Goal: Task Accomplishment & Management: Manage account settings

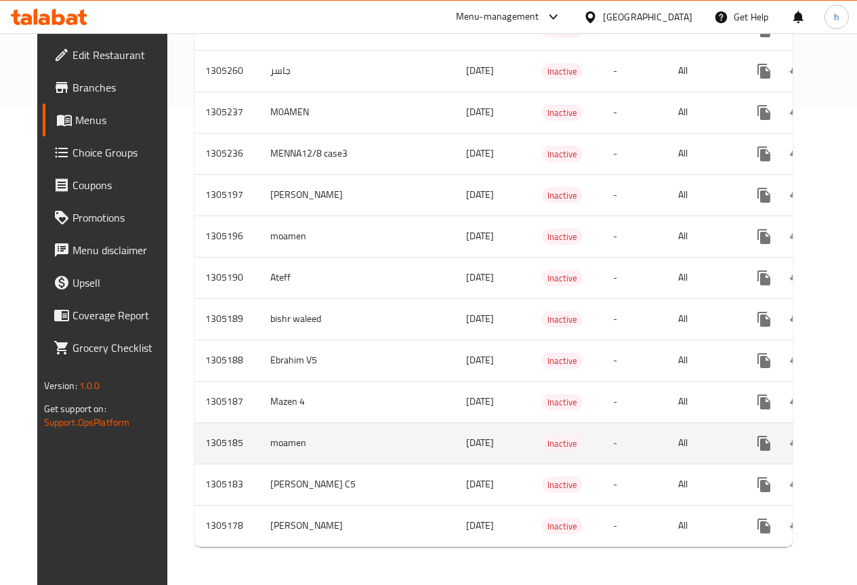
scroll to position [420, 0]
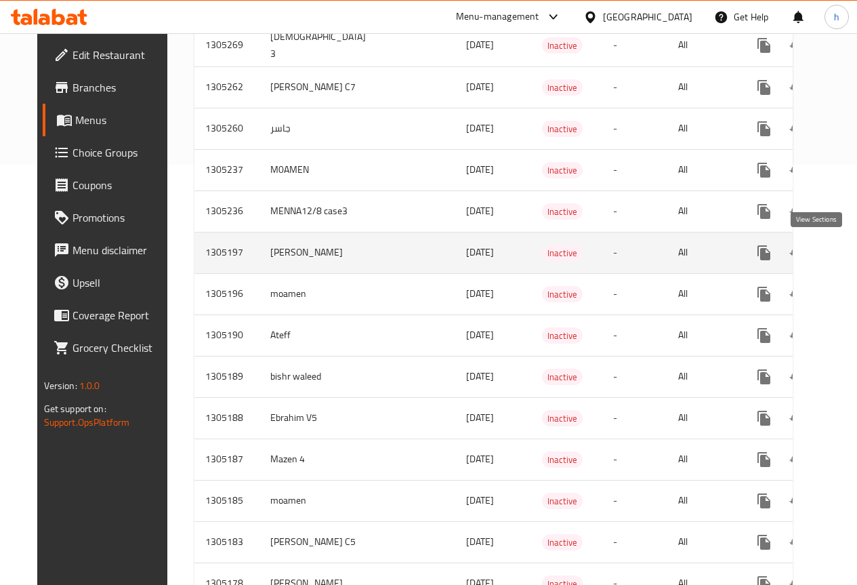
click at [854, 259] on icon "enhanced table" at bounding box center [862, 253] width 16 height 16
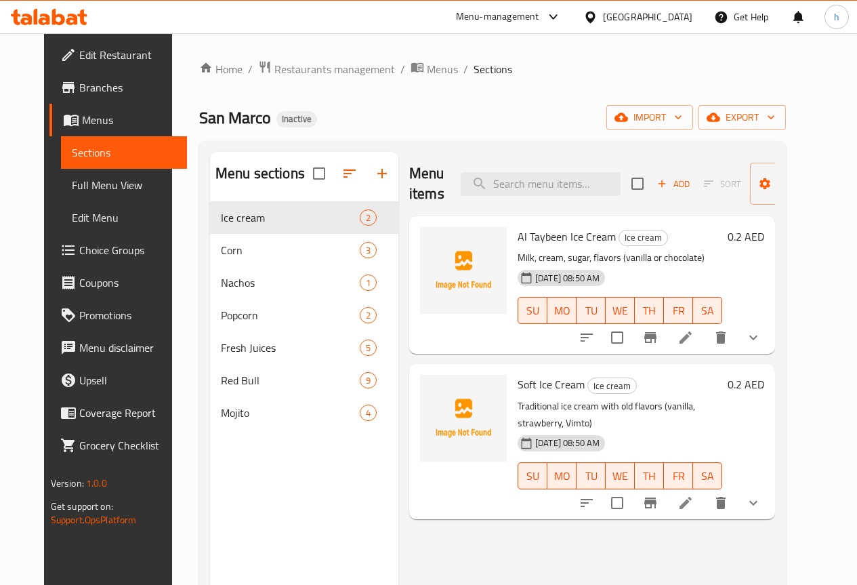
click at [79, 251] on span "Choice Groups" at bounding box center [127, 250] width 97 height 16
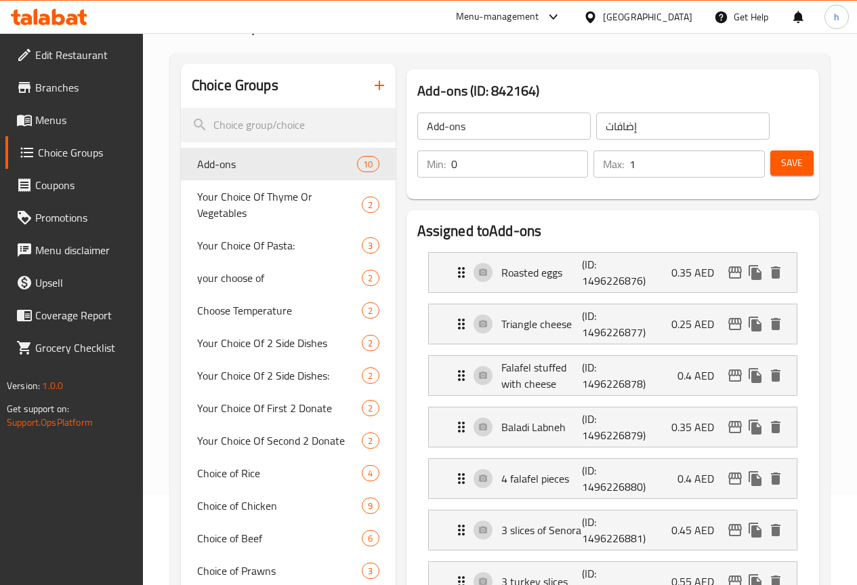
scroll to position [68, 0]
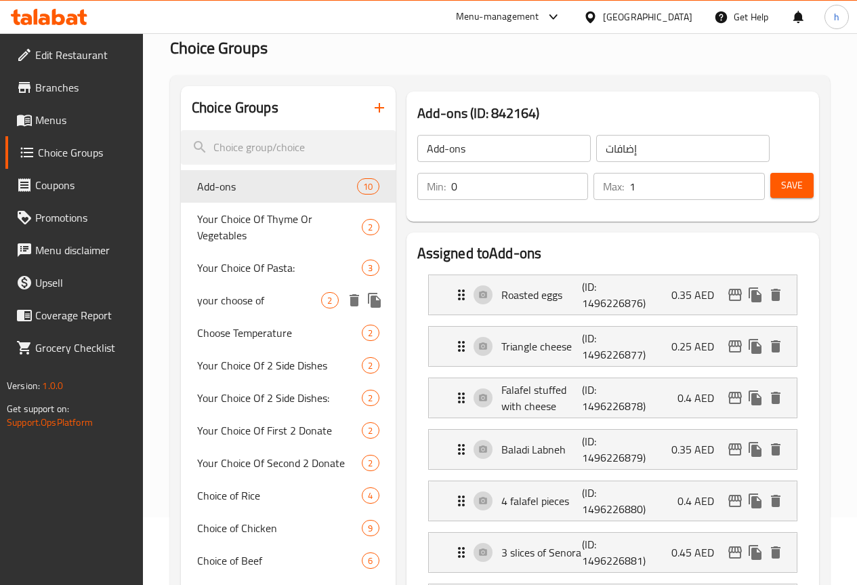
click at [217, 276] on span "Your Choice Of Pasta:" at bounding box center [279, 267] width 165 height 16
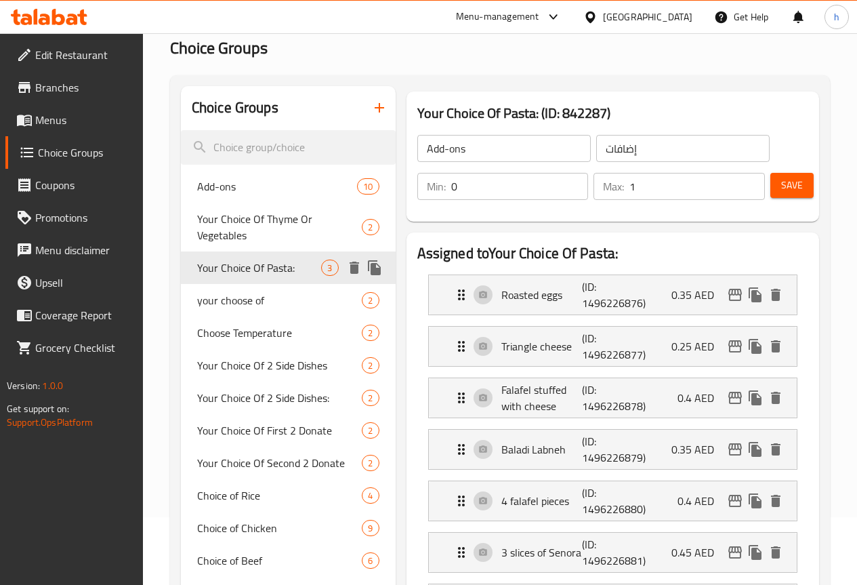
type input "Your Choice Of Pasta:"
type input "اختيارك من المكرونة:"
type input "1"
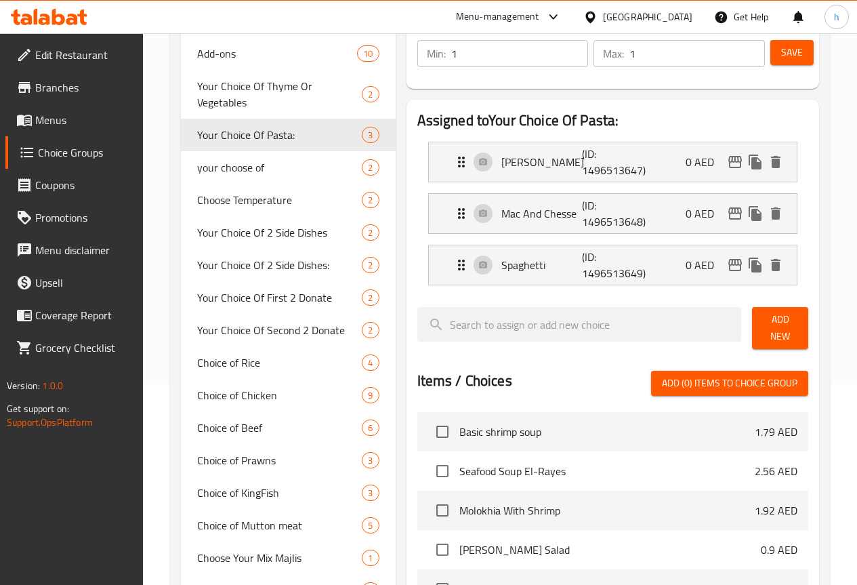
scroll to position [0, 0]
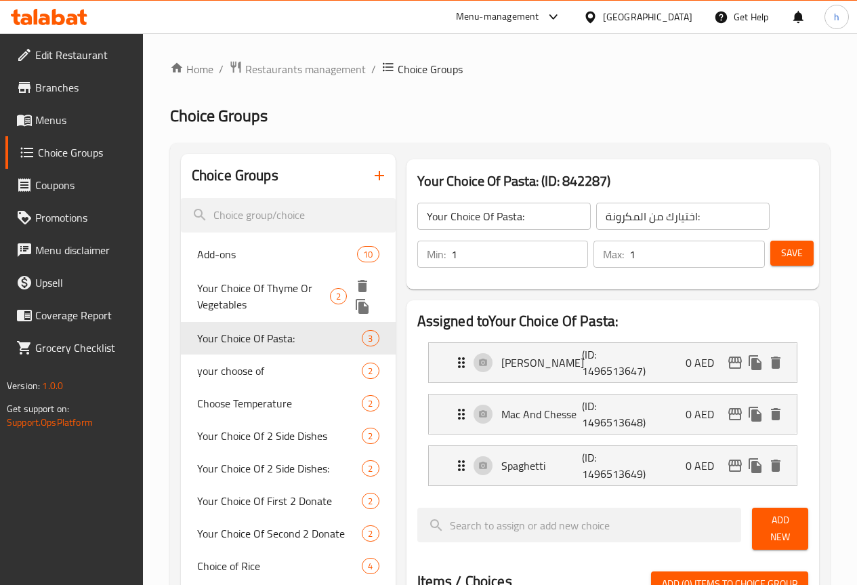
click at [253, 294] on span "Your Choice Of Thyme Or Vegetables" at bounding box center [263, 296] width 133 height 33
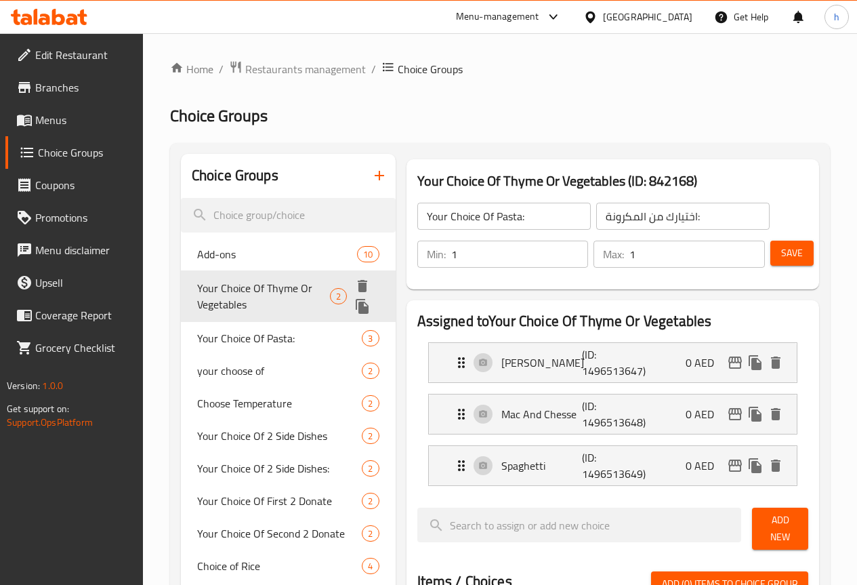
type input "Your Choice Of Thyme Or Vegetables"
type input "اختيارك من الزعتر او الخضار"
type input "0"
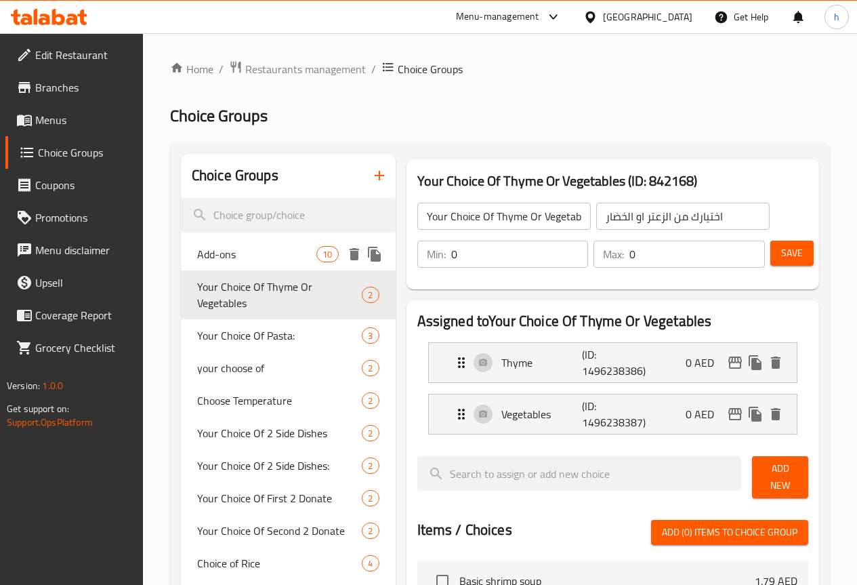
click at [245, 263] on div "Add-ons 10" at bounding box center [288, 254] width 215 height 33
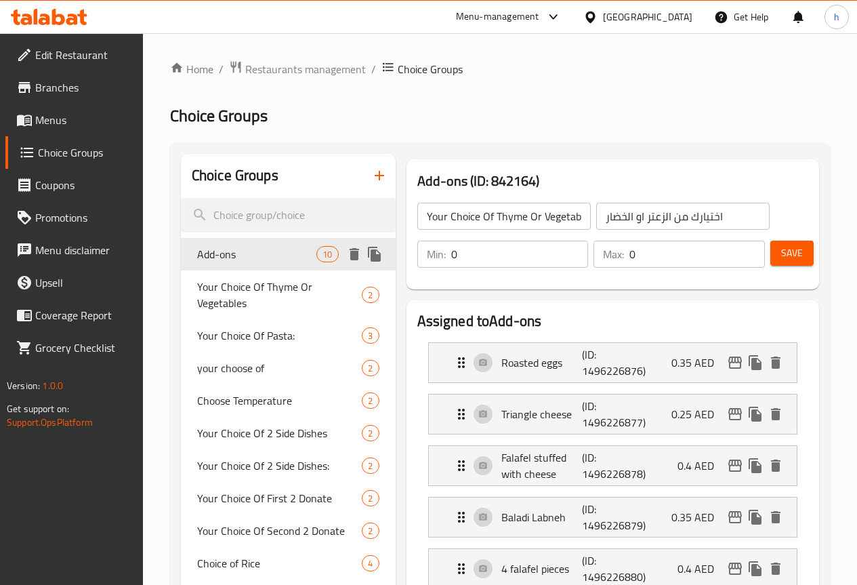
type input "Add-ons"
type input "إضافات"
type input "1"
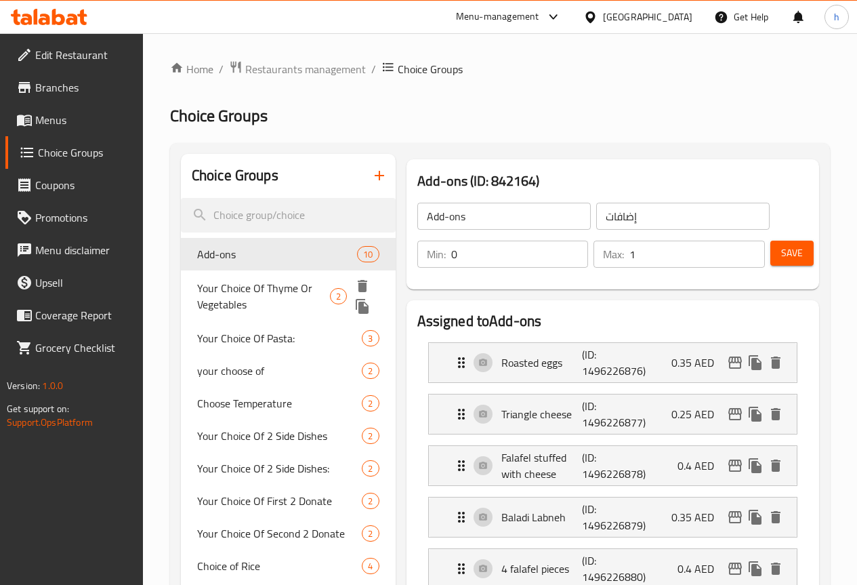
click at [222, 294] on span "Your Choice Of Thyme Or Vegetables" at bounding box center [263, 296] width 133 height 33
type input "Your Choice Of Thyme Or Vegetables"
type input "اختيارك من الزعتر او الخضار"
type input "0"
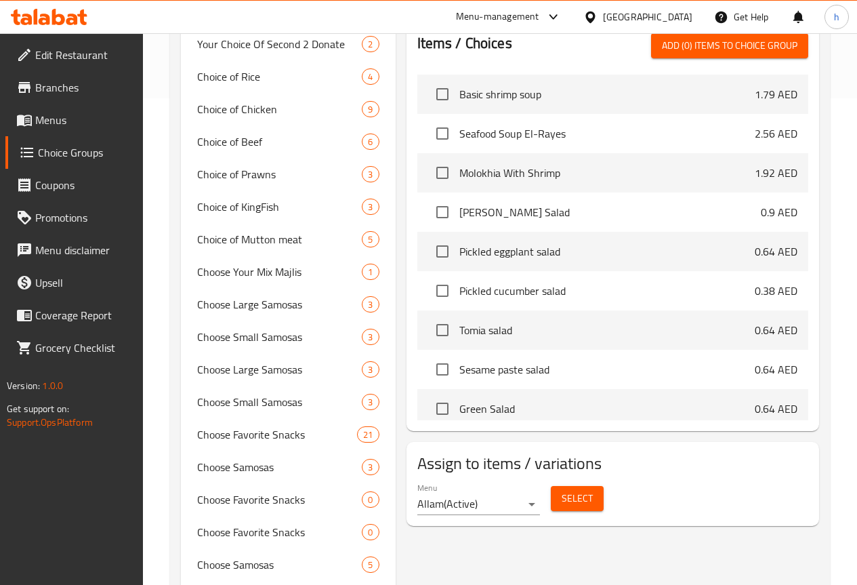
scroll to position [542, 0]
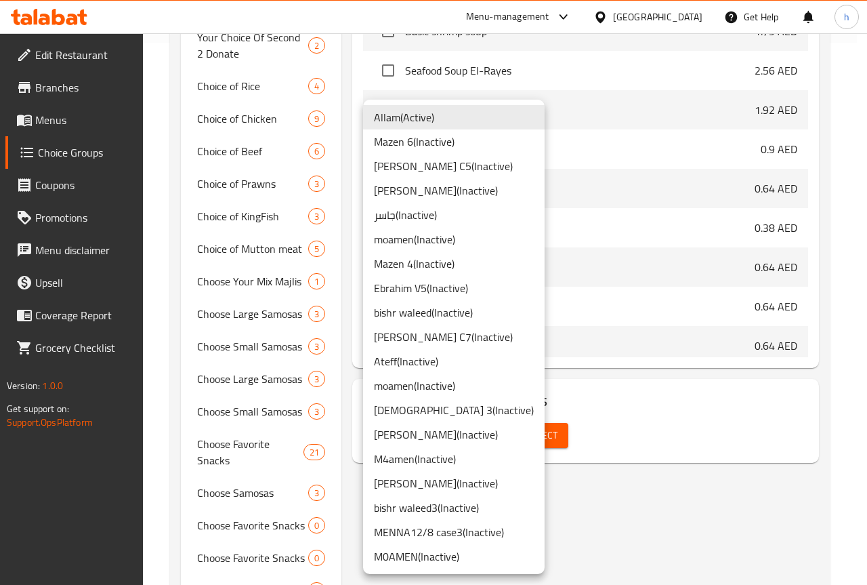
click at [717, 464] on div at bounding box center [433, 292] width 867 height 585
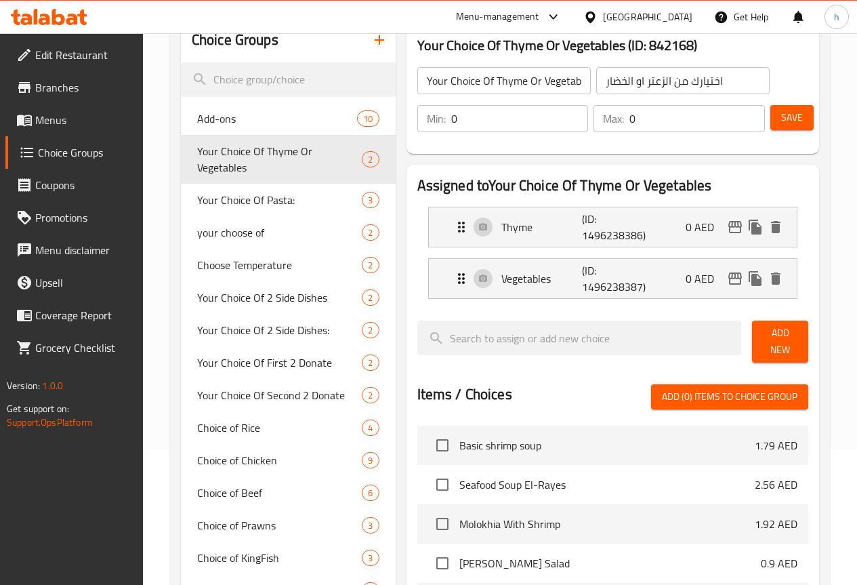
scroll to position [0, 0]
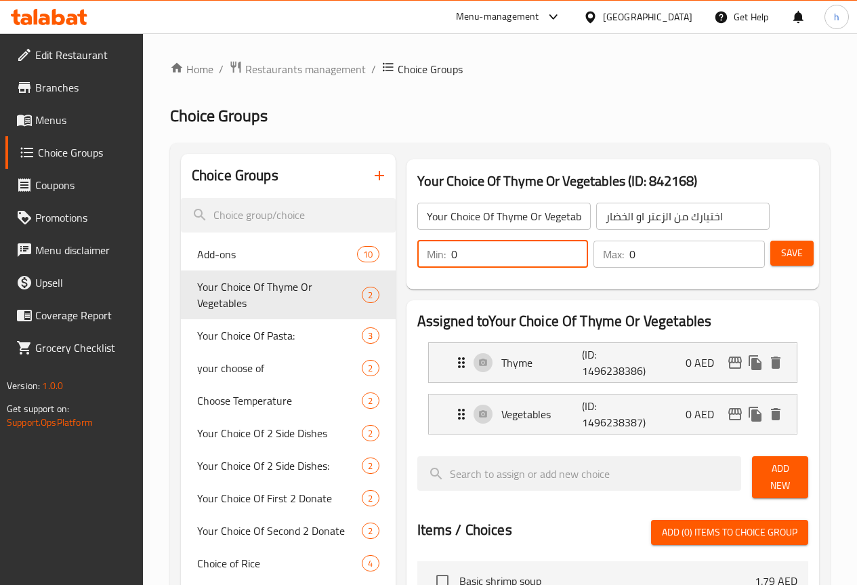
click at [460, 262] on input "0" at bounding box center [520, 254] width 138 height 27
click at [629, 259] on input "0" at bounding box center [696, 254] width 135 height 27
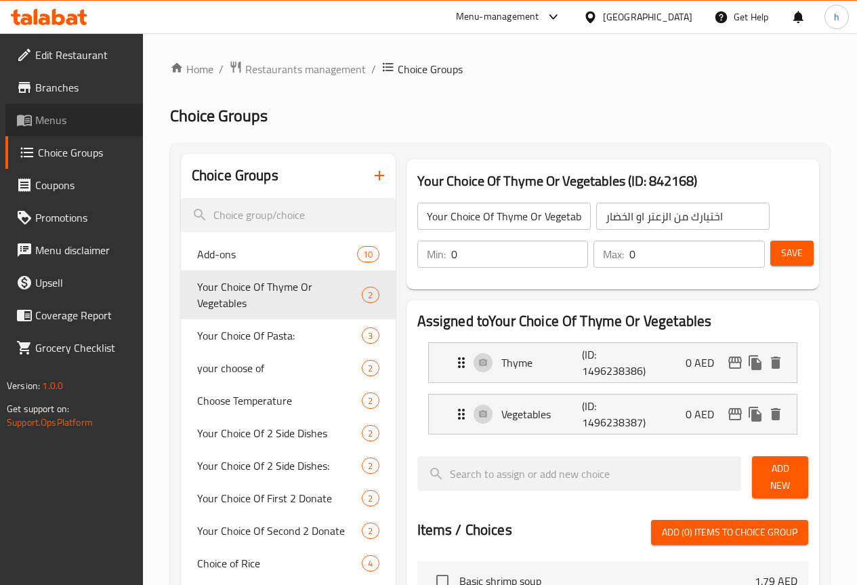
click at [86, 117] on span "Menus" at bounding box center [83, 120] width 97 height 16
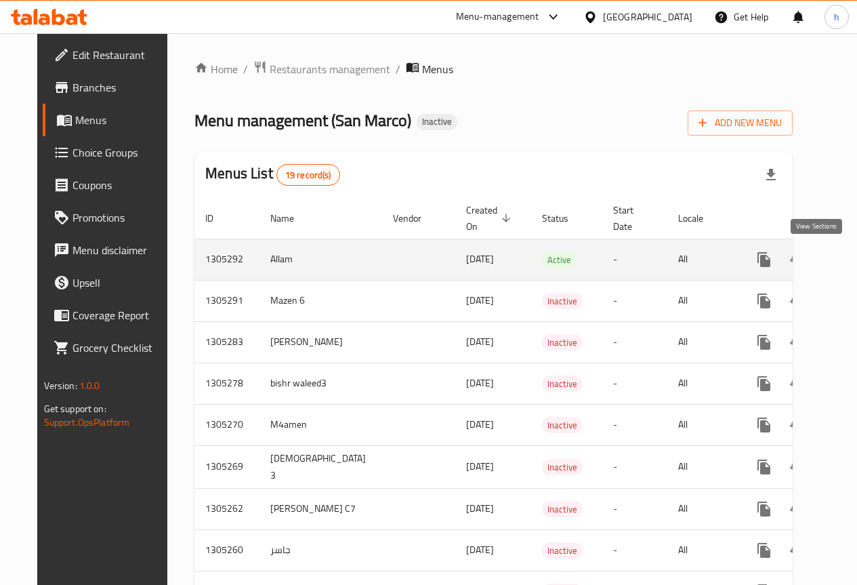
click at [854, 266] on icon "enhanced table" at bounding box center [862, 259] width 16 height 16
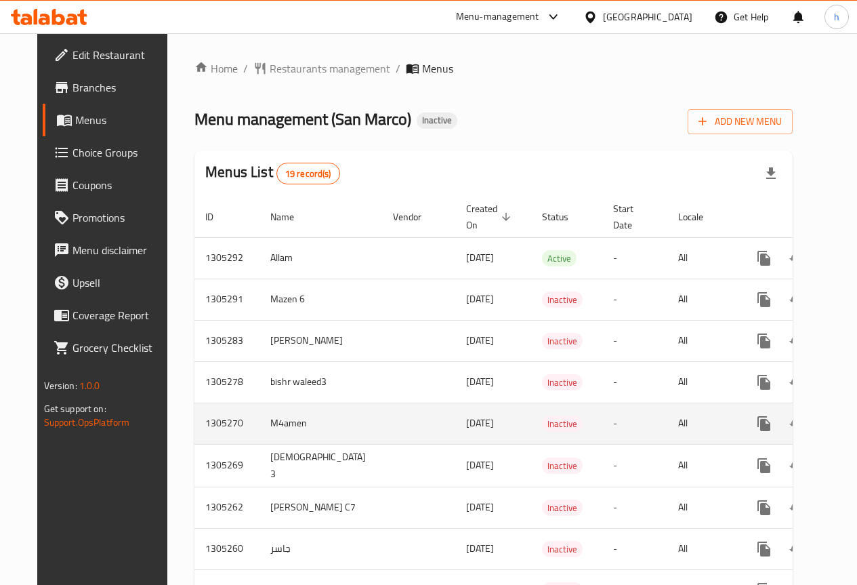
scroll to position [271, 0]
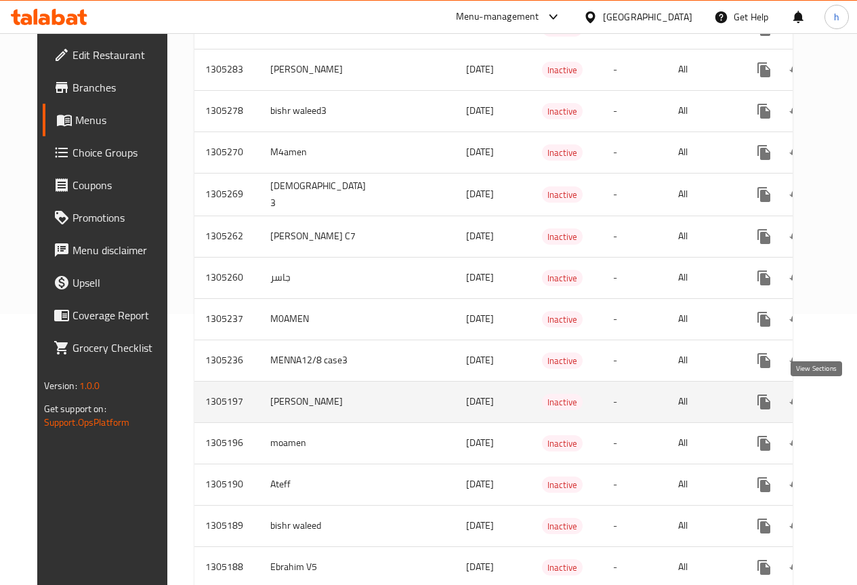
click at [854, 394] on icon "enhanced table" at bounding box center [862, 402] width 16 height 16
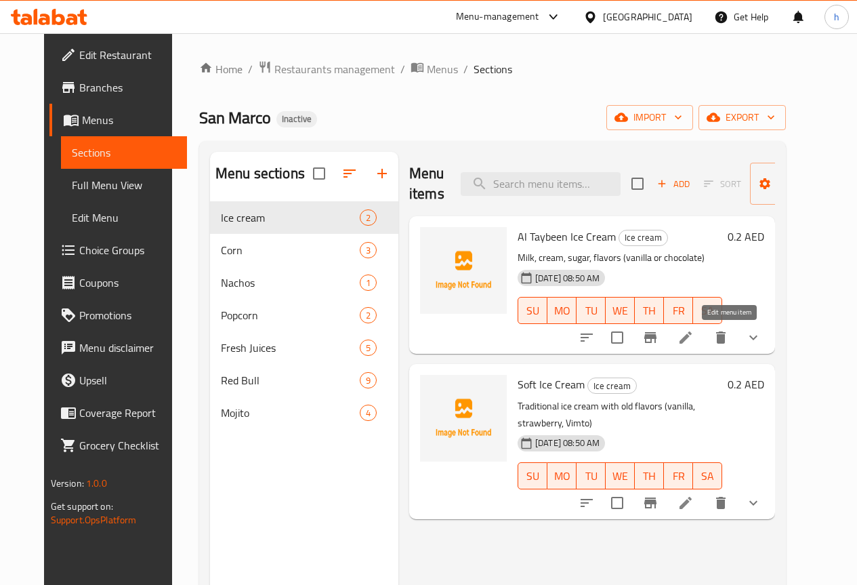
click at [694, 342] on icon at bounding box center [685, 337] width 16 height 16
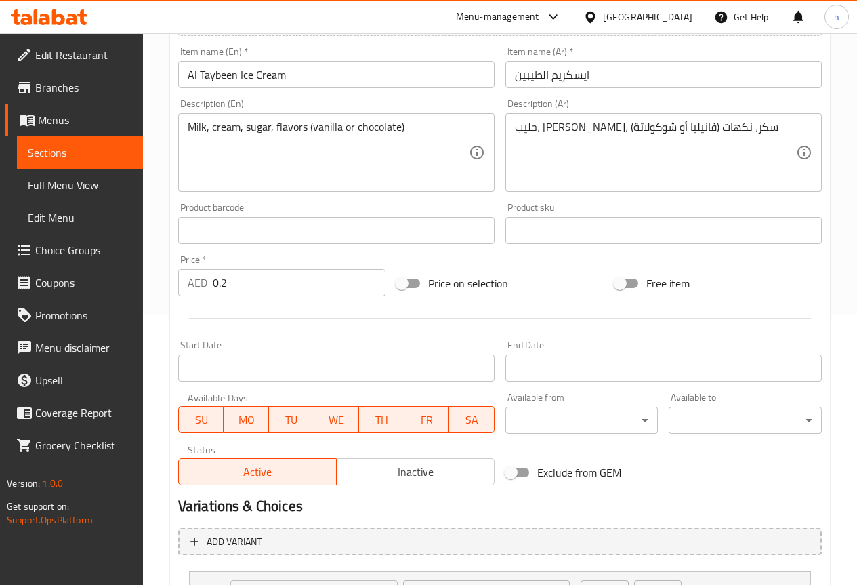
scroll to position [395, 0]
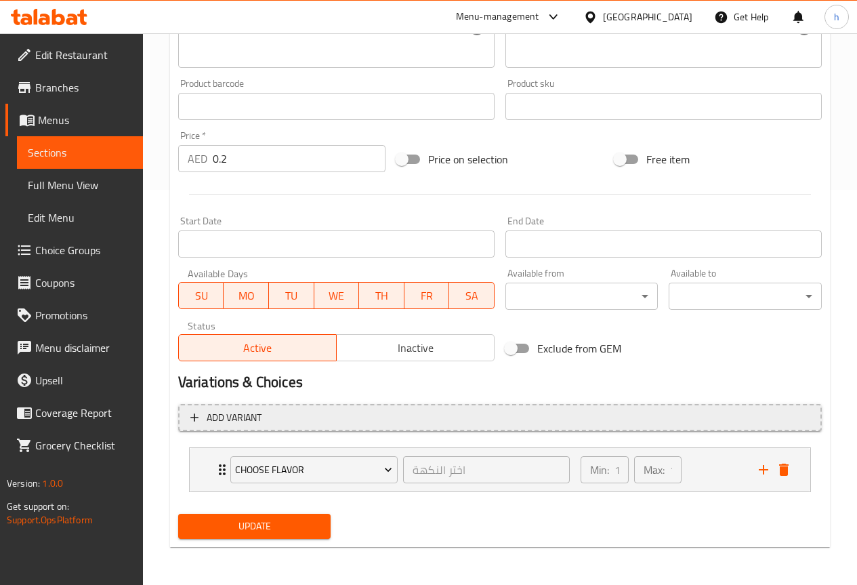
click at [251, 417] on span "Add variant" at bounding box center [234, 417] width 55 height 17
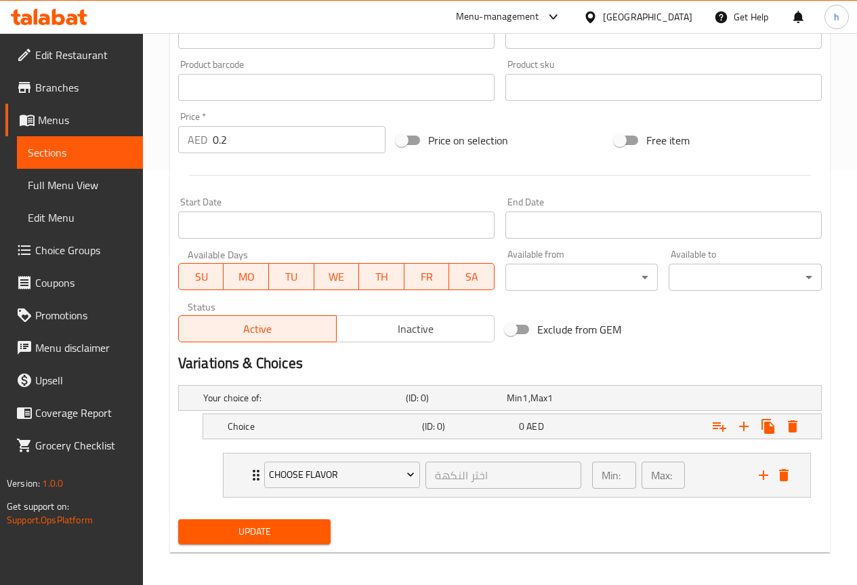
scroll to position [419, 0]
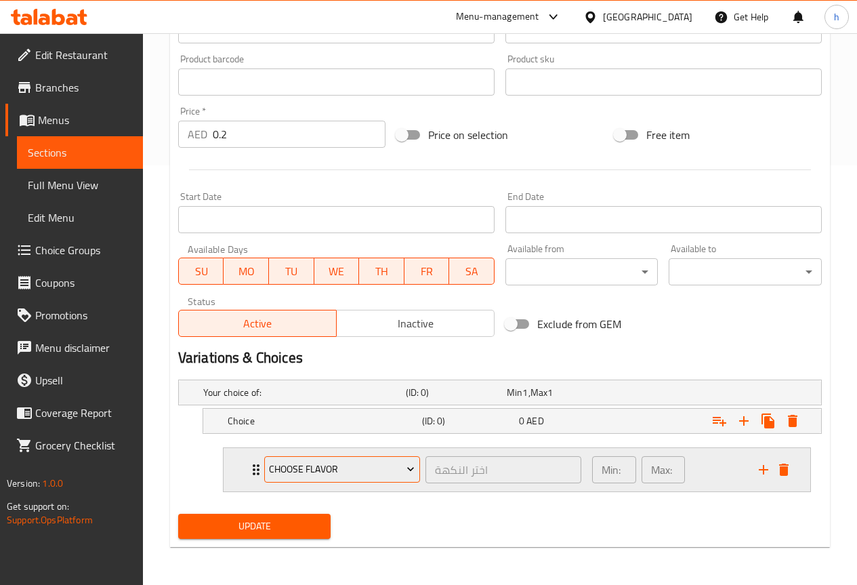
click at [355, 458] on button "Choose flavor" at bounding box center [342, 469] width 156 height 27
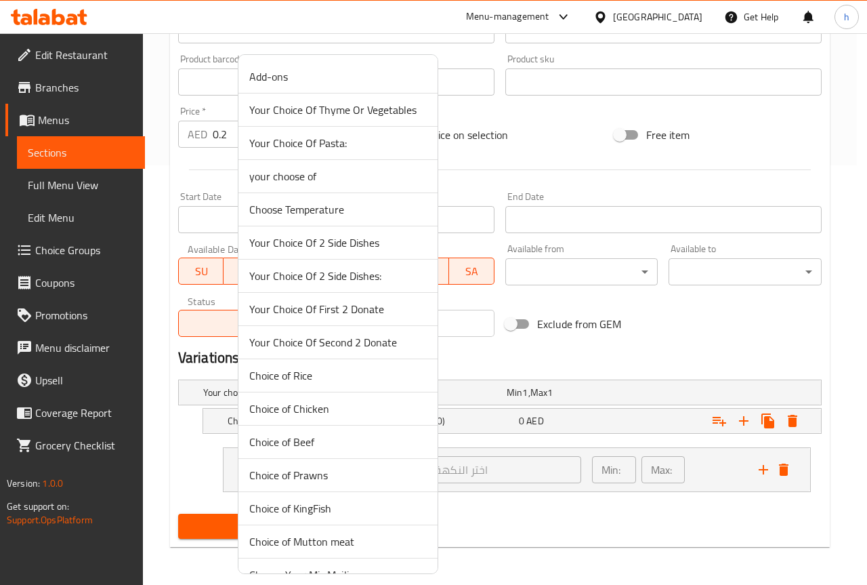
click at [522, 530] on div at bounding box center [433, 292] width 867 height 585
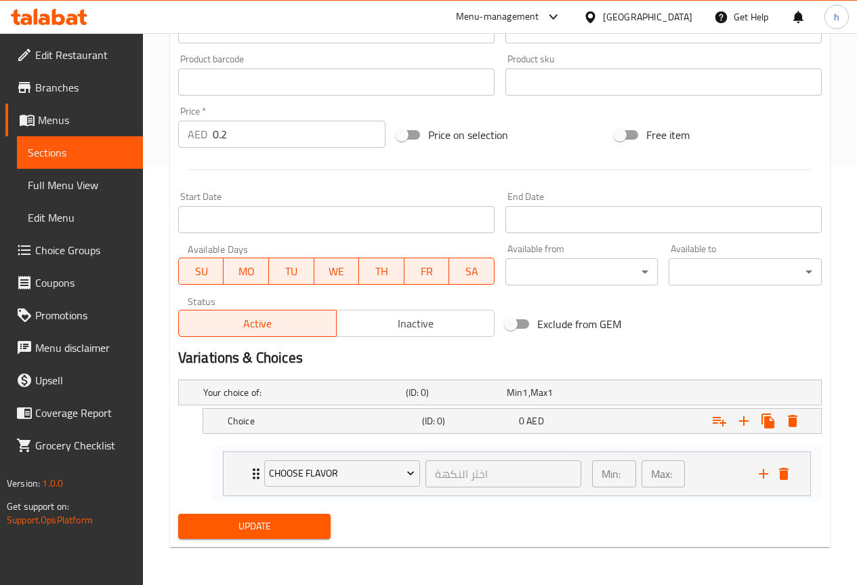
drag, startPoint x: 246, startPoint y: 470, endPoint x: 246, endPoint y: 478, distance: 8.1
click at [246, 478] on div "Choose flavor اختر النكهة ​ Min: 1 ​ Max: 1 ​ Vanilla (ID: 2228845257) 0 AED Na…" at bounding box center [517, 470] width 610 height 56
click at [278, 402] on div "Choice" at bounding box center [302, 392] width 203 height 19
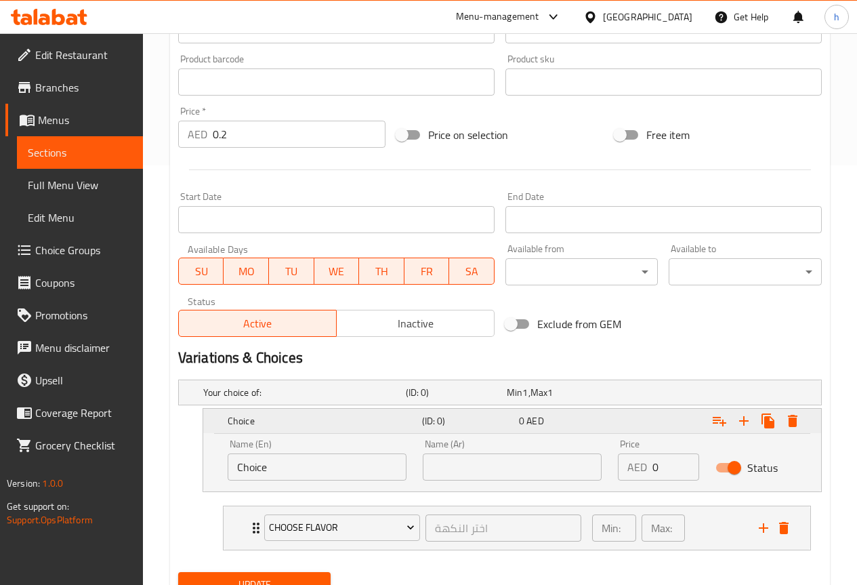
click at [278, 411] on div "Choice" at bounding box center [322, 420] width 194 height 19
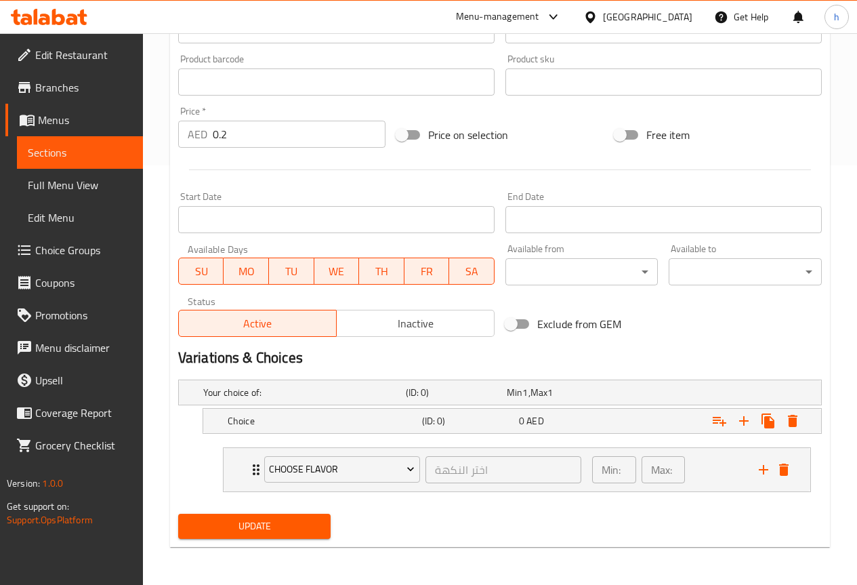
click at [580, 505] on div "Your choice of: (ID: 0) Min 1 , Max 1 Name (En) Your choice of: Name (En) Name …" at bounding box center [500, 441] width 654 height 134
click at [364, 474] on span "Choose flavor" at bounding box center [342, 469] width 146 height 17
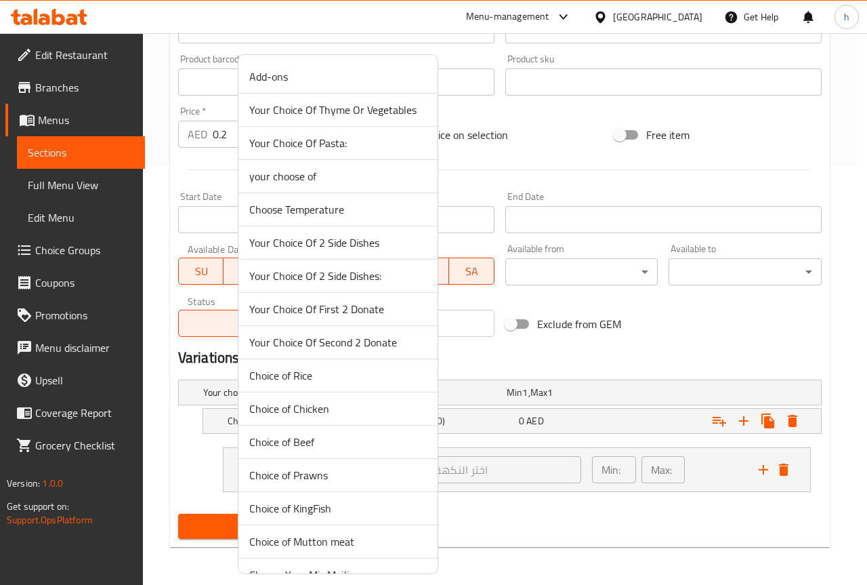
click at [642, 522] on div at bounding box center [433, 292] width 867 height 585
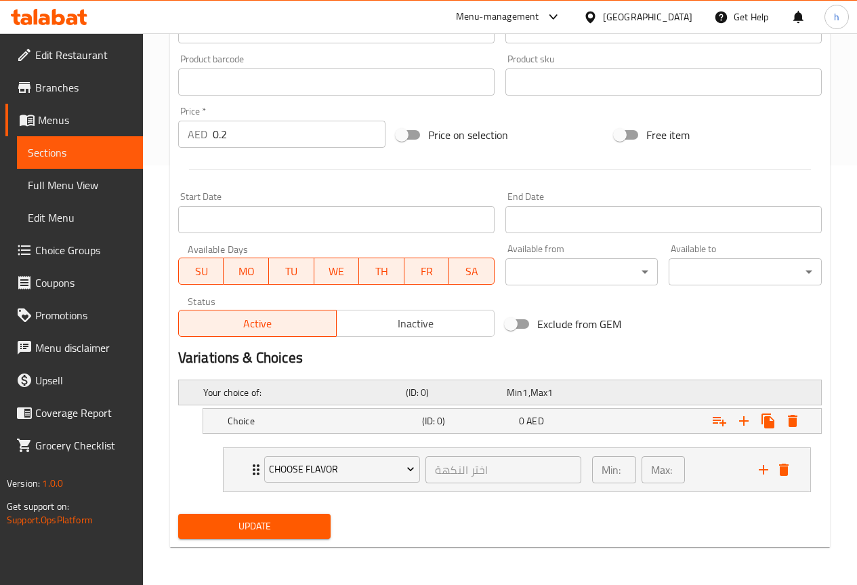
click at [268, 388] on h5 "Your choice of:" at bounding box center [301, 392] width 197 height 14
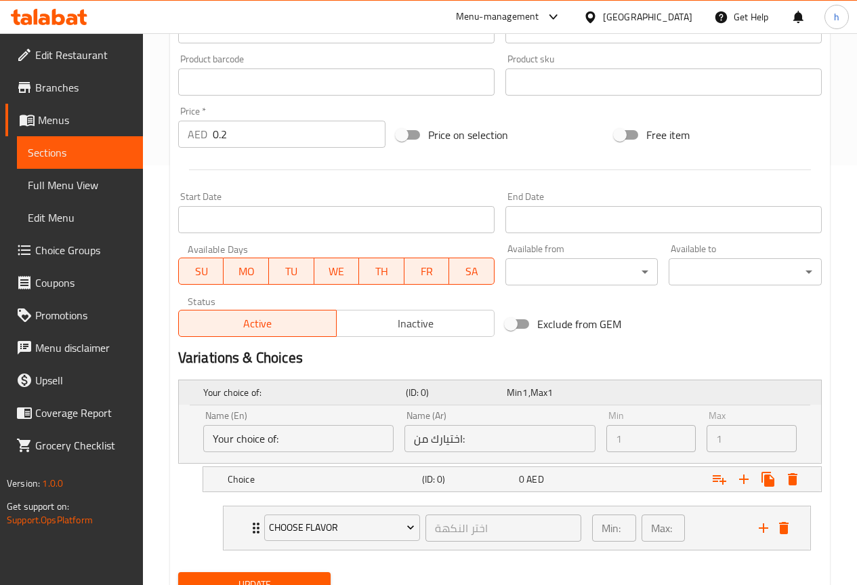
click at [268, 388] on h5 "Your choice of:" at bounding box center [301, 392] width 197 height 14
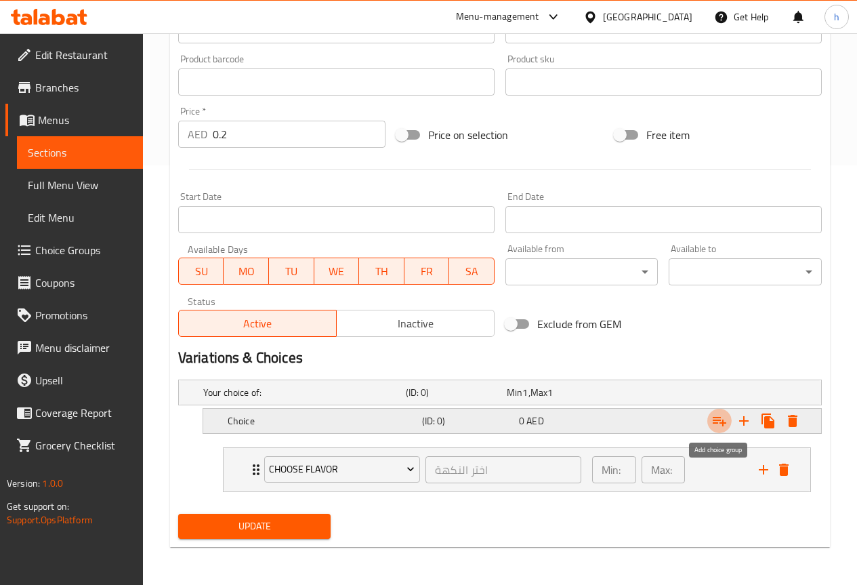
click at [728, 425] on button "Expand" at bounding box center [719, 421] width 24 height 24
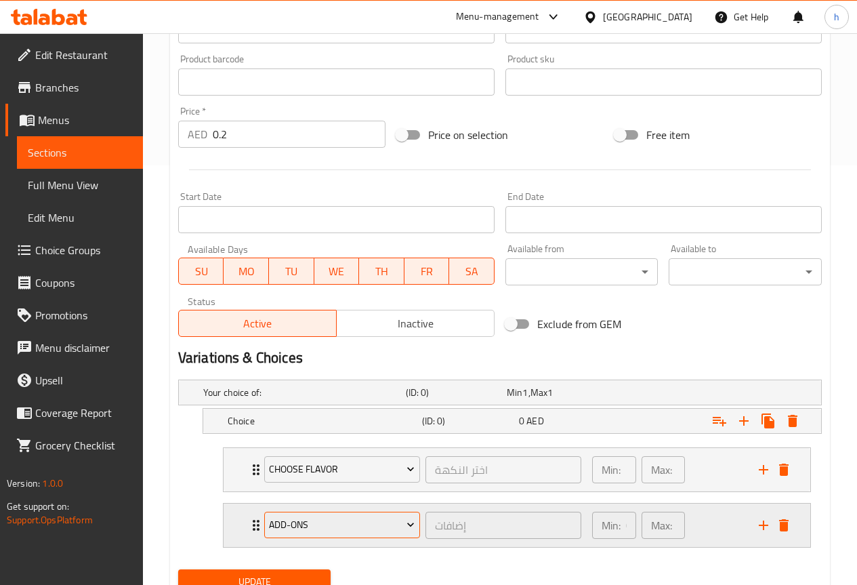
click at [351, 525] on span "Add-ons" at bounding box center [342, 524] width 146 height 17
click at [661, 474] on p "Max:" at bounding box center [661, 469] width 21 height 16
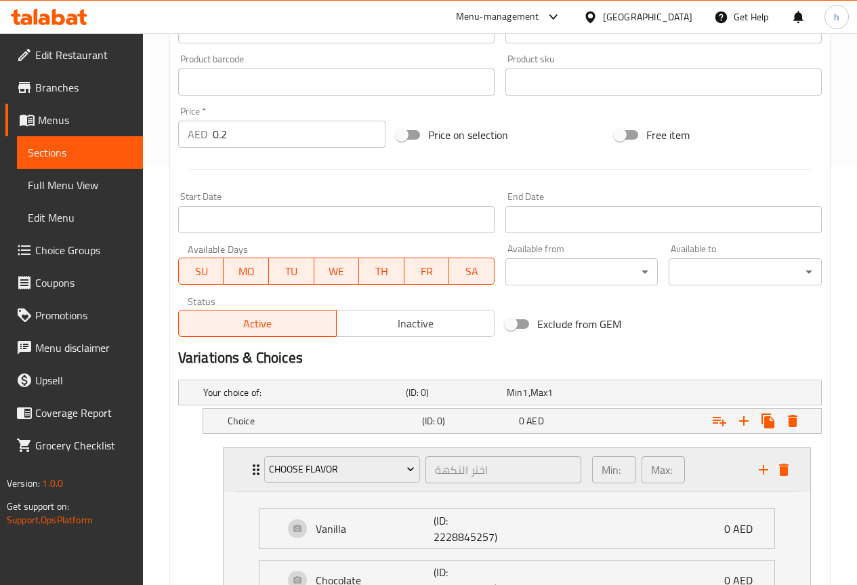
scroll to position [555, 0]
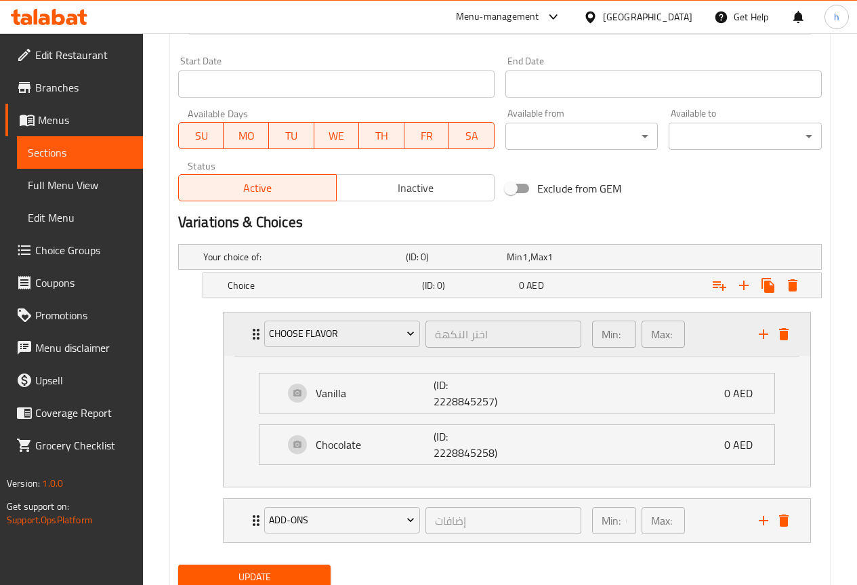
click at [652, 336] on p "Max:" at bounding box center [661, 334] width 21 height 16
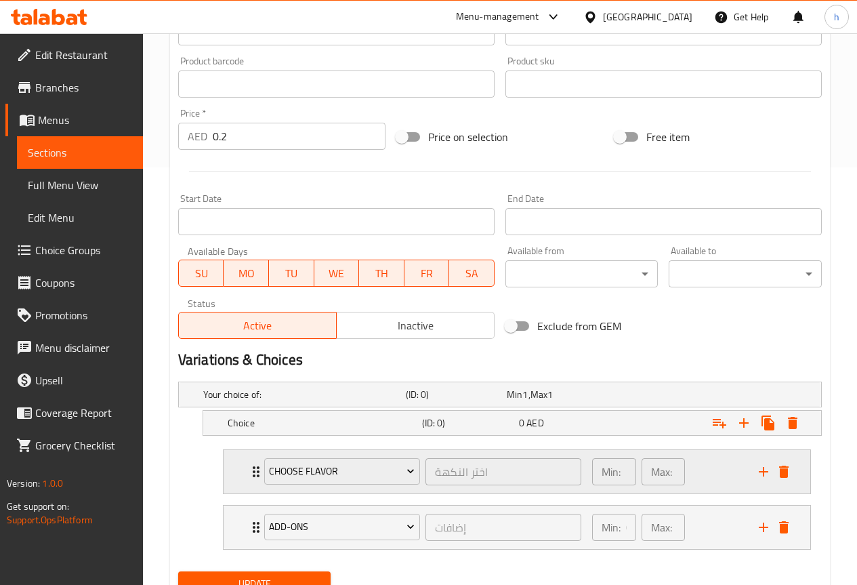
scroll to position [475, 0]
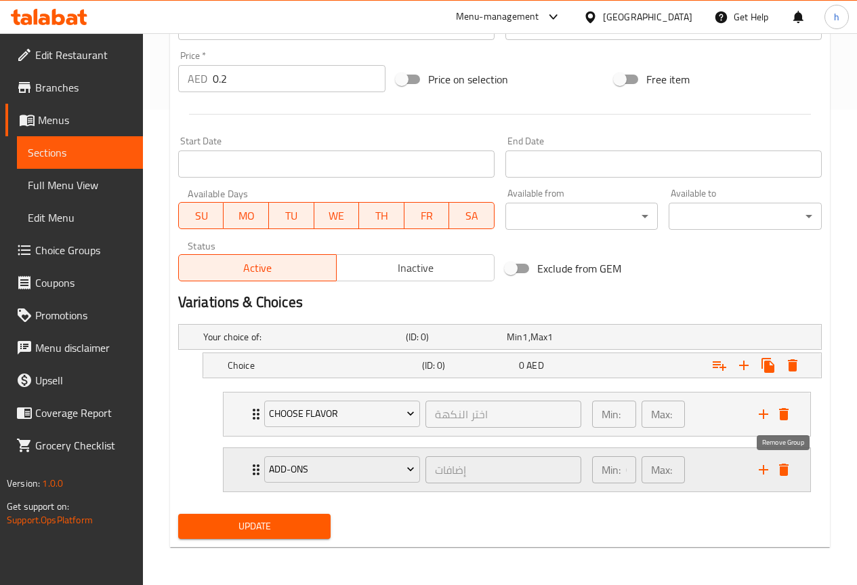
click at [779, 474] on icon "delete" at bounding box center [784, 469] width 16 height 16
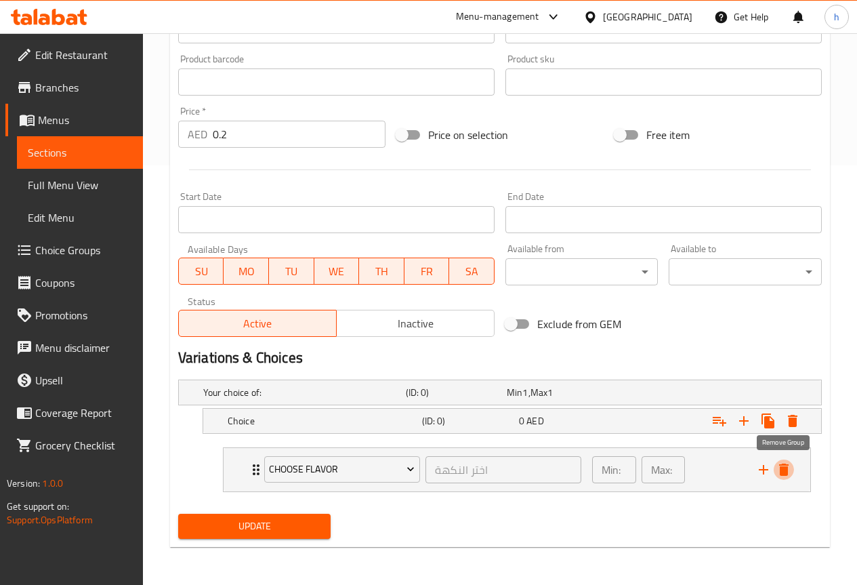
click at [779, 474] on icon "delete" at bounding box center [784, 469] width 16 height 16
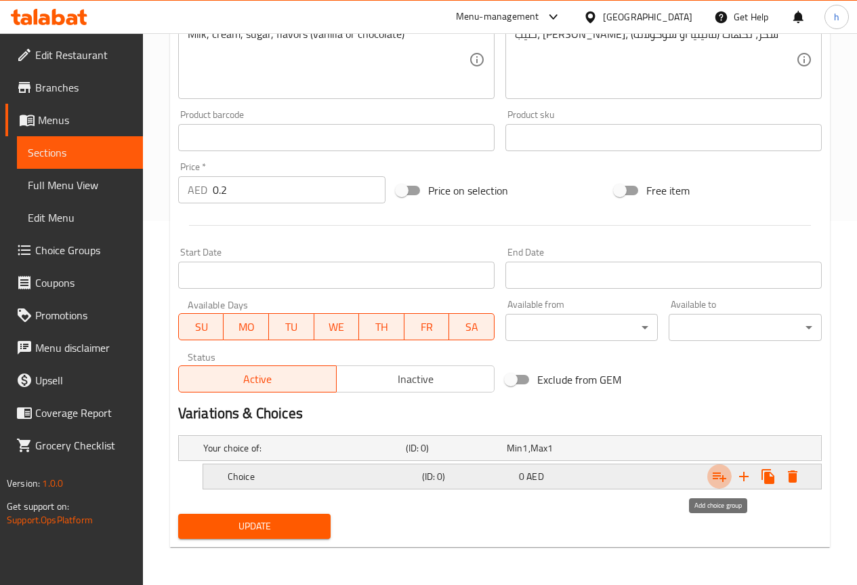
click at [721, 472] on icon "Expand" at bounding box center [719, 476] width 16 height 16
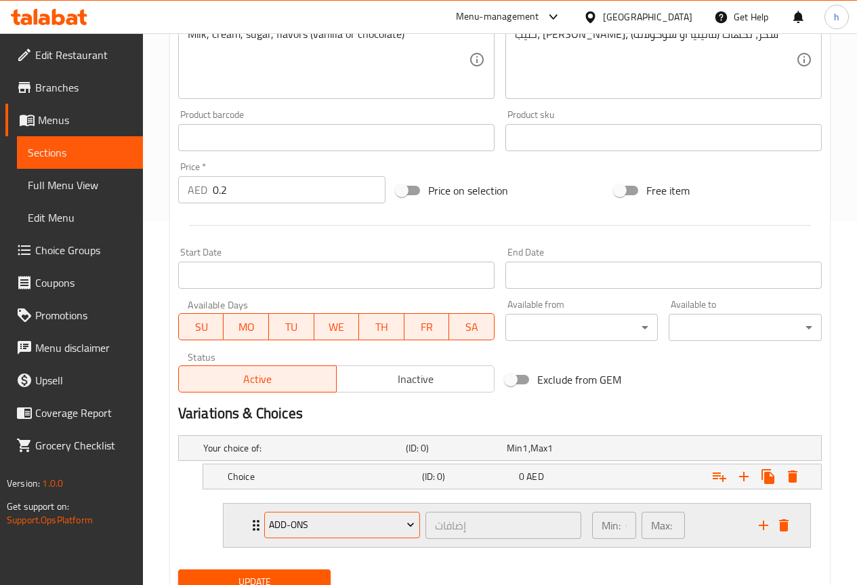
click at [304, 527] on span "Add-ons" at bounding box center [342, 524] width 146 height 17
click at [788, 522] on icon "delete" at bounding box center [784, 525] width 16 height 16
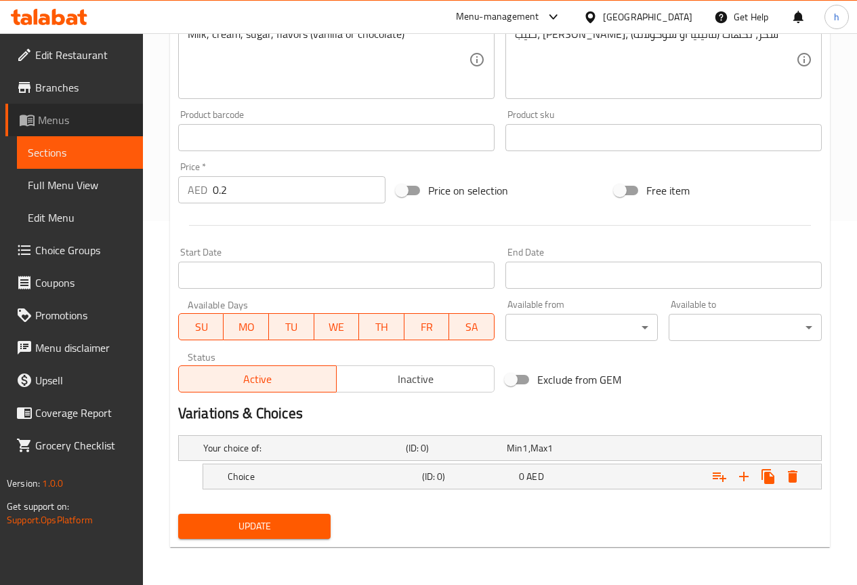
click at [72, 119] on span "Menus" at bounding box center [85, 120] width 94 height 16
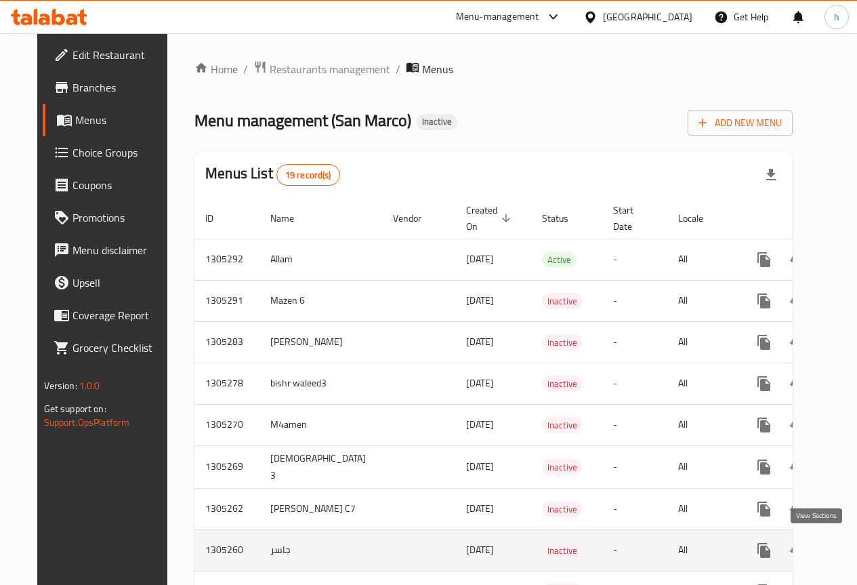
click at [854, 549] on icon "enhanced table" at bounding box center [862, 550] width 16 height 16
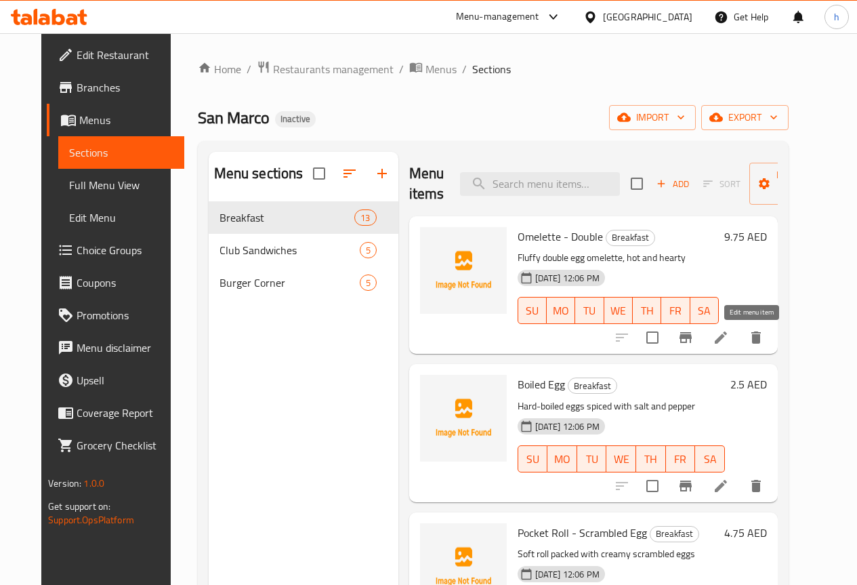
click at [727, 342] on icon at bounding box center [721, 337] width 12 height 12
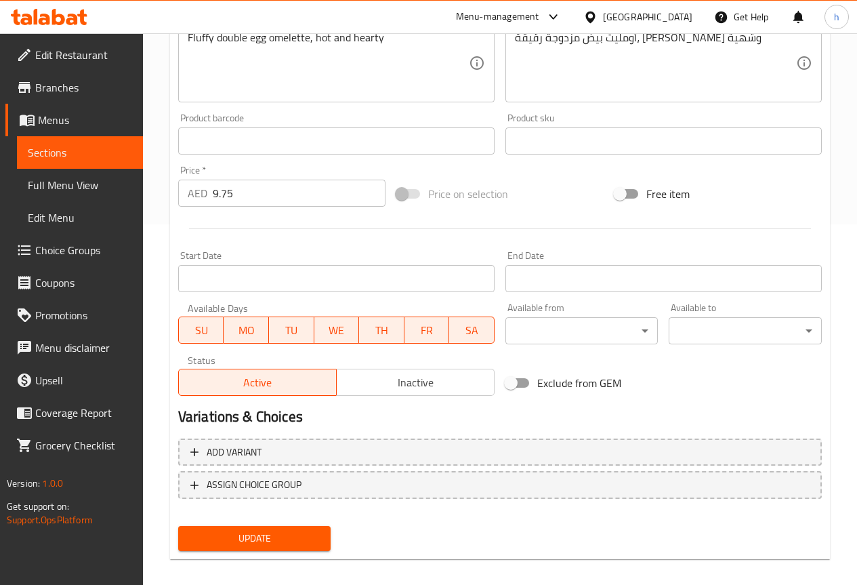
scroll to position [373, 0]
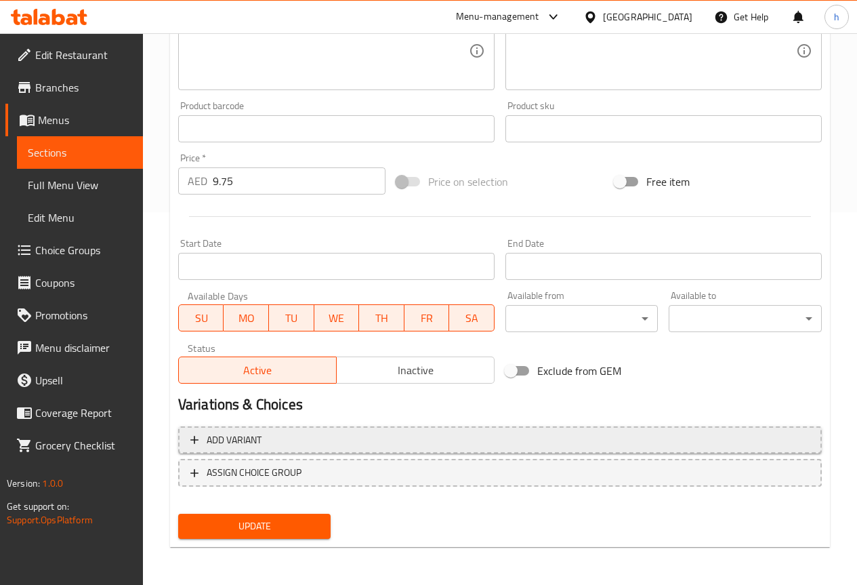
click at [267, 442] on span "Add variant" at bounding box center [499, 440] width 619 height 17
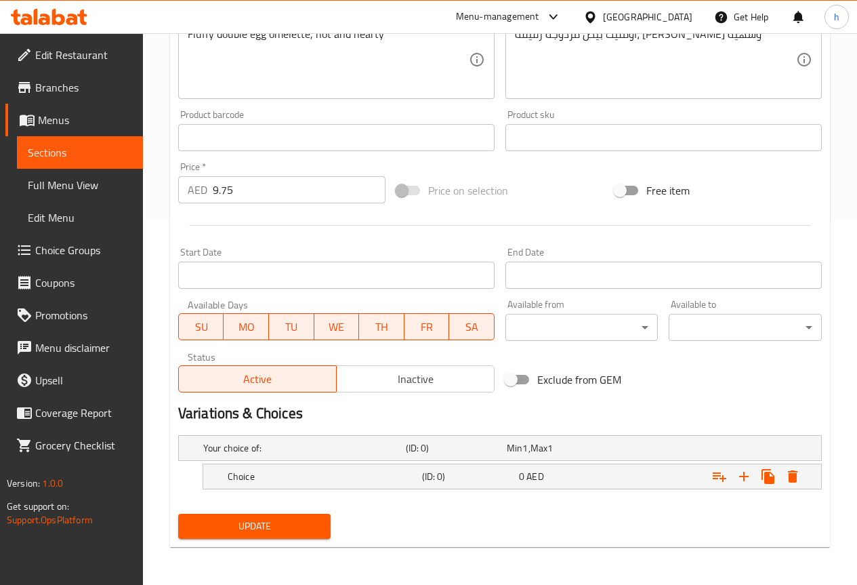
scroll to position [364, 0]
click at [343, 455] on h5 "Choice" at bounding box center [301, 448] width 197 height 14
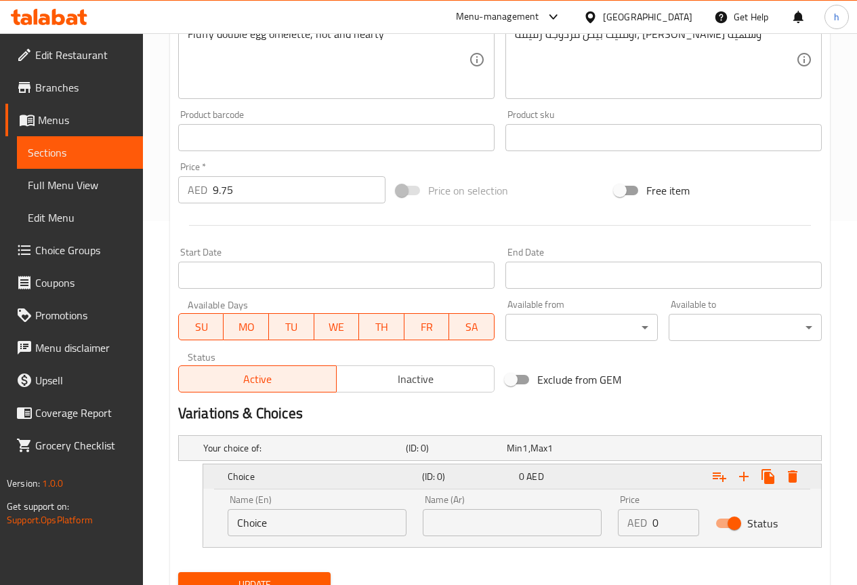
click at [343, 475] on h5 "Choice" at bounding box center [322, 477] width 189 height 14
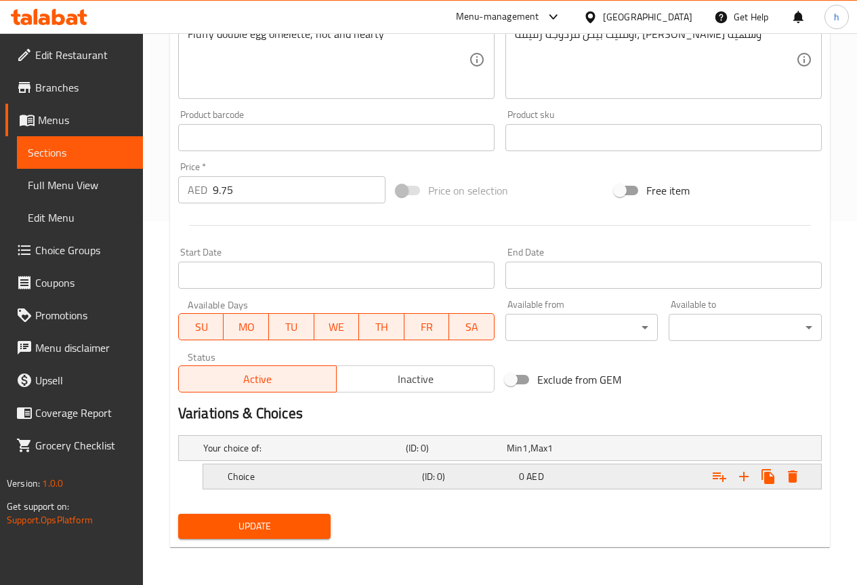
click at [343, 455] on h5 "Choice" at bounding box center [301, 448] width 197 height 14
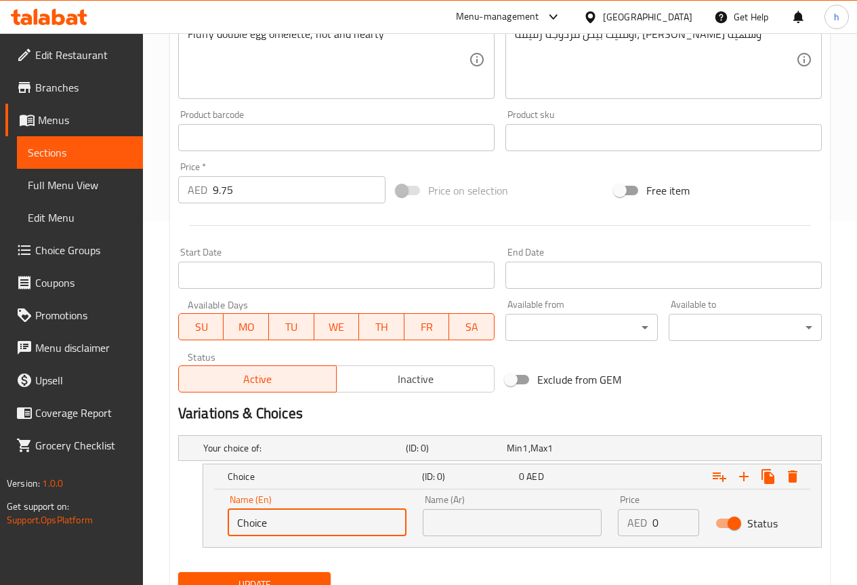
click at [331, 527] on input "Choice" at bounding box center [317, 522] width 179 height 27
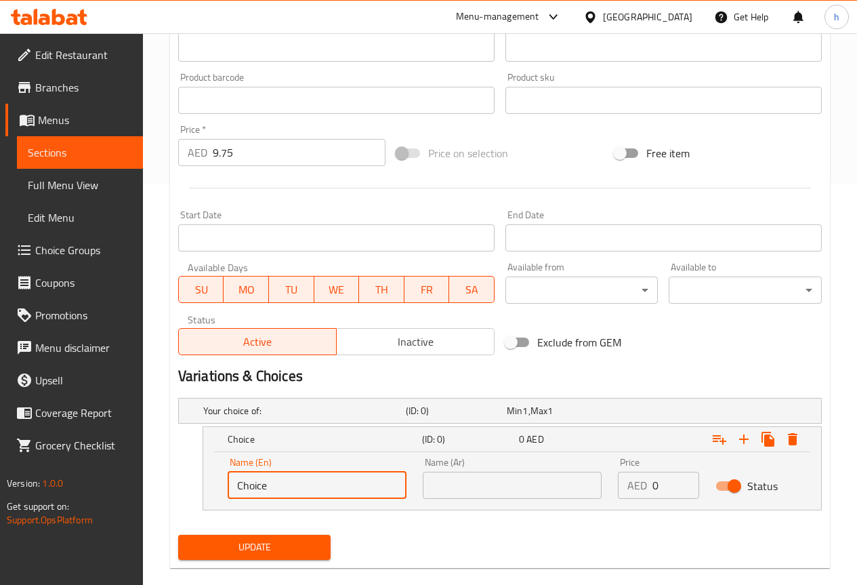
scroll to position [422, 0]
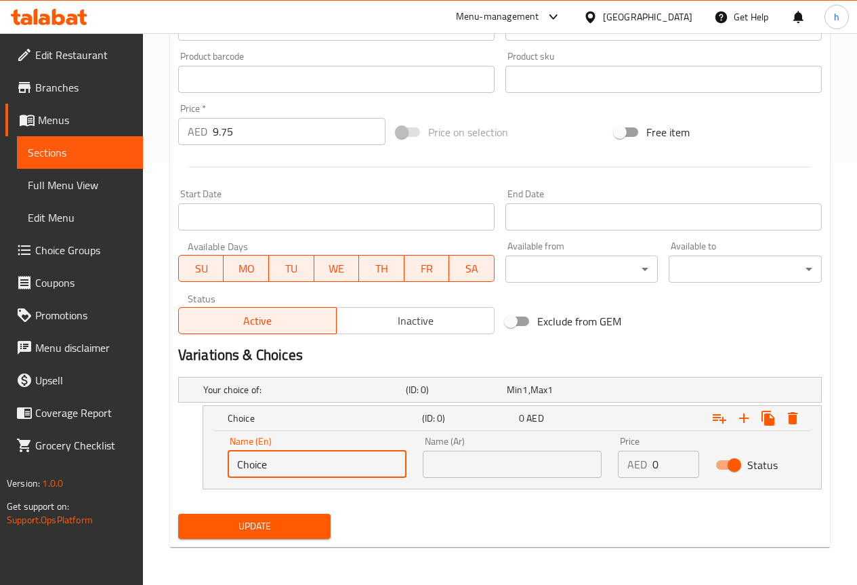
click at [539, 470] on input "text" at bounding box center [512, 464] width 179 height 27
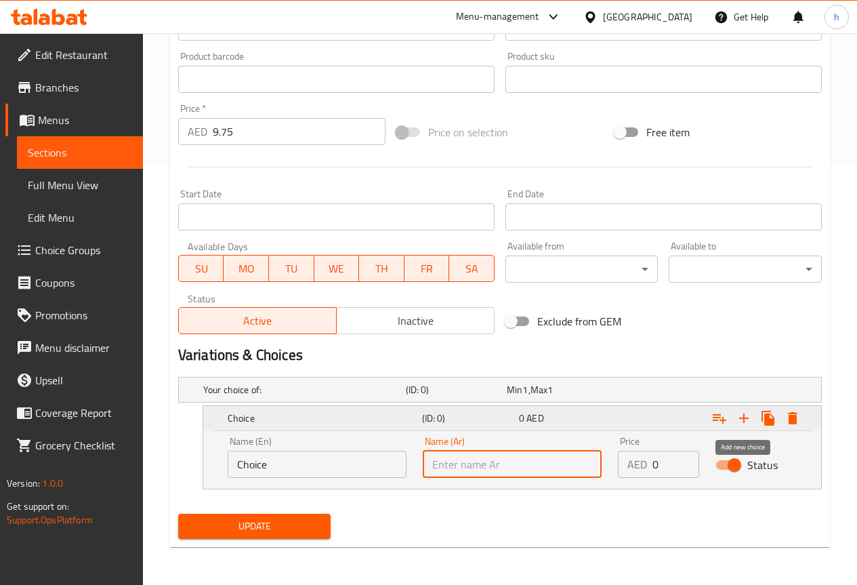
click at [745, 416] on icon "Expand" at bounding box center [744, 418] width 16 height 16
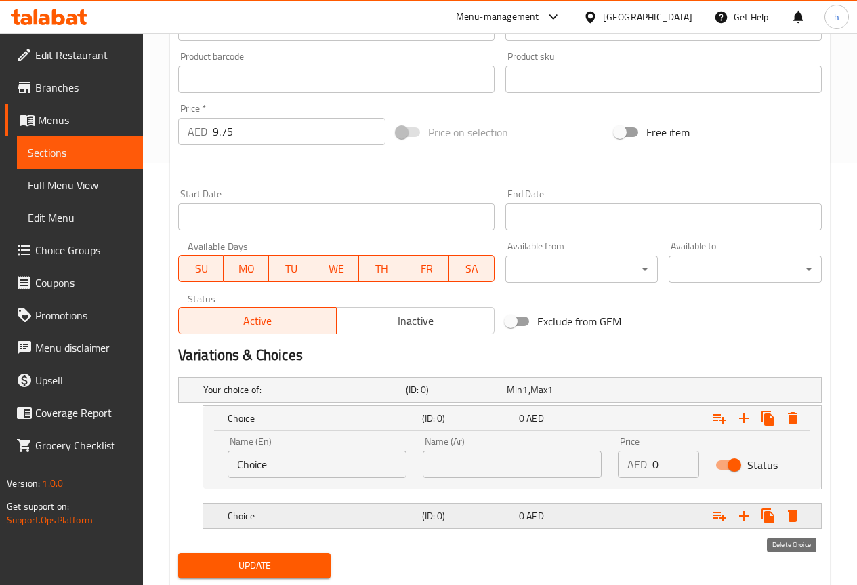
click at [795, 512] on icon "Expand" at bounding box center [792, 515] width 9 height 12
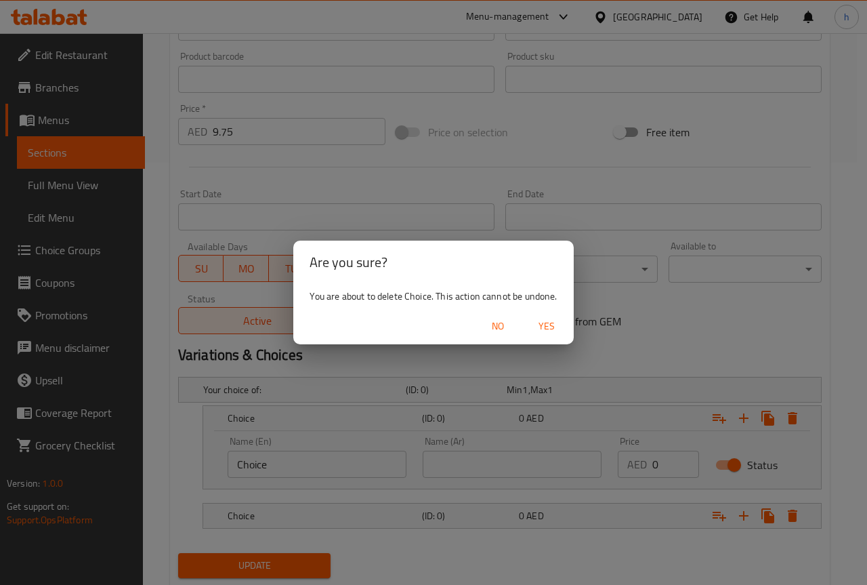
click at [544, 326] on span "Yes" at bounding box center [546, 326] width 33 height 17
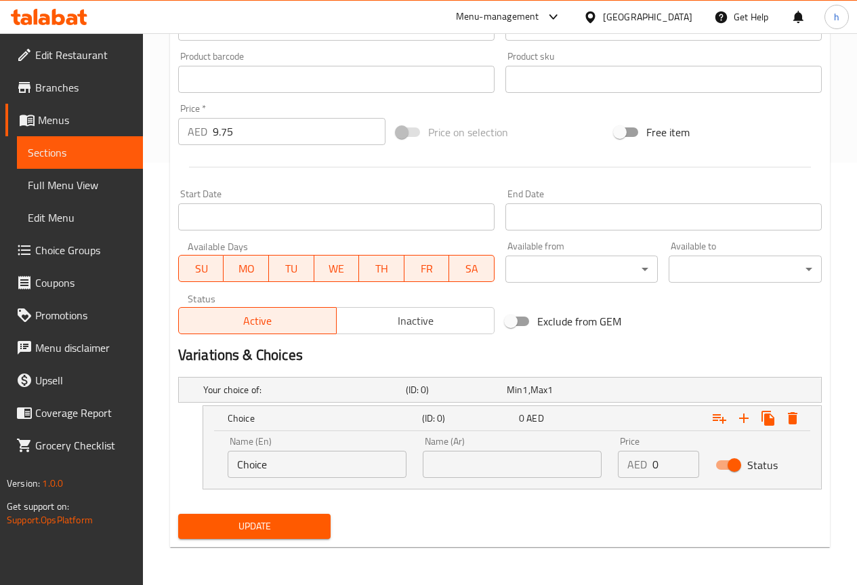
click at [85, 251] on span "Choice Groups" at bounding box center [83, 250] width 97 height 16
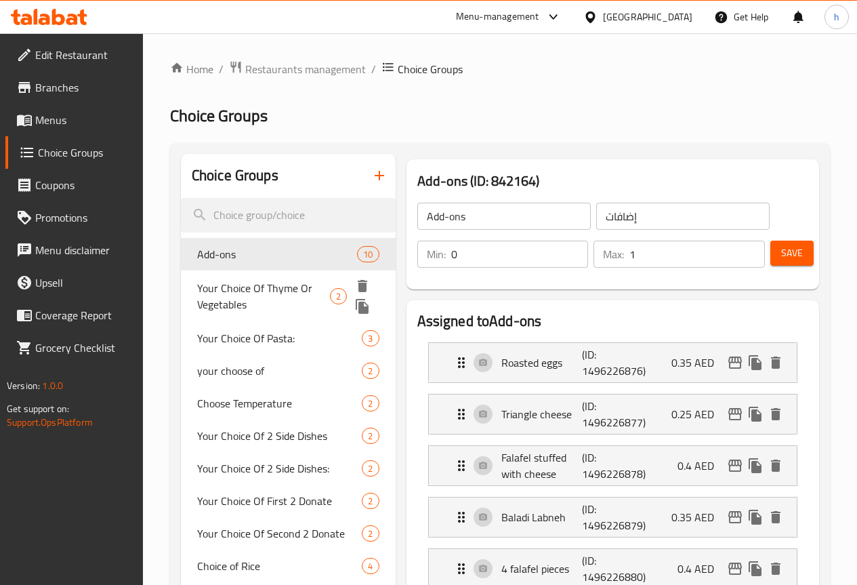
click at [235, 289] on span "Your Choice Of Thyme Or Vegetables" at bounding box center [263, 296] width 133 height 33
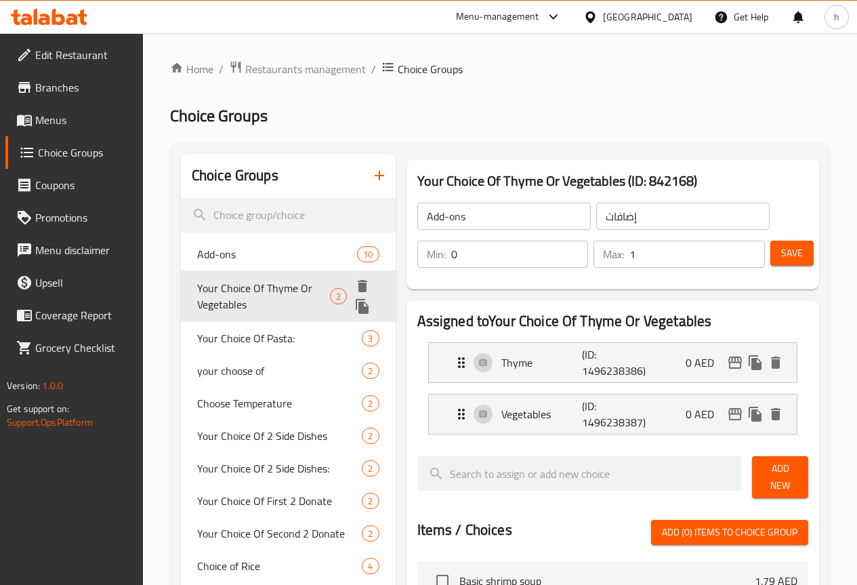
type input "Your Choice Of Thyme Or Vegetables"
type input "اختيارك من الزعتر او الخضار"
type input "0"
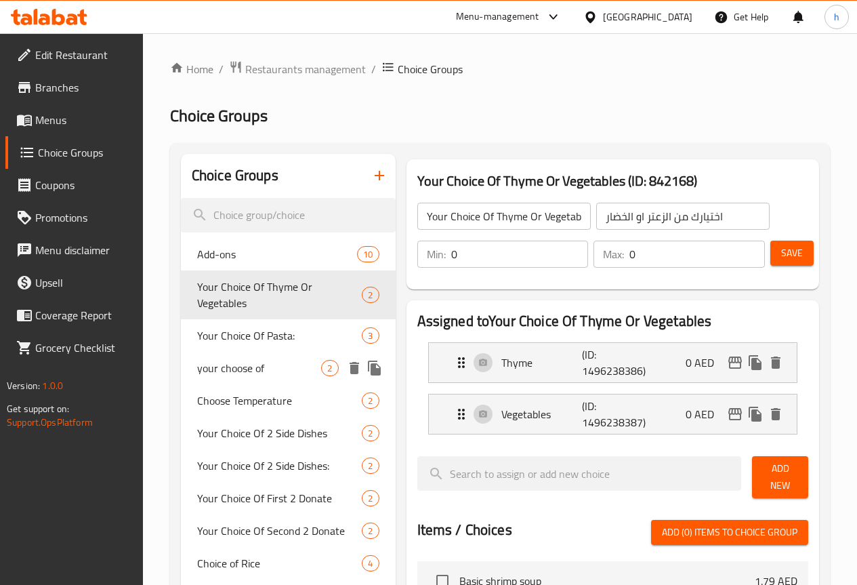
click at [236, 342] on span "Your Choice Of Pasta:" at bounding box center [279, 335] width 165 height 16
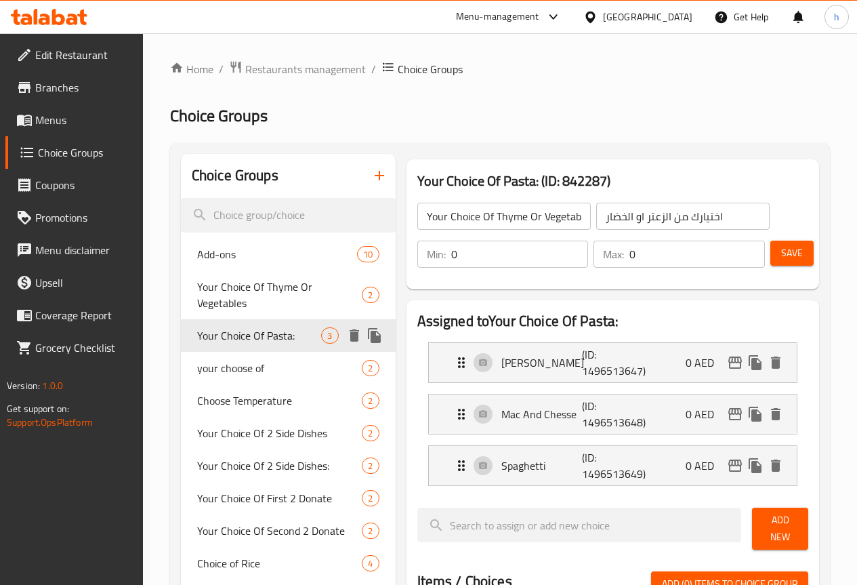
type input "Your Choice Of Pasta:"
type input "اختيارك من المكرونة:"
type input "1"
click at [208, 401] on span "Choose Temperature" at bounding box center [259, 400] width 125 height 16
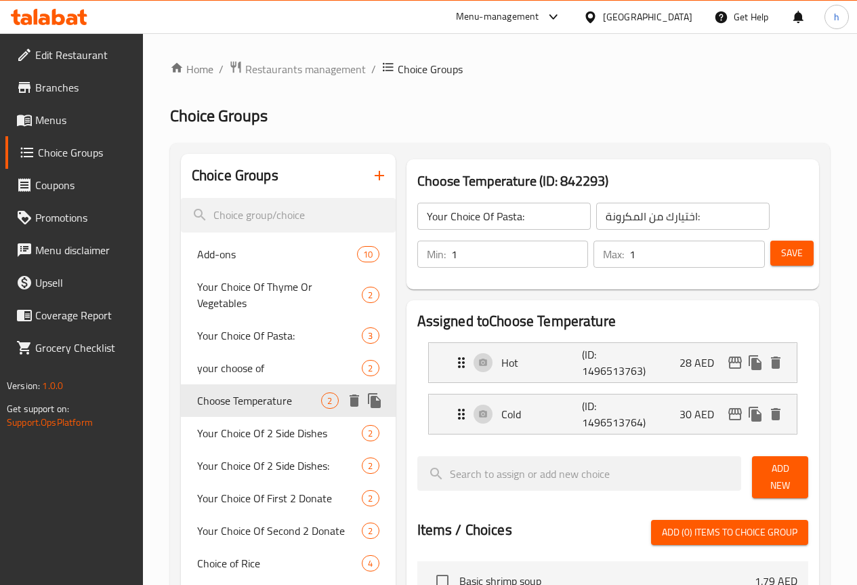
type input "Choose Temperature"
type input "اختر درجة الحرارة"
click at [371, 169] on icon "button" at bounding box center [379, 175] width 16 height 16
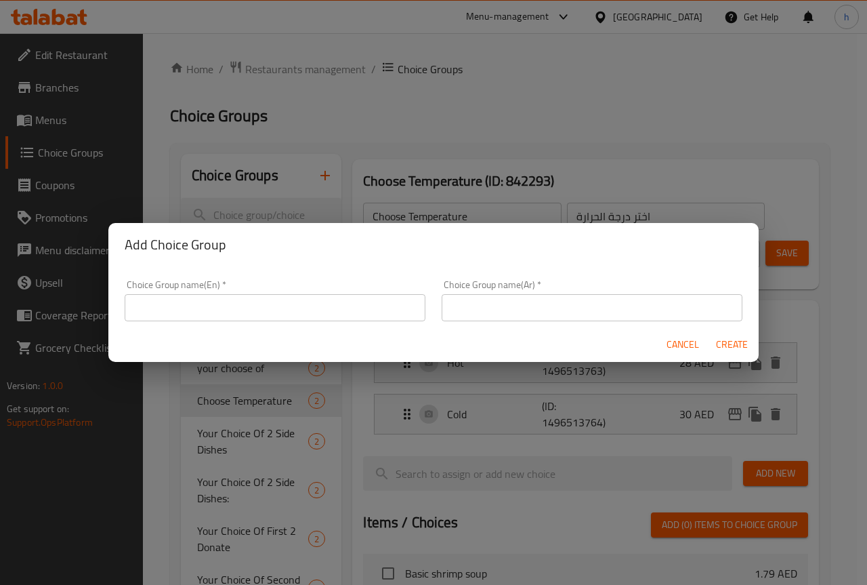
click at [287, 314] on input "text" at bounding box center [275, 307] width 301 height 27
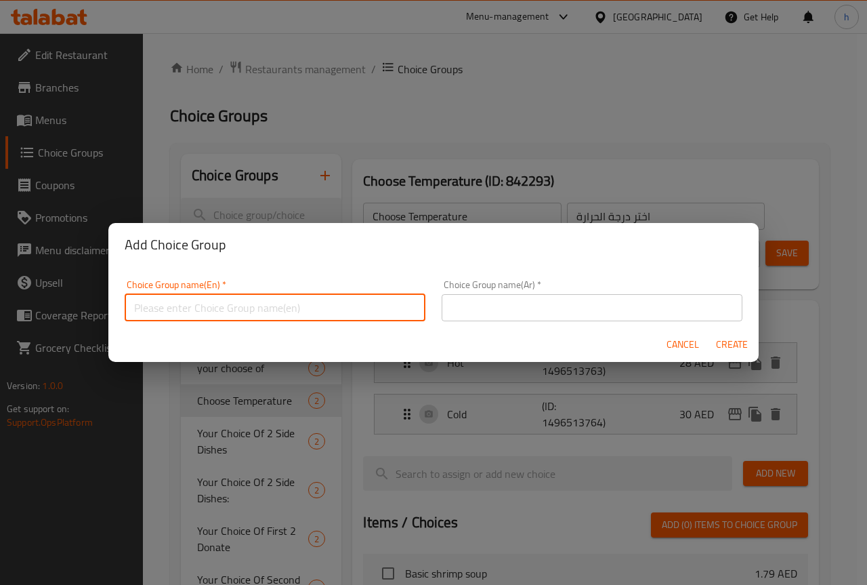
type input "Choose Temperature"
click at [272, 314] on input "Choose Temperature" at bounding box center [275, 307] width 301 height 27
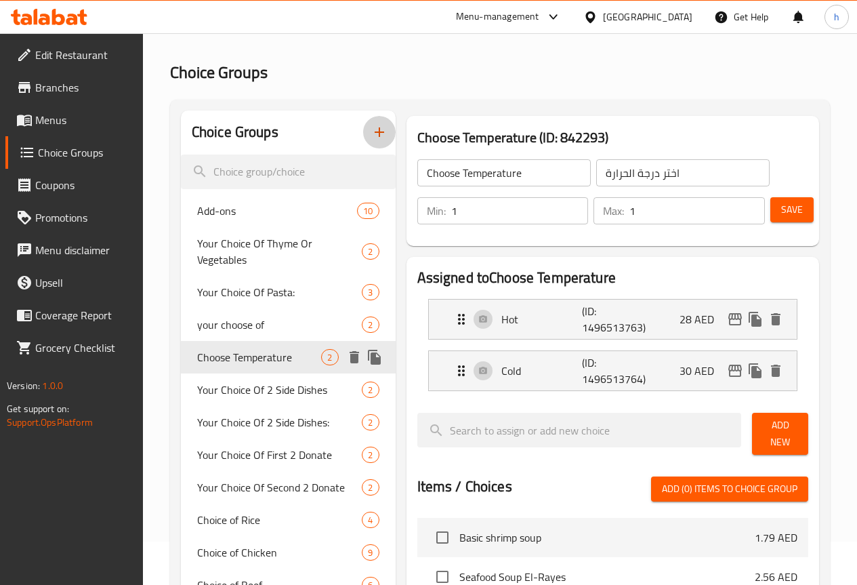
scroll to position [68, 0]
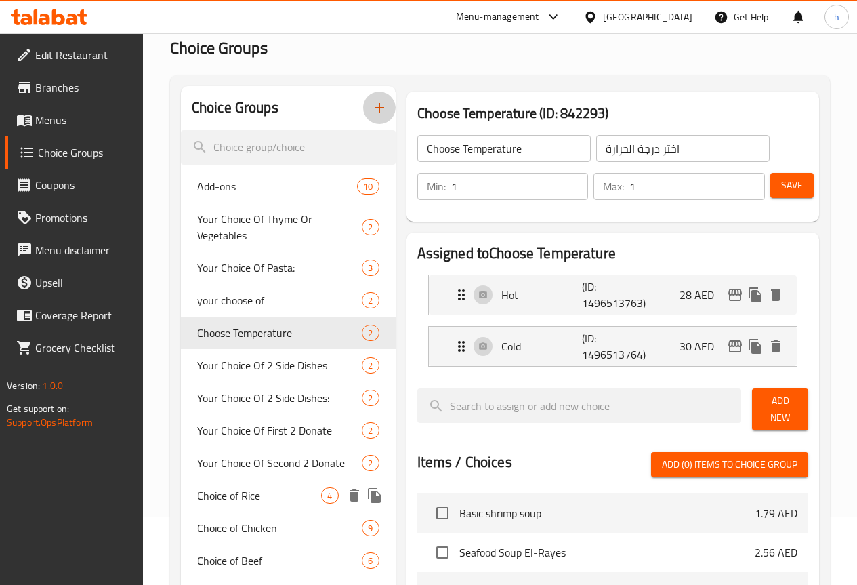
click at [241, 503] on span "Choice of Rice" at bounding box center [259, 495] width 125 height 16
type input "Choice of Rice"
type input "اختيار الأرز"
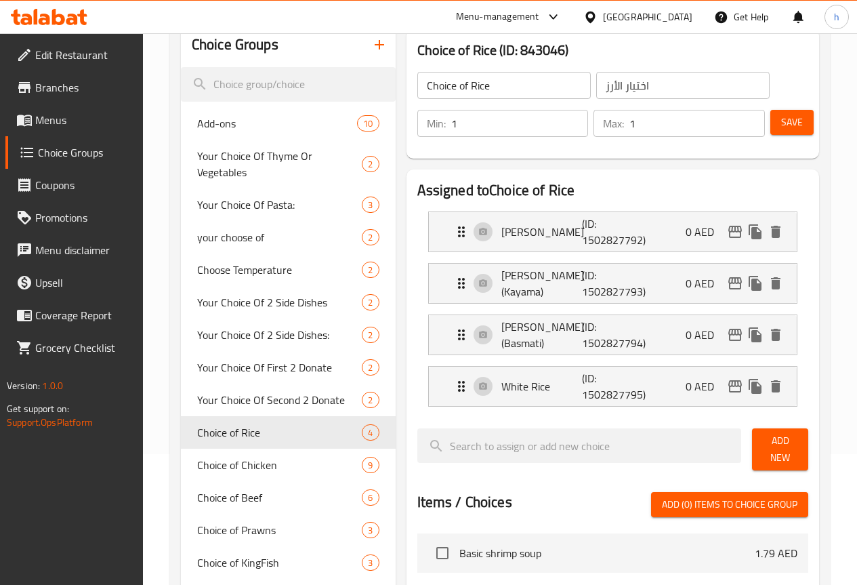
scroll to position [271, 0]
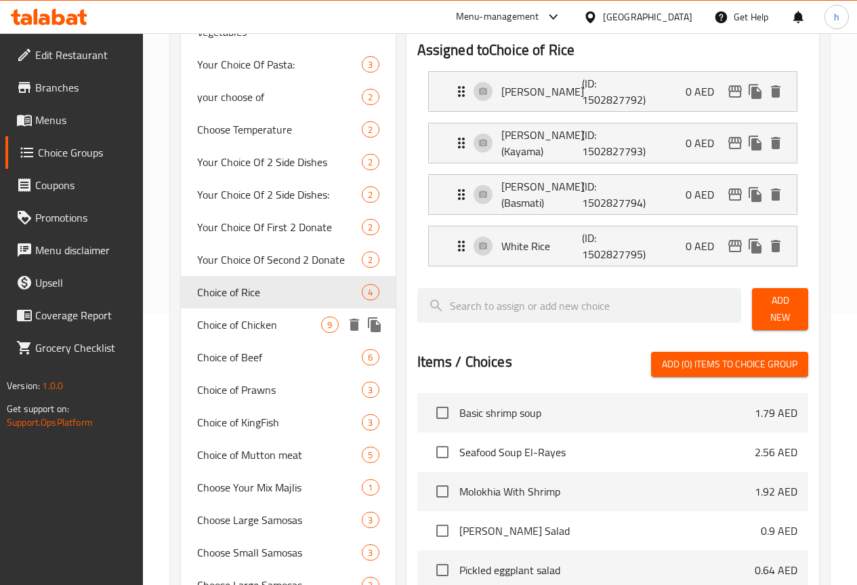
click at [246, 333] on span "Choice of Chicken" at bounding box center [259, 324] width 125 height 16
type input "Choice of Chicken"
type input "اختيار الدجاج"
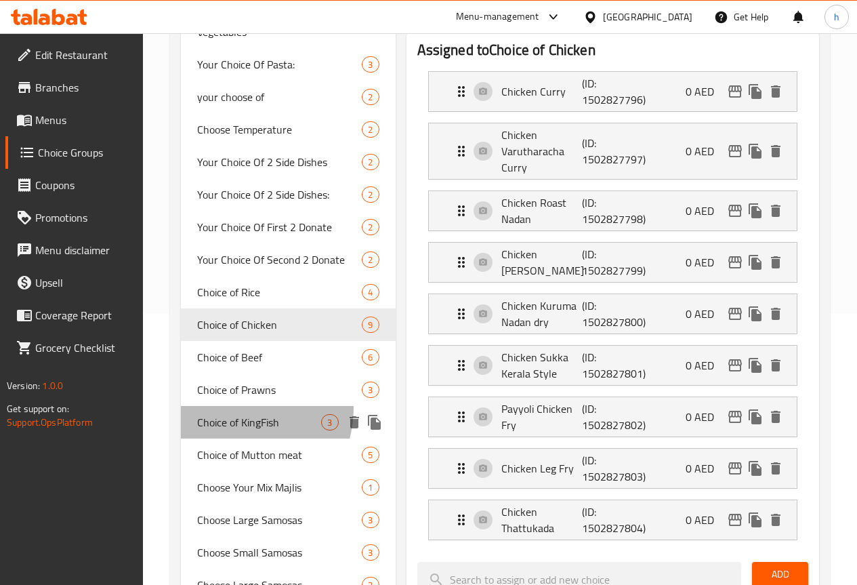
click at [225, 438] on div "Choice of KingFish 3" at bounding box center [288, 422] width 215 height 33
type input "Choice of KingFish"
type input "اختيار سمك كنعد"
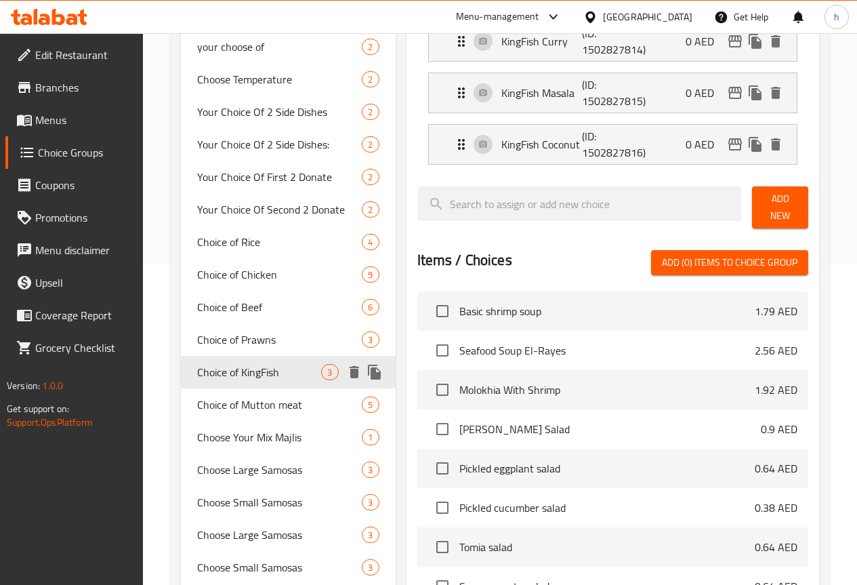
scroll to position [406, 0]
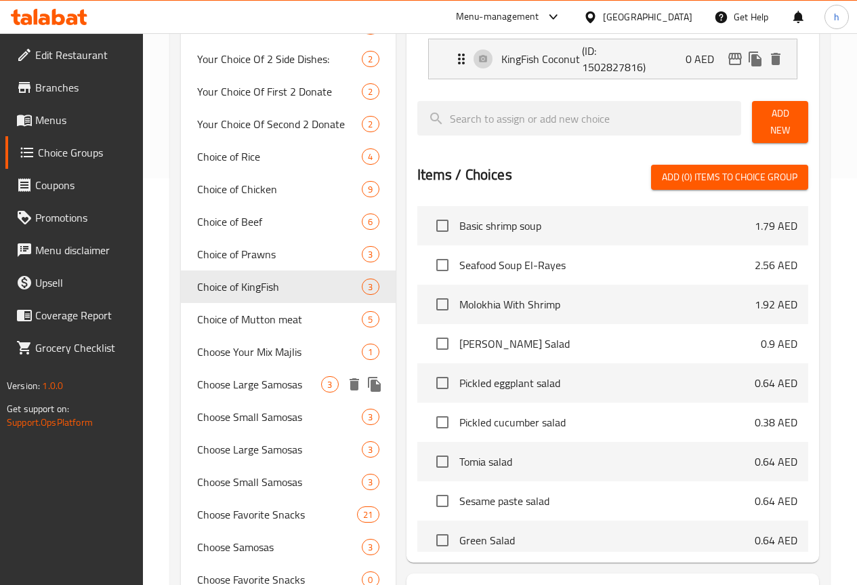
click at [230, 392] on span "Choose Large Samosas" at bounding box center [259, 384] width 125 height 16
type input "Choose Large Samosas"
type input "اختر السمبوسة الكبيرة"
type input "6"
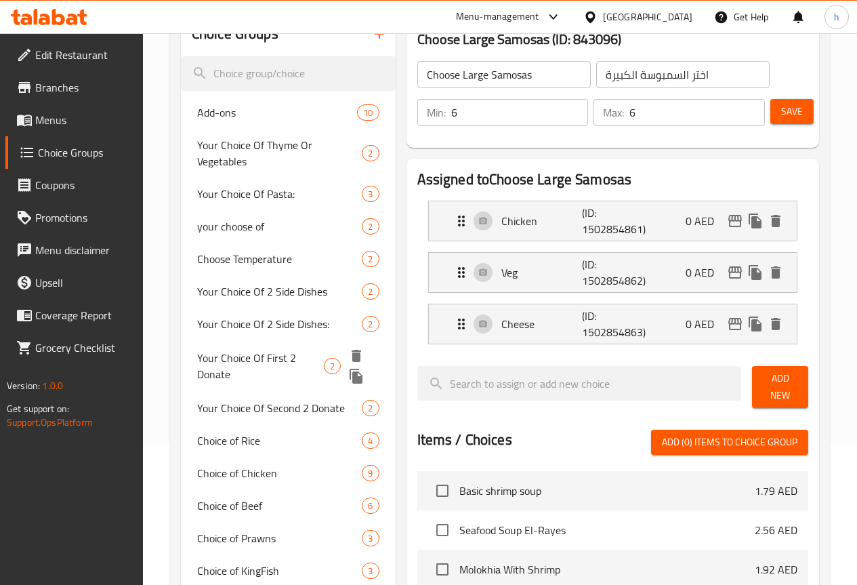
scroll to position [135, 0]
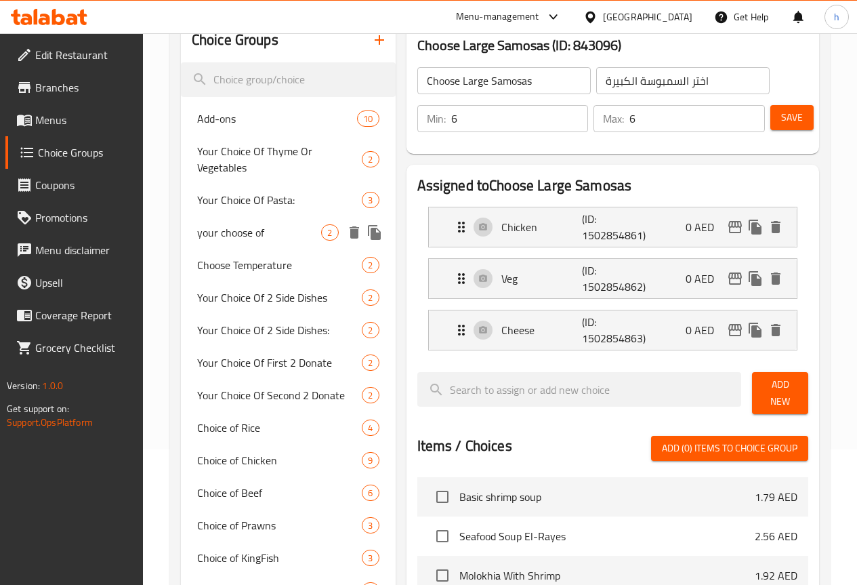
click at [235, 239] on span "your choose of" at bounding box center [259, 232] width 125 height 16
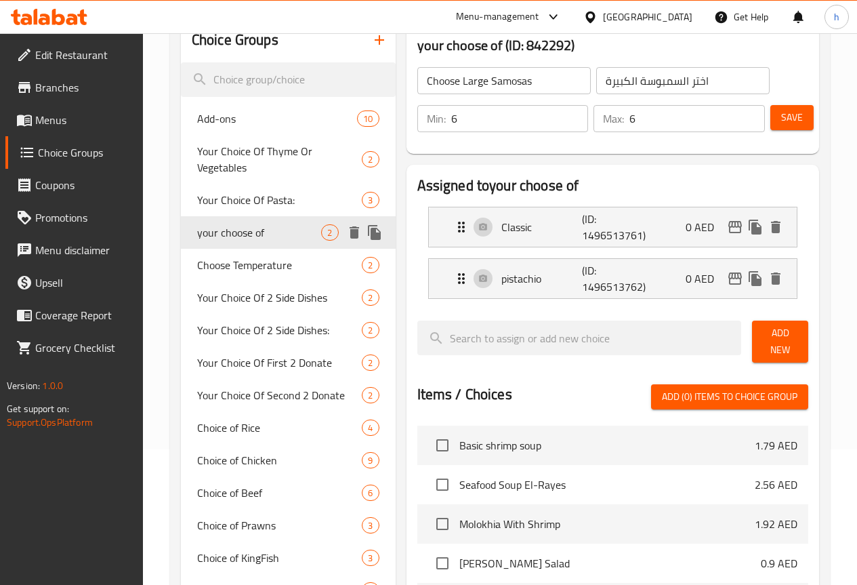
type input "your choose of"
type input "اختيارك من"
type input "1"
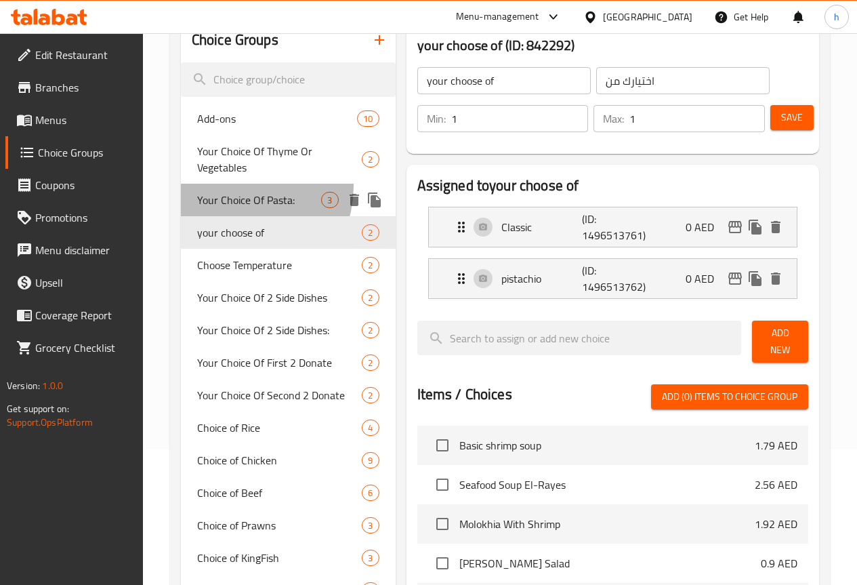
click at [231, 186] on div "Your Choice Of Pasta: 3" at bounding box center [288, 200] width 215 height 33
type input "Your Choice Of Pasta:"
type input "اختيارك من المكرونة:"
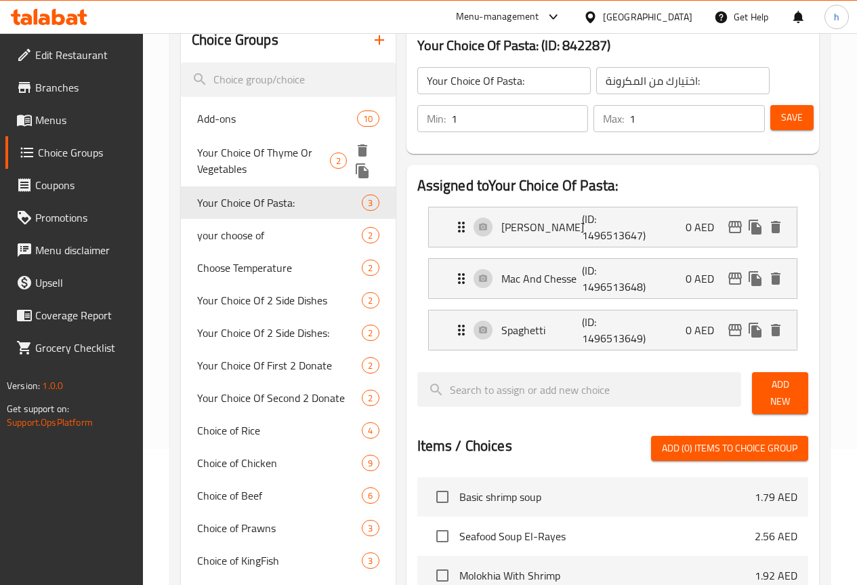
click at [233, 160] on span "Your Choice Of Thyme Or Vegetables" at bounding box center [263, 160] width 133 height 33
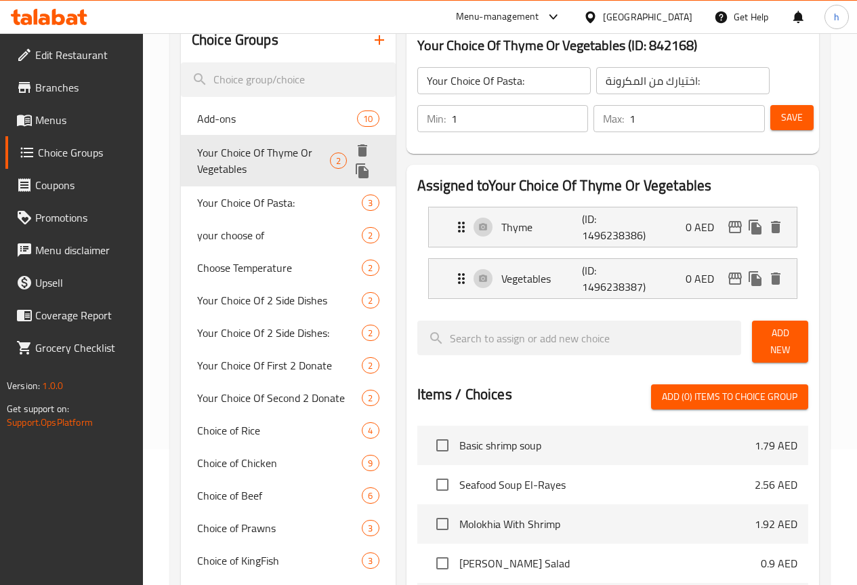
type input "Your Choice Of Thyme Or Vegetables"
type input "اختيارك من الزعتر او الخضار"
type input "0"
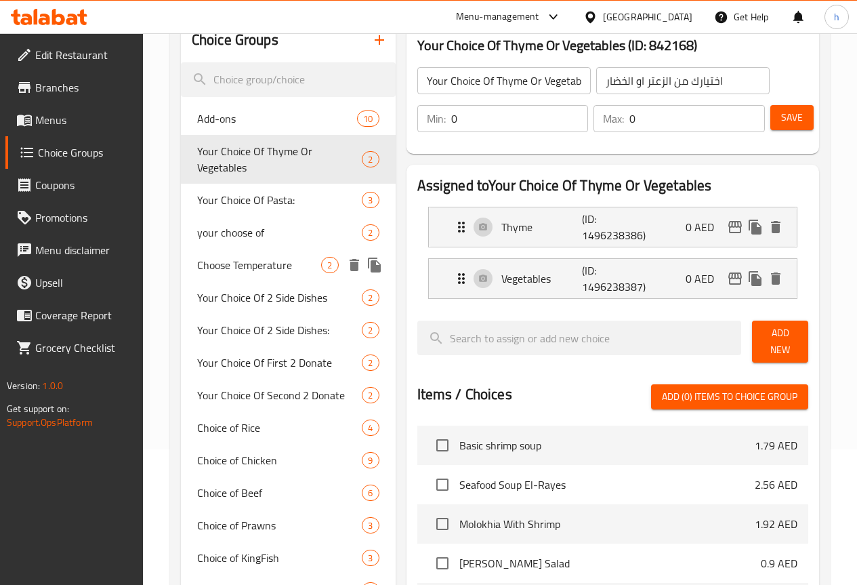
click at [219, 272] on span "Choose Temperature" at bounding box center [259, 265] width 125 height 16
type input "Choose Temperature"
type input "اختر درجة الحرارة"
type input "1"
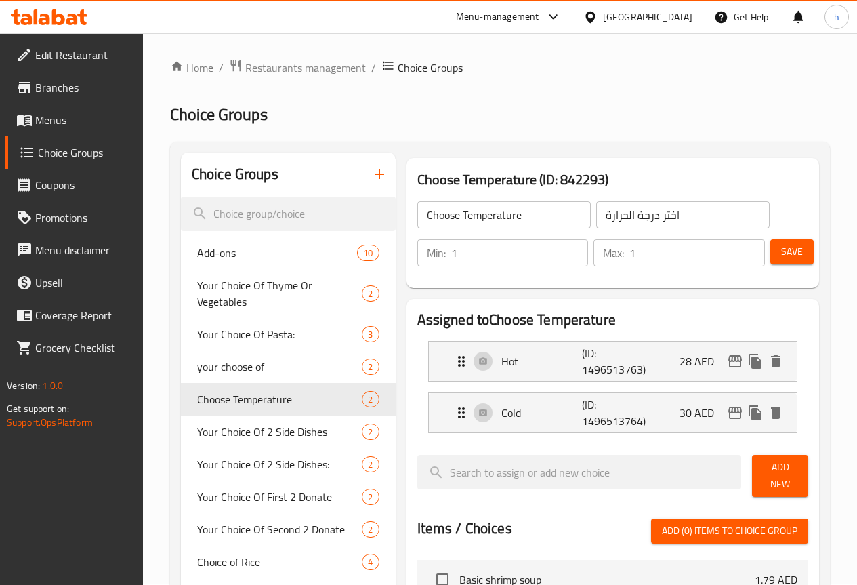
scroll to position [0, 0]
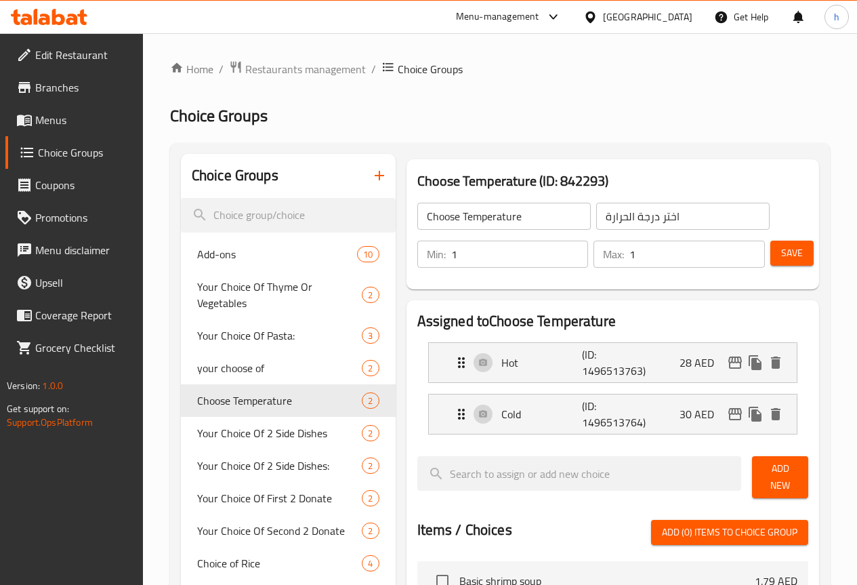
click at [70, 120] on span "Menus" at bounding box center [83, 120] width 97 height 16
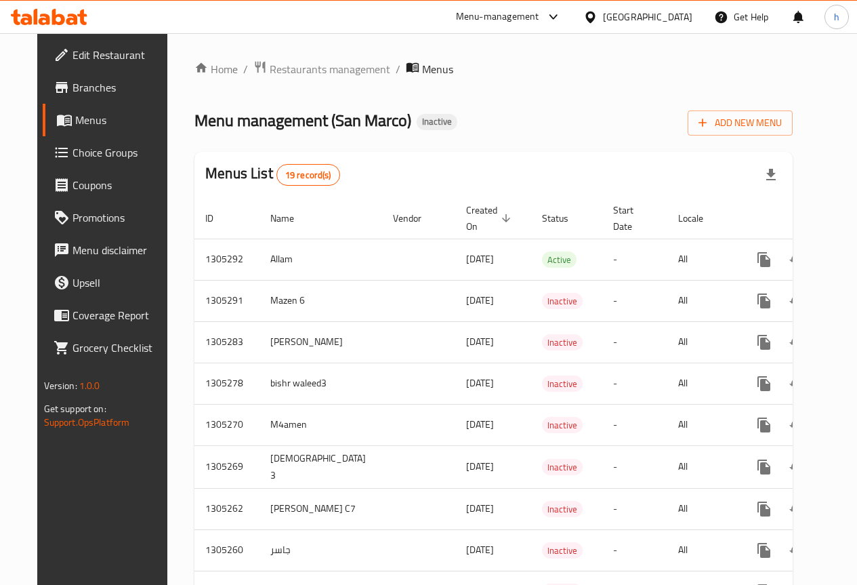
click at [91, 150] on span "Choice Groups" at bounding box center [120, 152] width 97 height 16
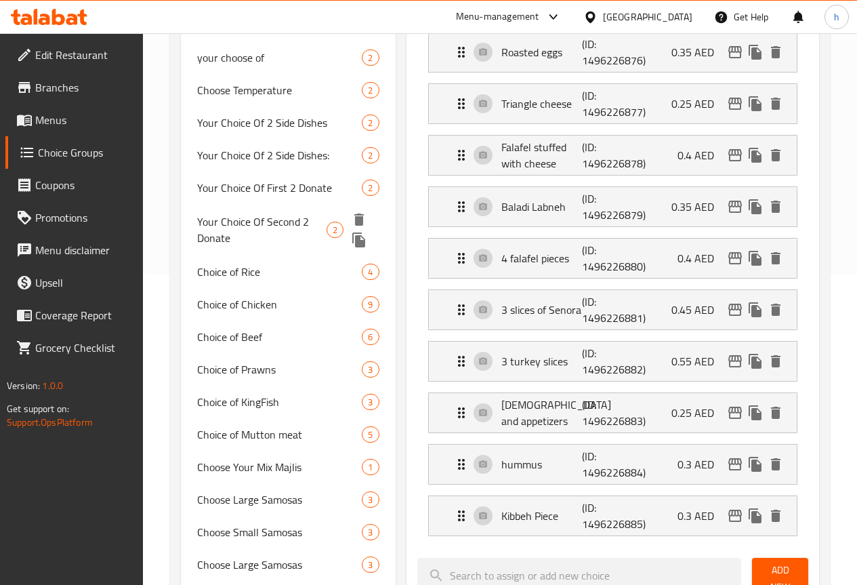
scroll to position [406, 0]
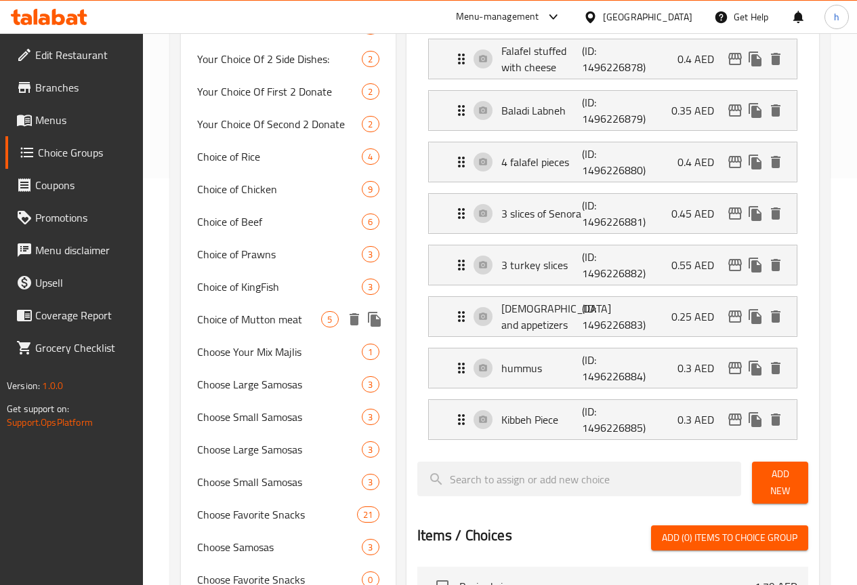
click at [245, 327] on span "Choice of Mutton meat" at bounding box center [259, 319] width 125 height 16
type input "Choice of Mutton meat"
type input "اختيار لحم الضأن"
type input "1"
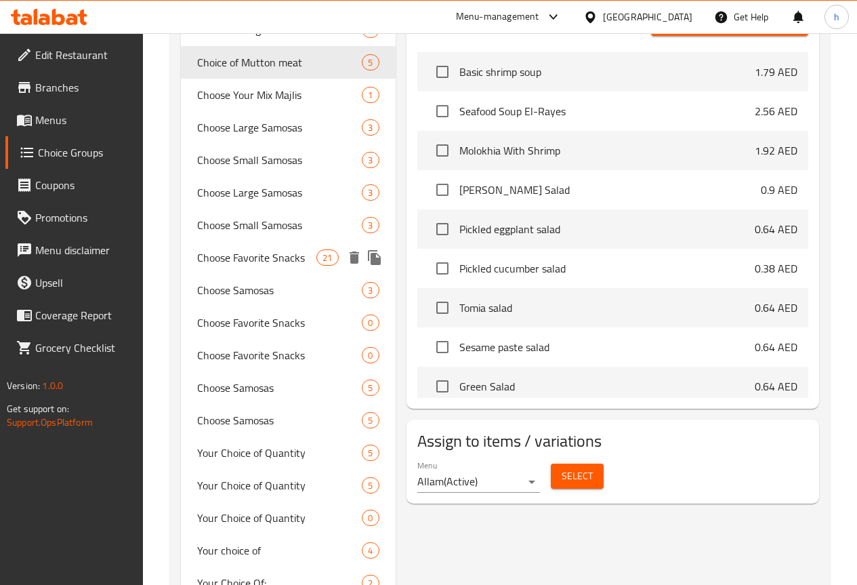
scroll to position [677, 0]
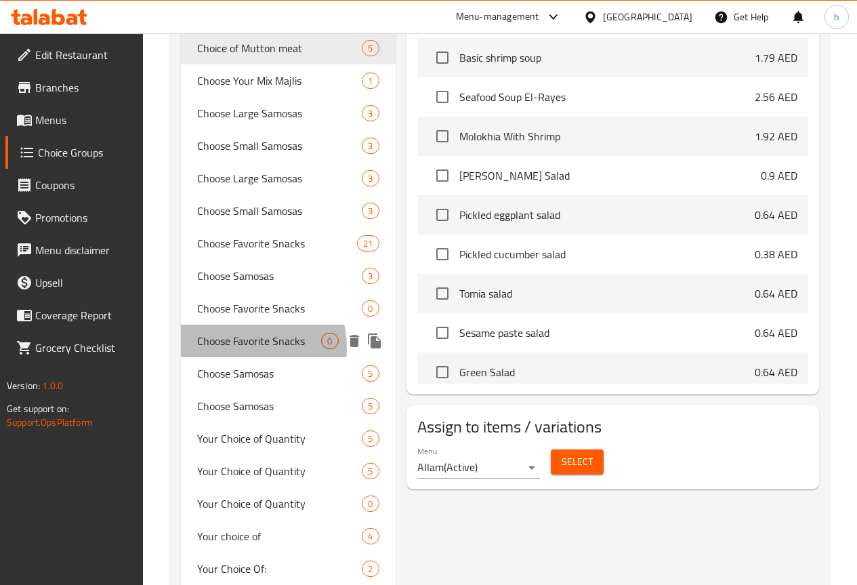
click at [240, 349] on span "Choose Favorite Snacks" at bounding box center [259, 341] width 125 height 16
type input "Choose Favorite Snacks"
type input "اختر الوجبات الخفيفة المفضلة"
type input "7"
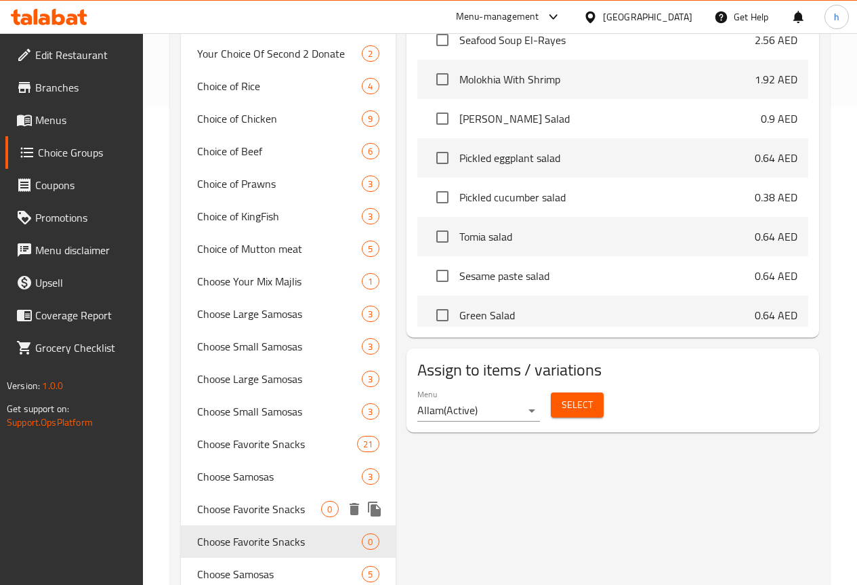
scroll to position [406, 0]
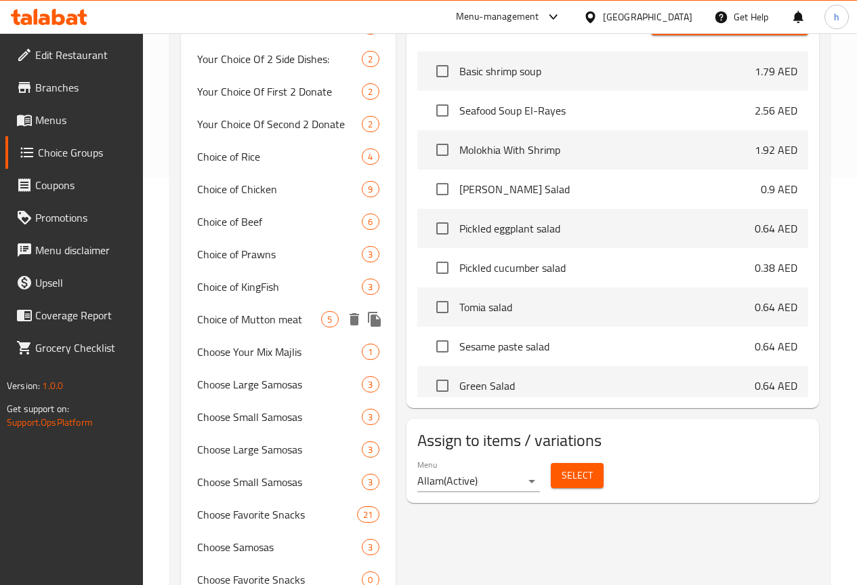
click at [253, 327] on span "Choice of Mutton meat" at bounding box center [259, 319] width 125 height 16
type input "Choice of Mutton meat"
type input "اختيار لحم الضأن"
type input "1"
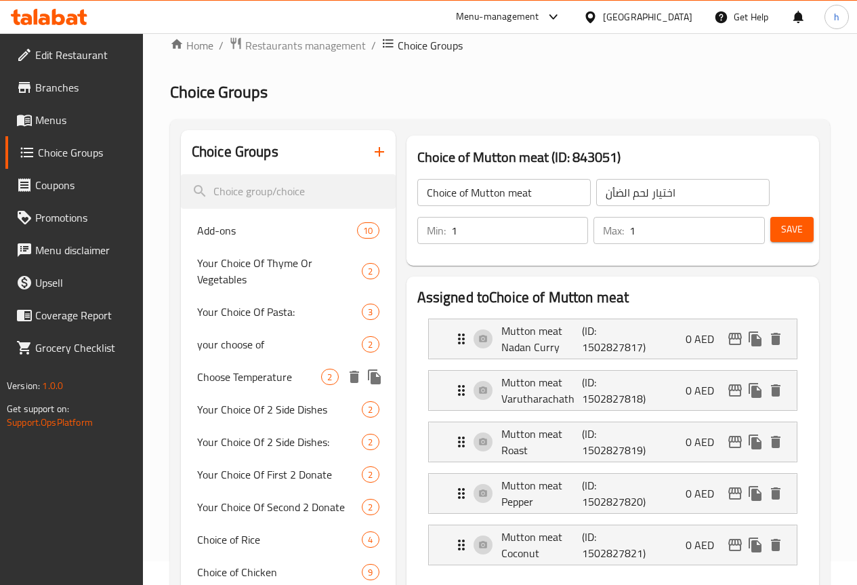
scroll to position [0, 0]
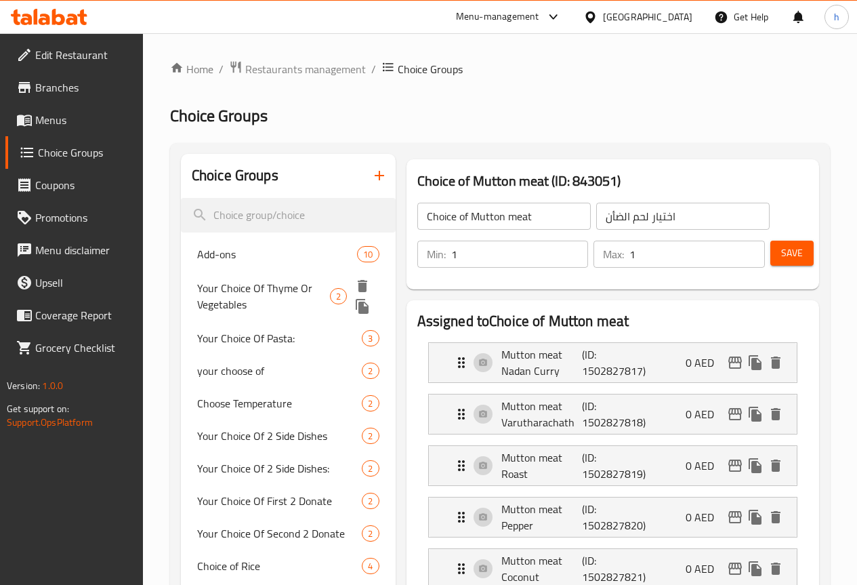
click at [243, 297] on span "Your Choice Of Thyme Or Vegetables" at bounding box center [263, 296] width 133 height 33
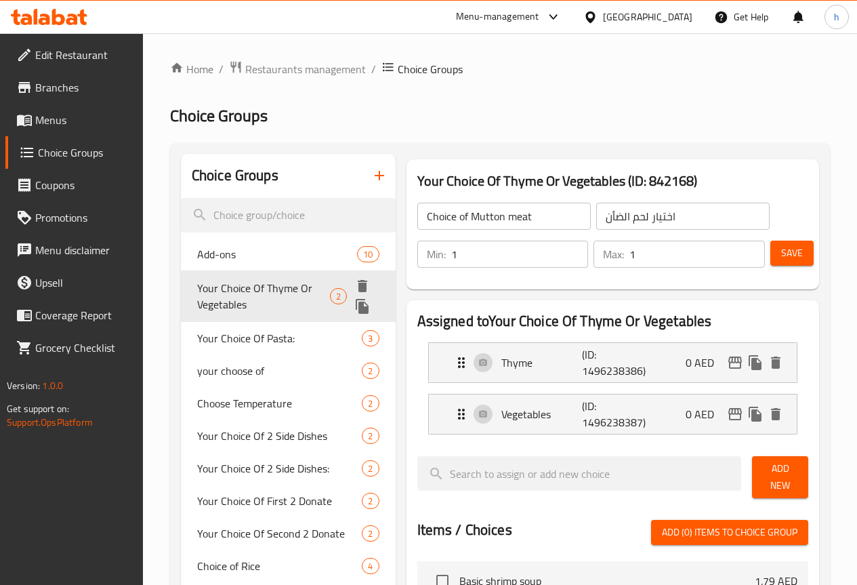
type input "Your Choice Of Thyme Or Vegetables"
type input "اختيارك من الزعتر او الخضار"
type input "0"
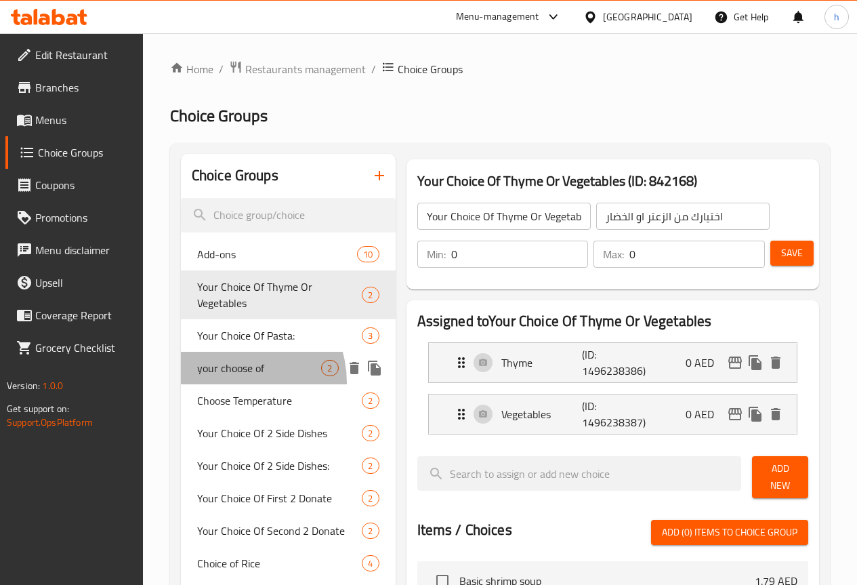
click at [232, 383] on div "your choose of 2" at bounding box center [288, 368] width 215 height 33
type input "your choose of"
type input "اختيارك من"
type input "1"
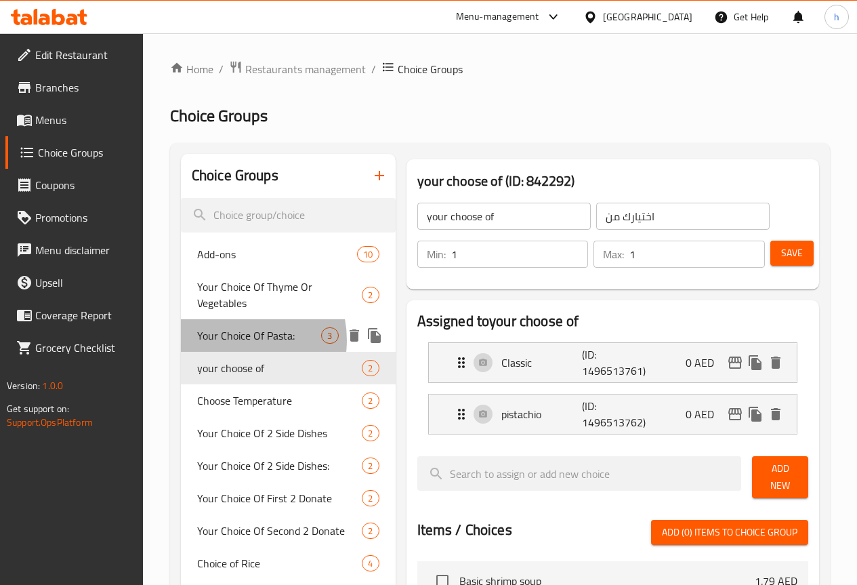
click at [234, 340] on span "Your Choice Of Pasta:" at bounding box center [259, 335] width 125 height 16
type input "Your Choice Of Pasta:"
type input "اختيارك من المكرونة:"
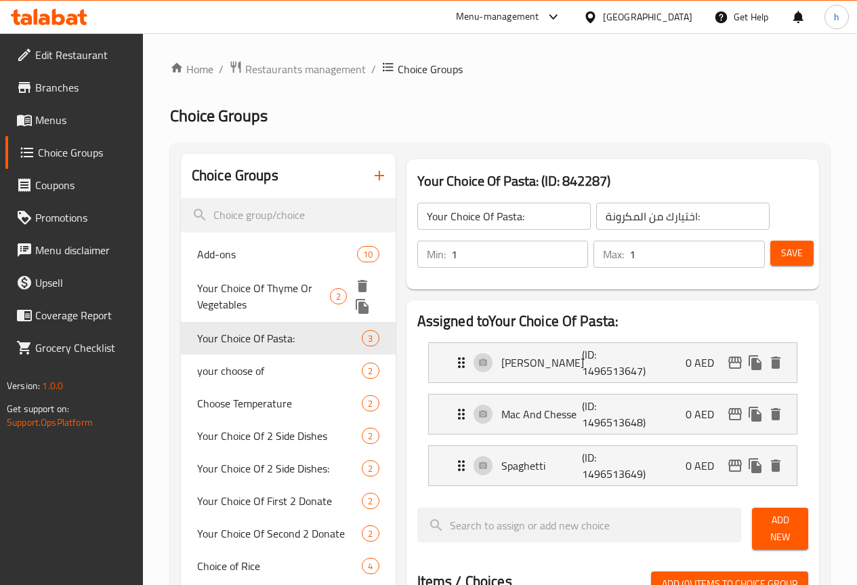
click at [240, 312] on span "Your Choice Of Thyme Or Vegetables" at bounding box center [263, 296] width 133 height 33
type input "Your Choice Of Thyme Or Vegetables"
type input "اختيارك من الزعتر او الخضار"
type input "0"
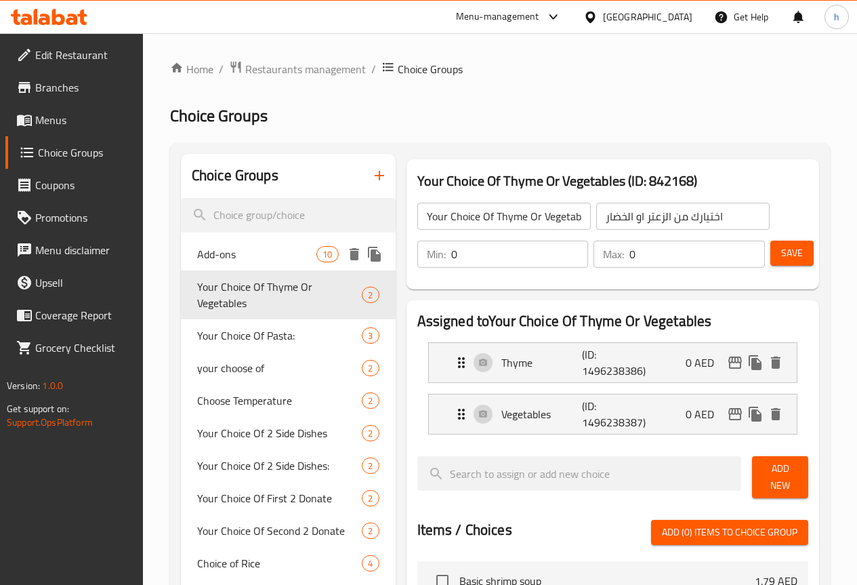
click at [232, 252] on span "Add-ons" at bounding box center [256, 254] width 119 height 16
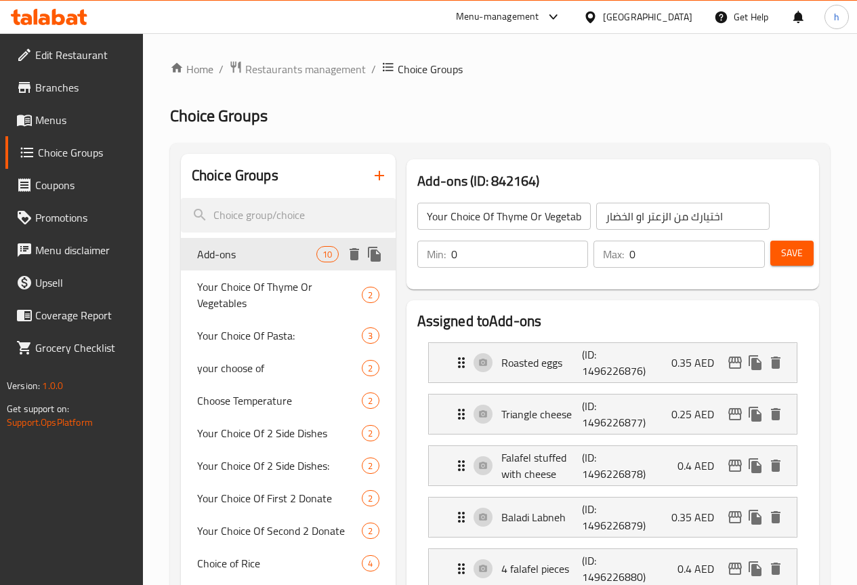
type input "Add-ons"
type input "إضافات"
type input "1"
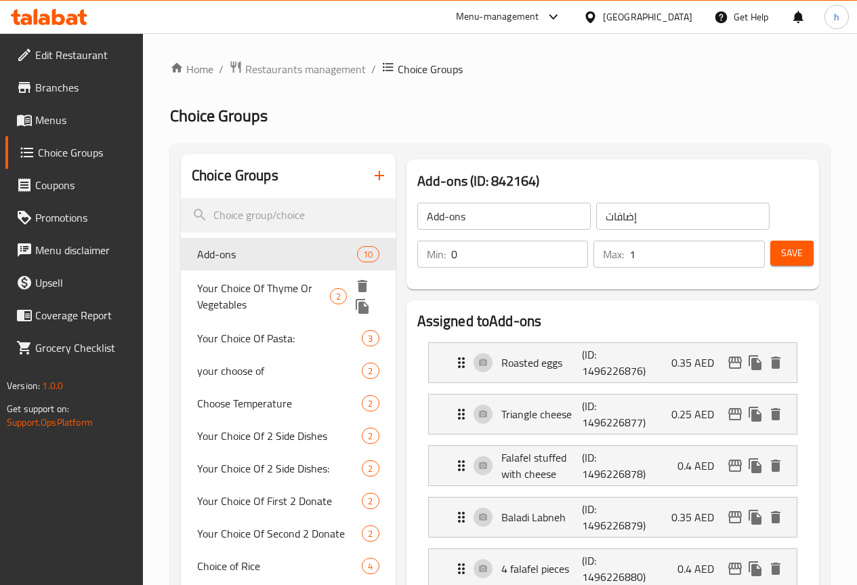
click at [217, 302] on span "Your Choice Of Thyme Or Vegetables" at bounding box center [263, 296] width 133 height 33
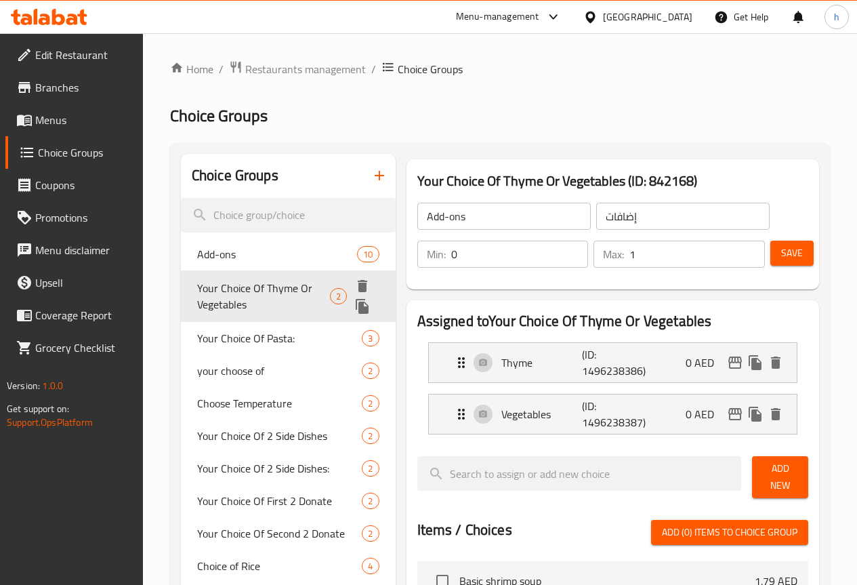
type input "Your Choice Of Thyme Or Vegetables"
type input "اختيارك من الزعتر او الخضار"
type input "0"
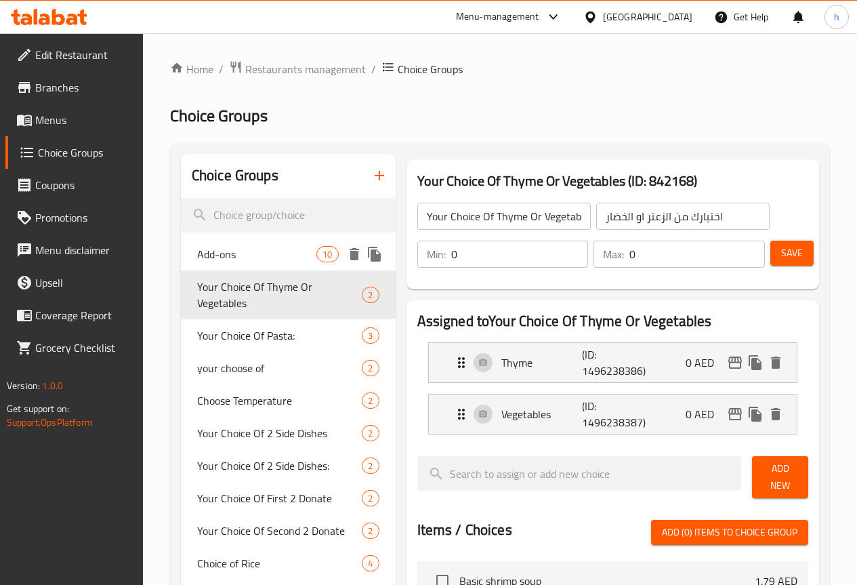
click at [238, 253] on span "Add-ons" at bounding box center [256, 254] width 119 height 16
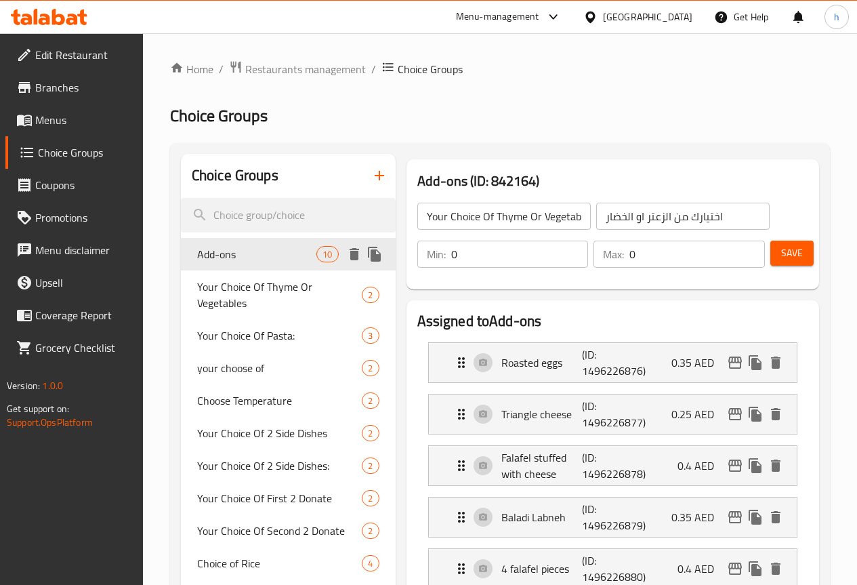
type input "Add-ons"
type input "إضافات"
type input "1"
click at [375, 173] on icon "button" at bounding box center [379, 175] width 9 height 9
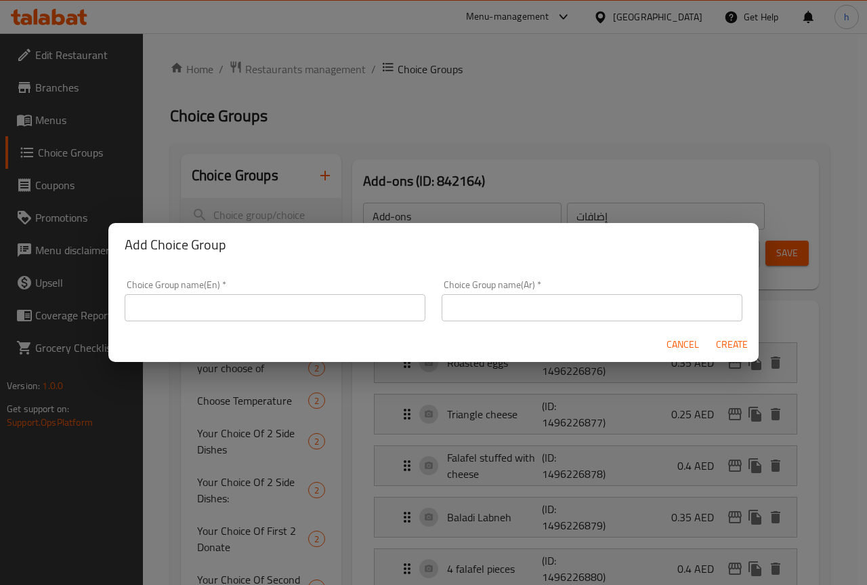
click at [283, 306] on input "text" at bounding box center [275, 307] width 301 height 27
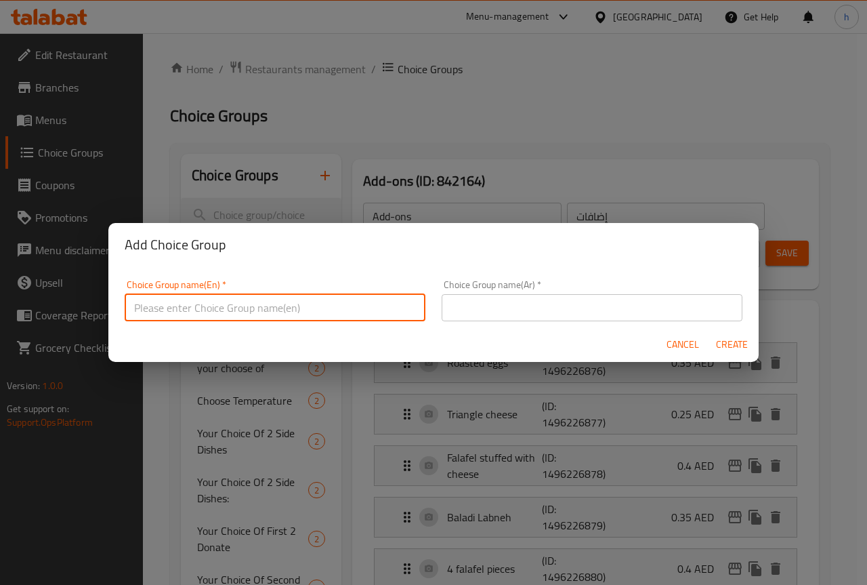
click at [686, 348] on span "Cancel" at bounding box center [683, 344] width 33 height 17
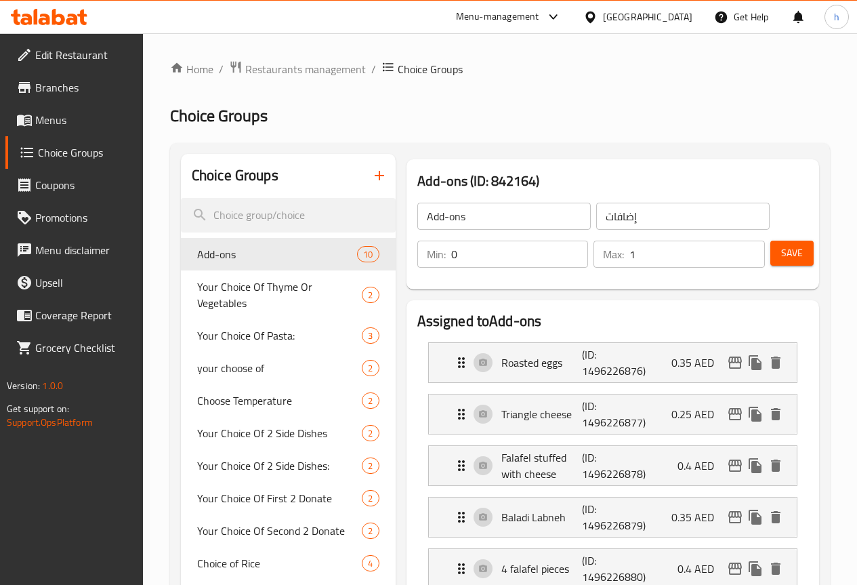
click at [451, 253] on input "0" at bounding box center [520, 254] width 138 height 27
click at [629, 247] on input "1" at bounding box center [696, 254] width 135 height 27
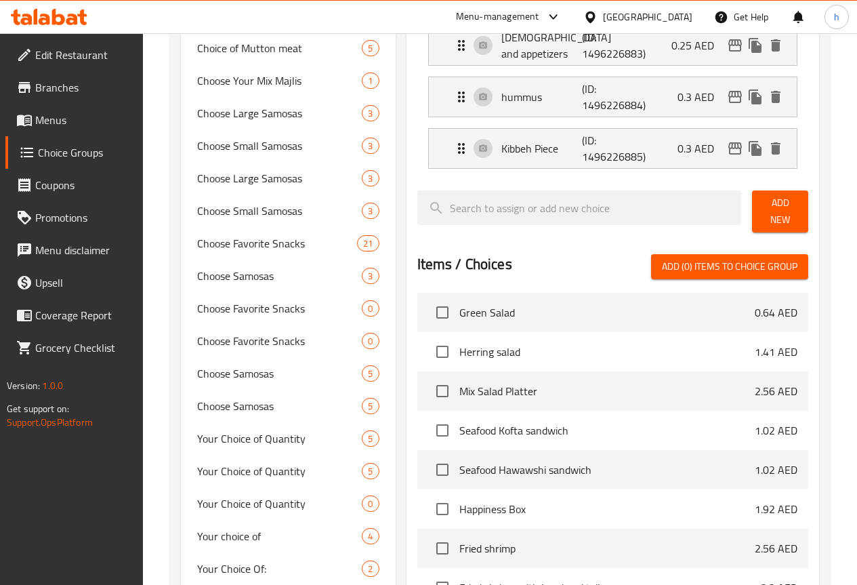
scroll to position [339, 0]
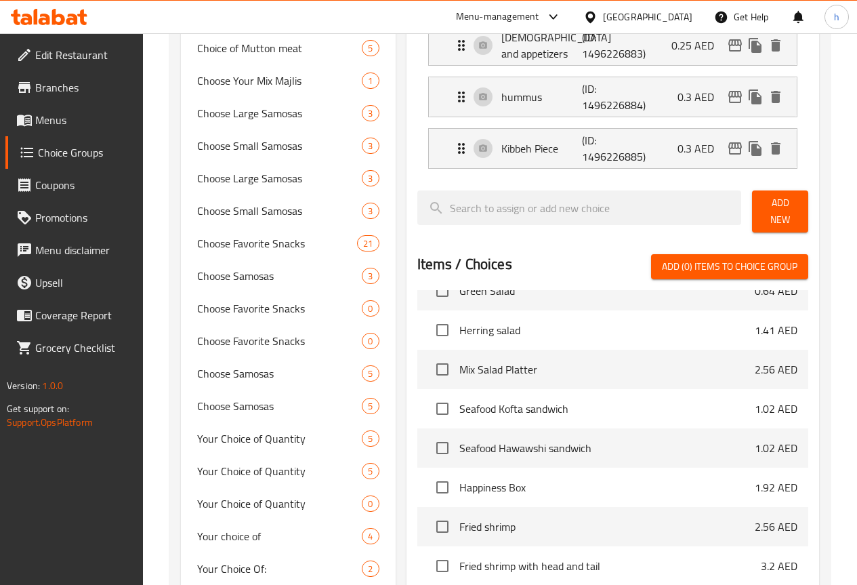
click at [775, 203] on span "Add New" at bounding box center [780, 211] width 35 height 34
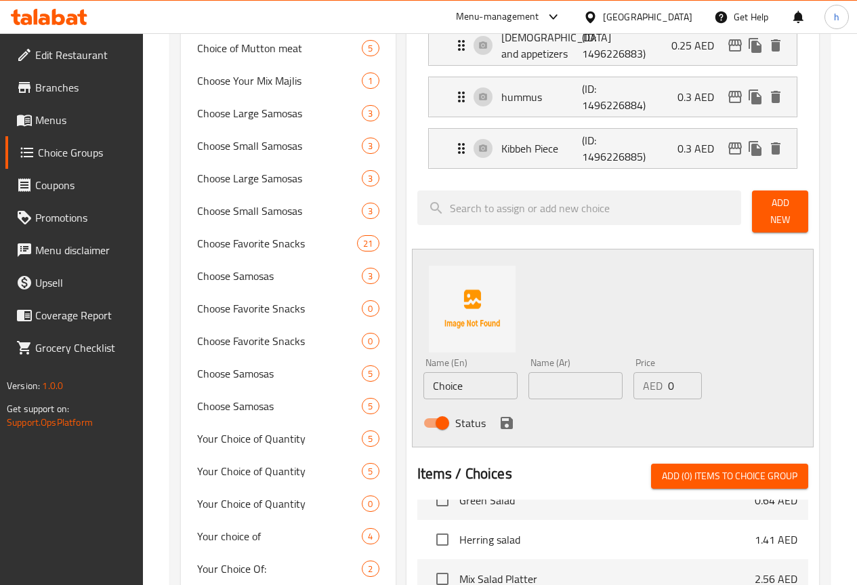
click at [432, 382] on input "Choice" at bounding box center [470, 385] width 94 height 27
drag, startPoint x: 550, startPoint y: 371, endPoint x: 557, endPoint y: 371, distance: 6.8
click at [550, 372] on input "text" at bounding box center [575, 385] width 94 height 27
click at [668, 373] on input "0" at bounding box center [685, 385] width 34 height 27
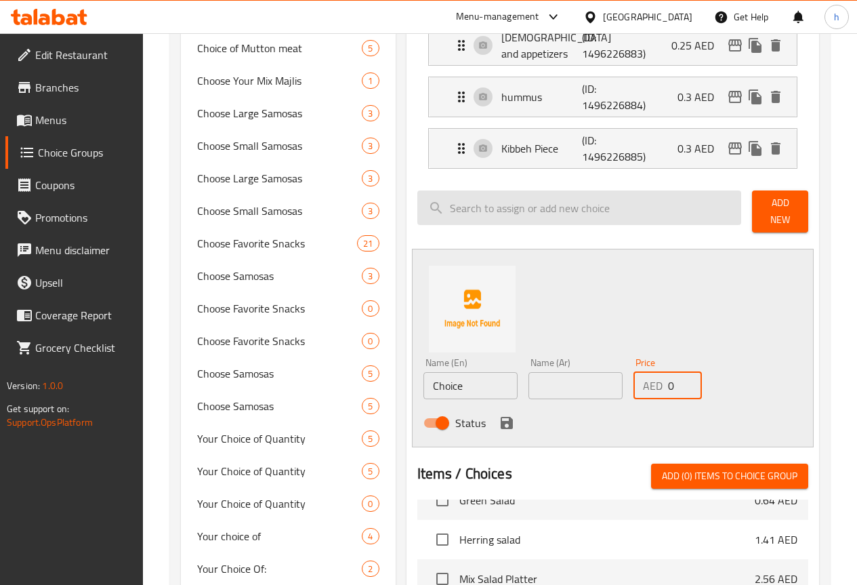
click at [577, 207] on input "search" at bounding box center [579, 207] width 325 height 35
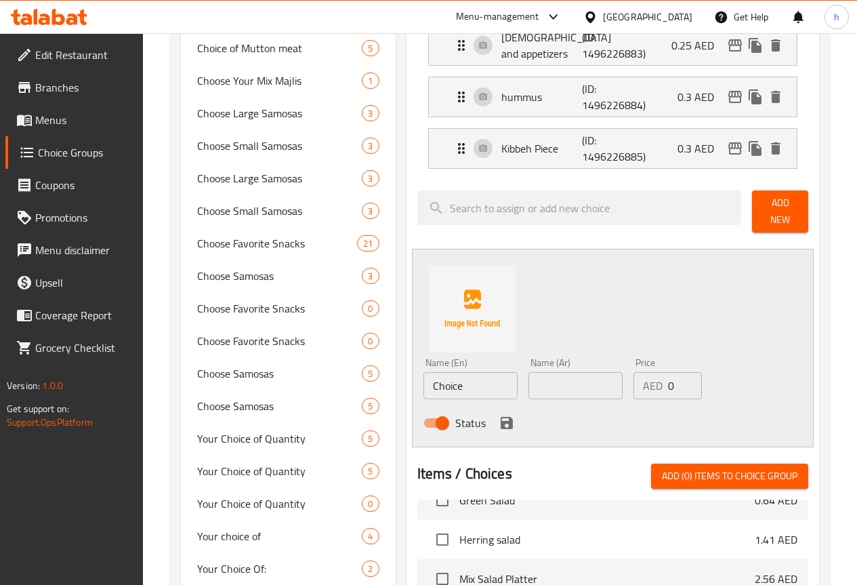
click at [549, 231] on div "Assigned to Add-ons Roasted eggs (ID: 1496226876) 0.35 AED Name (En) Roasted eg…" at bounding box center [612, 242] width 413 height 1238
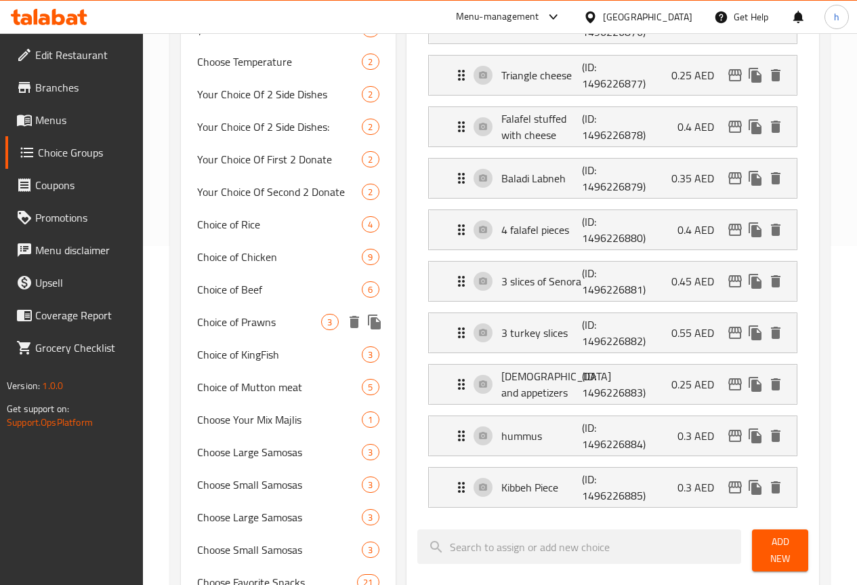
click at [230, 330] on span "Choice of Prawns" at bounding box center [259, 322] width 125 height 16
type input "Choice of Prawns"
type input "اختيار الروبيان"
type input "1"
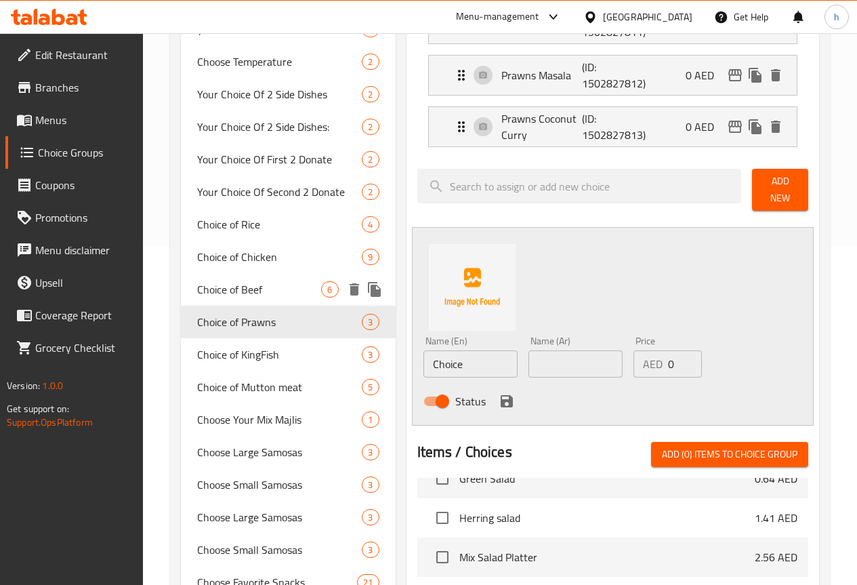
click at [222, 297] on span "Choice of Beef" at bounding box center [259, 289] width 125 height 16
type input "Choice of Beef"
type input "اختيار لحم البقر"
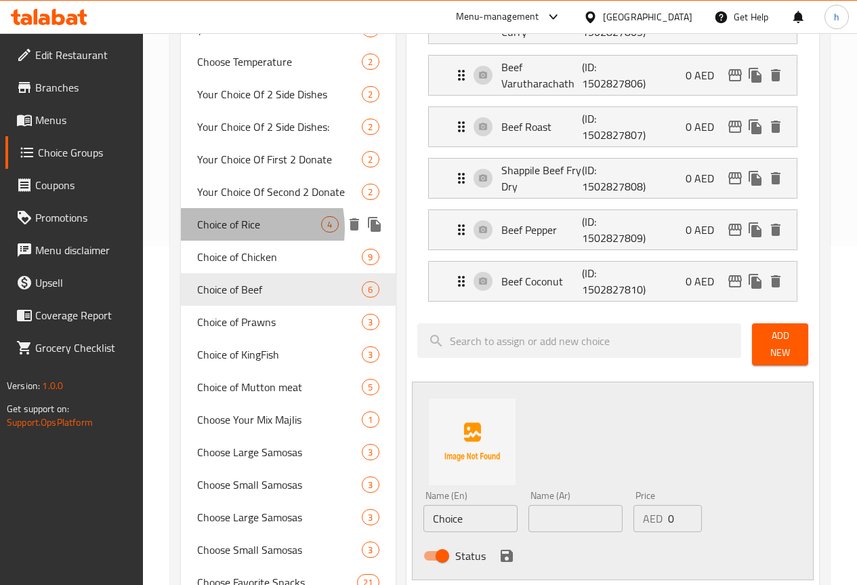
click at [232, 232] on span "Choice of Rice" at bounding box center [259, 224] width 125 height 16
type input "Choice of Rice"
type input "اختيار الأرز"
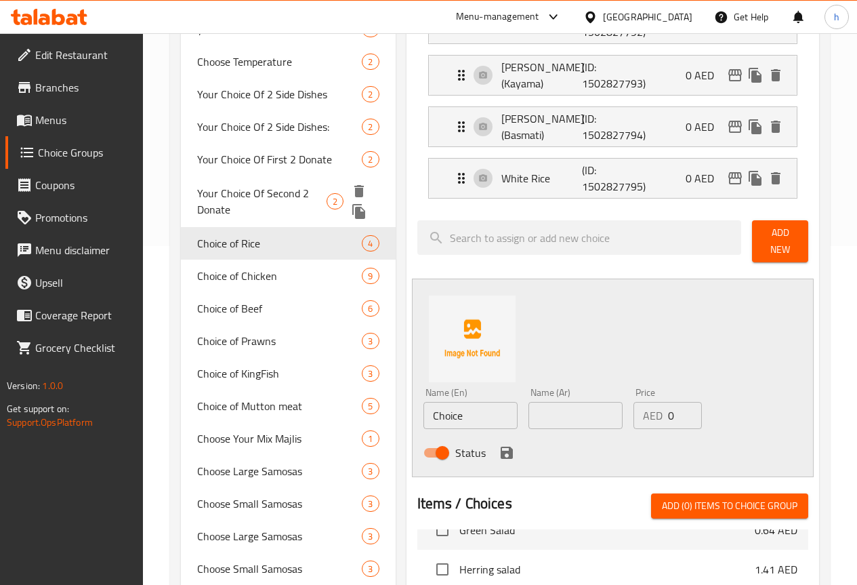
click at [209, 217] on span "Your Choice Of Second 2 Donate" at bounding box center [261, 201] width 129 height 33
type input "Your Choice Of Second 2 Donate"
type input "اختيارك الثاني من اثنين دونات"
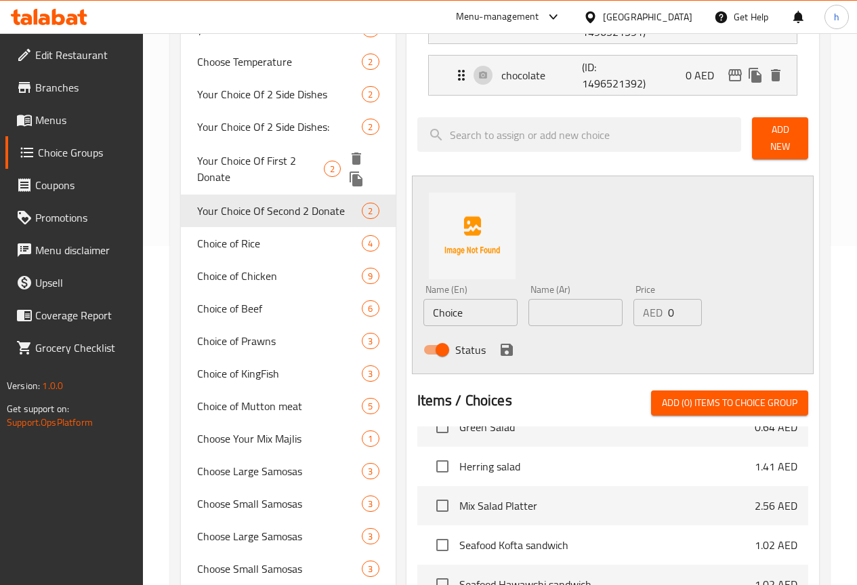
click at [214, 185] on span "Your Choice Of First 2 Donate" at bounding box center [260, 168] width 127 height 33
type input "Your Choice Of First 2 Donate"
type input "اختيارك الأول من اثنين دونات"
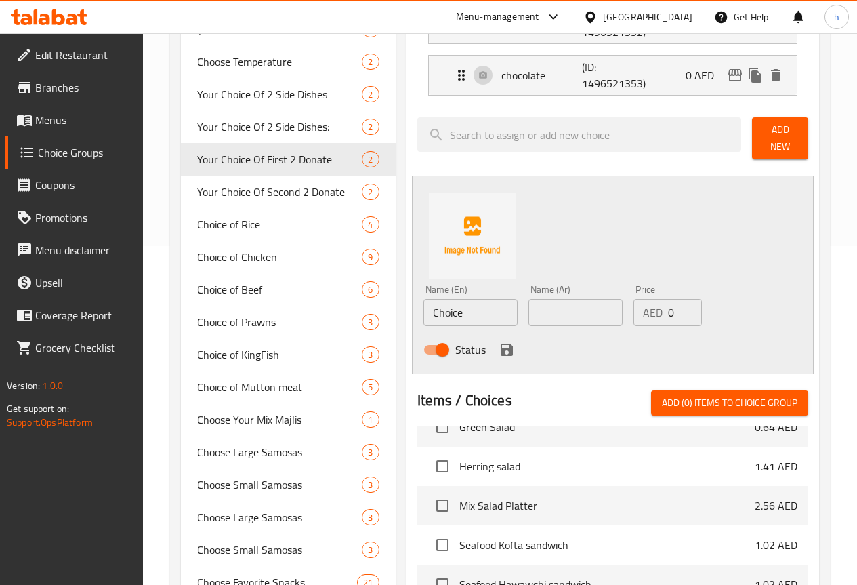
click at [763, 128] on span "Add New" at bounding box center [780, 138] width 35 height 34
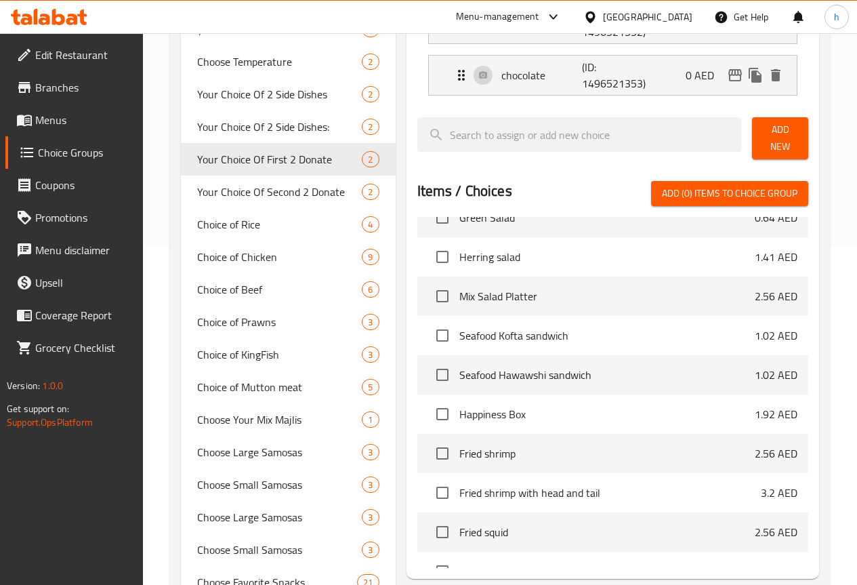
click at [763, 128] on span "Add New" at bounding box center [780, 138] width 35 height 34
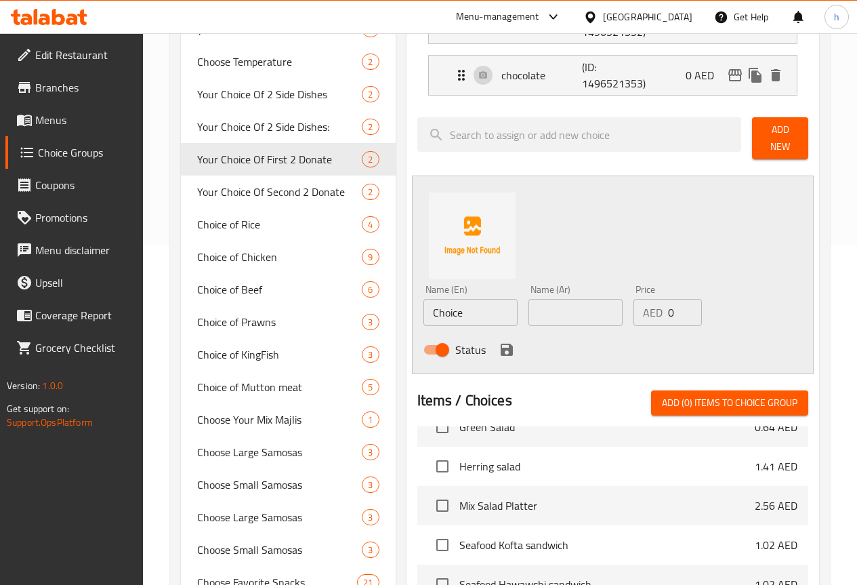
click at [763, 128] on span "Add New" at bounding box center [780, 138] width 35 height 34
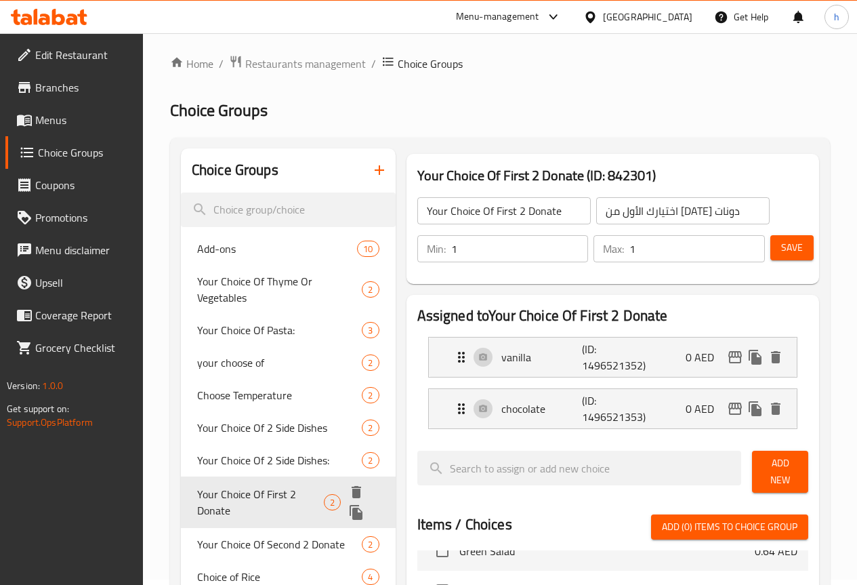
scroll to position [0, 0]
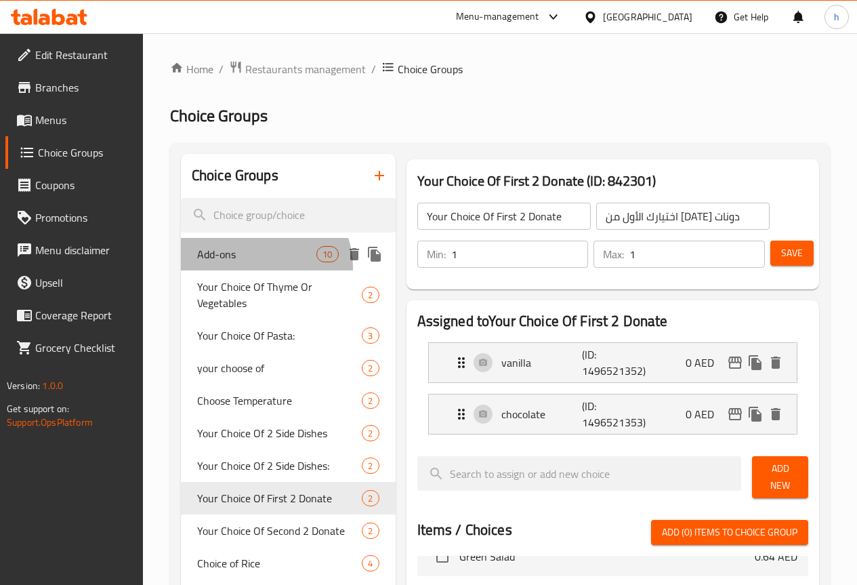
click at [264, 266] on div "Add-ons 10" at bounding box center [288, 254] width 215 height 33
type input "Add-ons"
type input "إضافات"
type input "0"
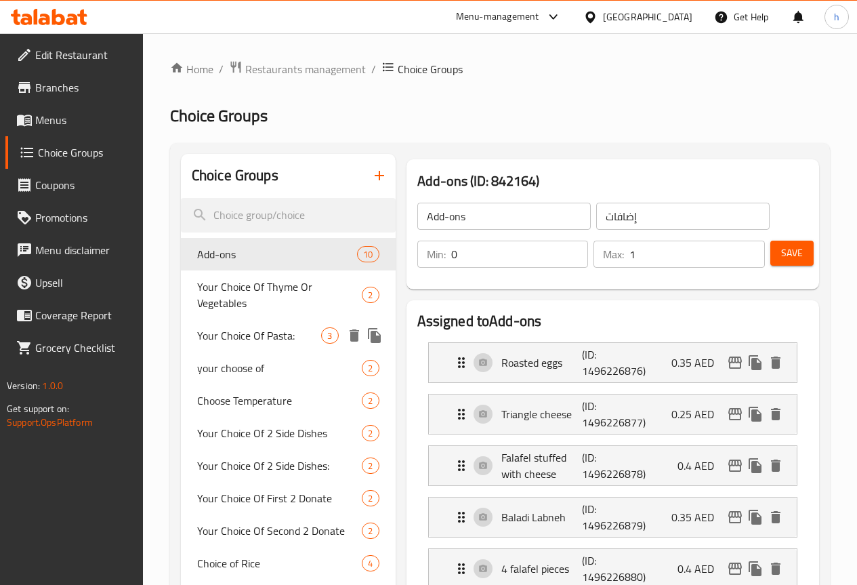
click at [252, 342] on span "Your Choice Of Pasta:" at bounding box center [259, 335] width 125 height 16
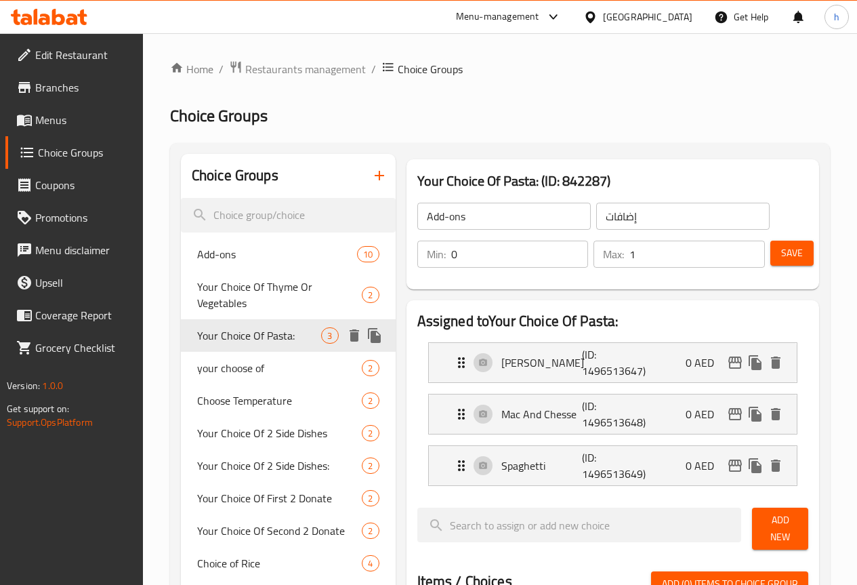
type input "Your Choice Of Pasta:"
type input "اختيارك من المكرونة:"
type input "1"
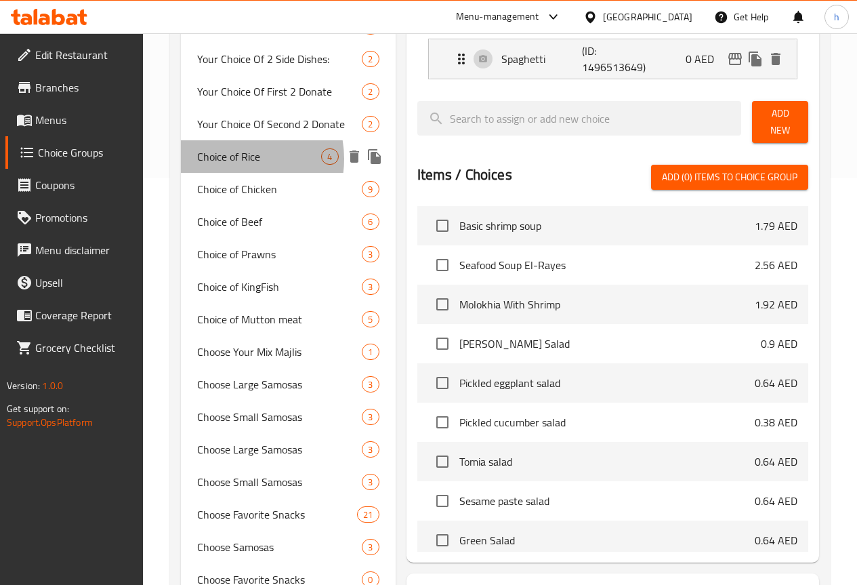
click at [230, 165] on span "Choice of Rice" at bounding box center [259, 156] width 125 height 16
type input "Choice of Rice"
type input "اختيار الأرز"
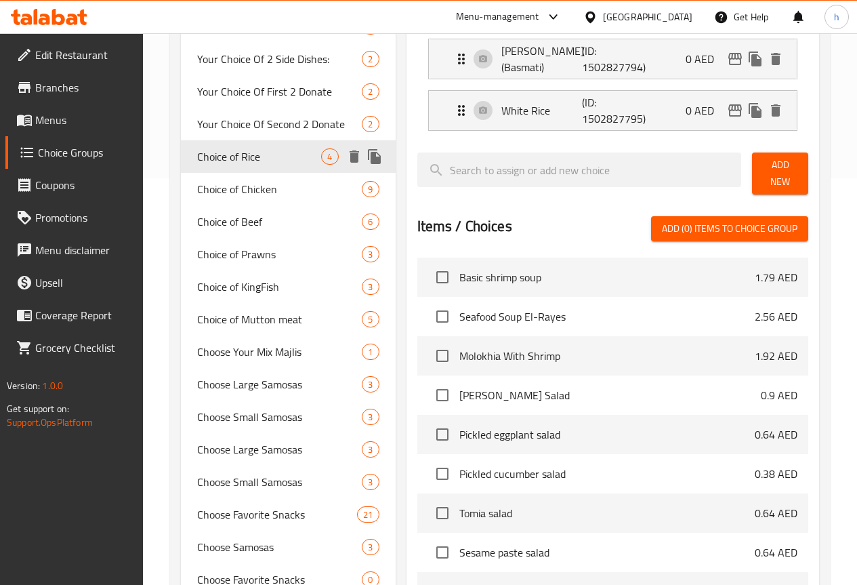
click at [228, 205] on div "Choice of Chicken 9" at bounding box center [288, 189] width 215 height 33
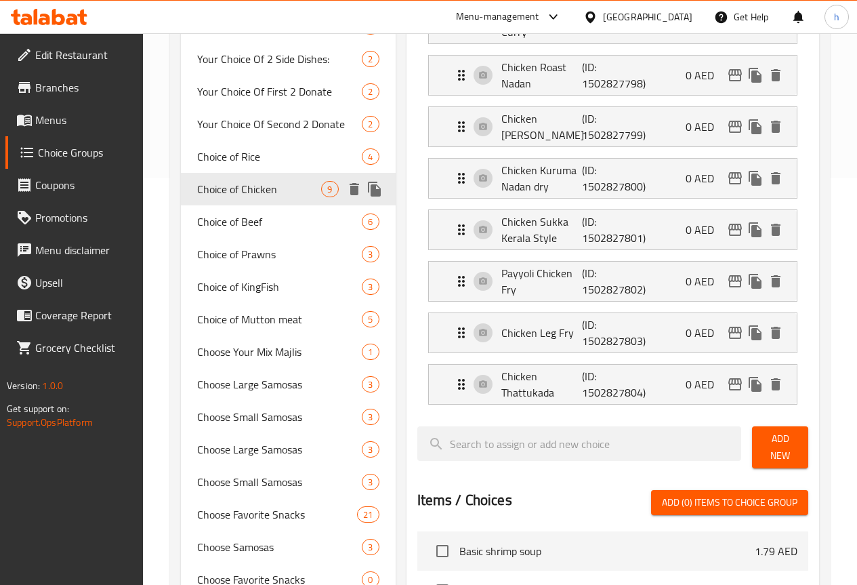
type input "Choice of Chicken"
type input "اختيار الدجاج"
click at [230, 197] on span "Choice of Chicken" at bounding box center [259, 189] width 125 height 16
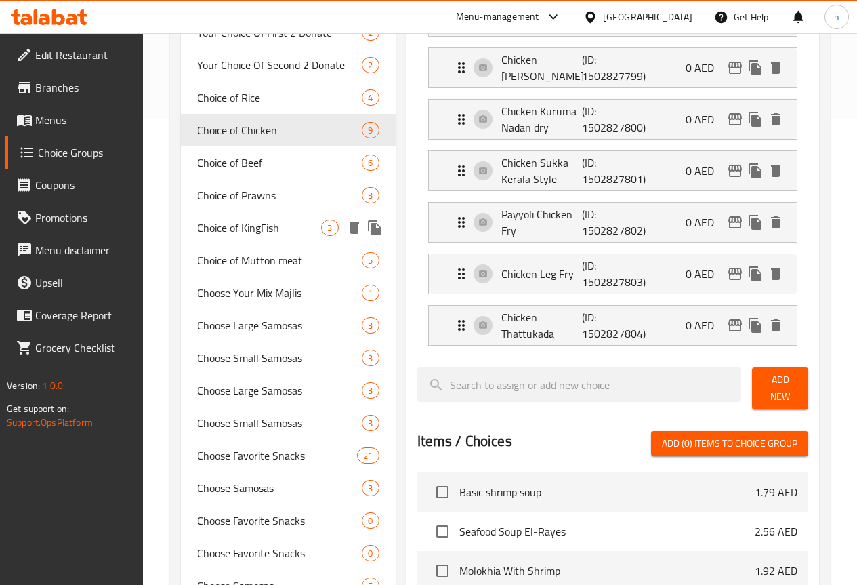
scroll to position [474, 0]
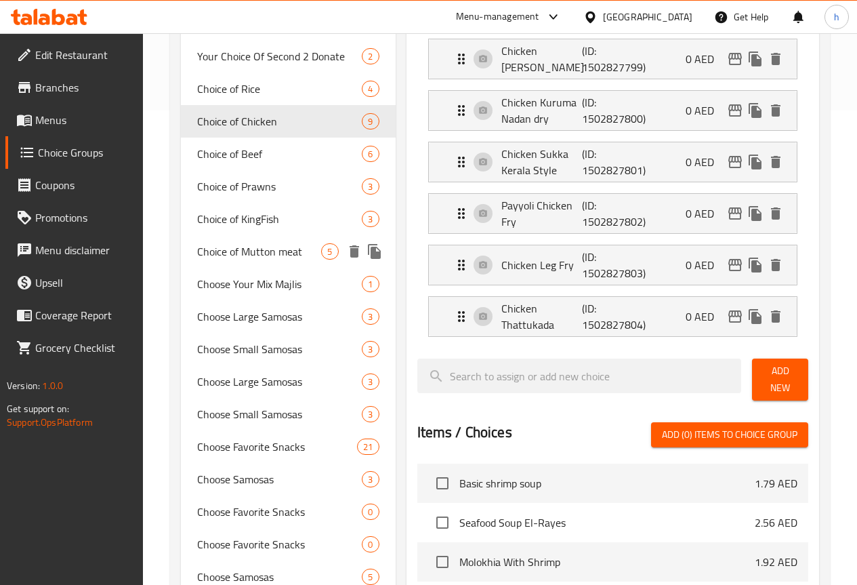
click at [222, 259] on span "Choice of Mutton meat" at bounding box center [259, 251] width 125 height 16
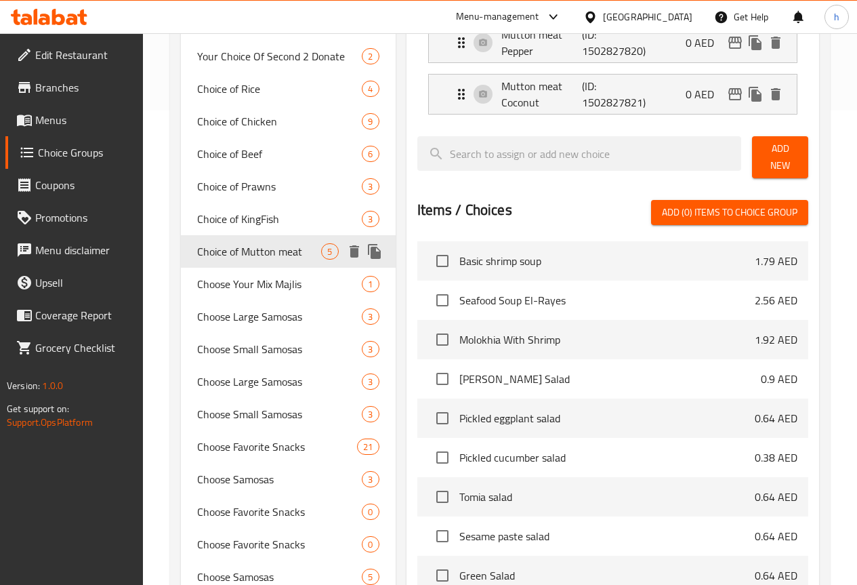
type input "Choice of Mutton meat"
type input "اختيار لحم الضأن"
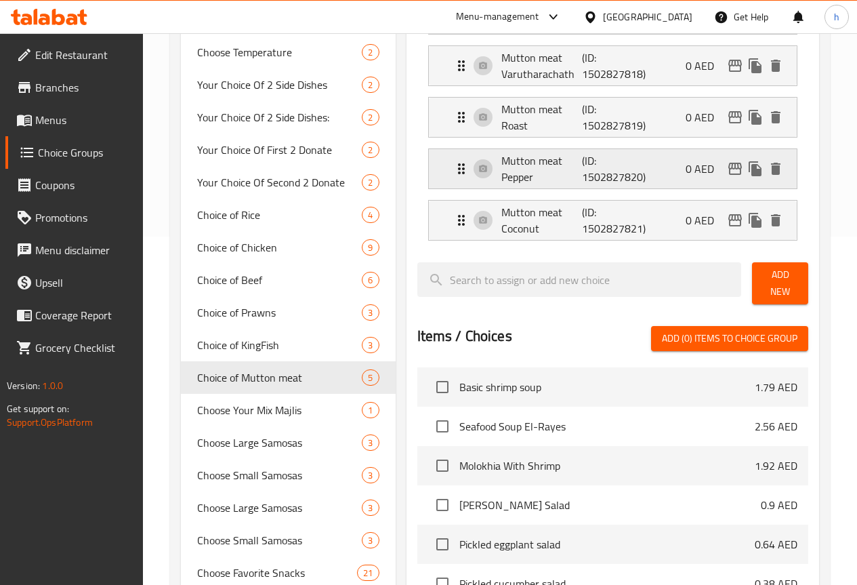
scroll to position [203, 0]
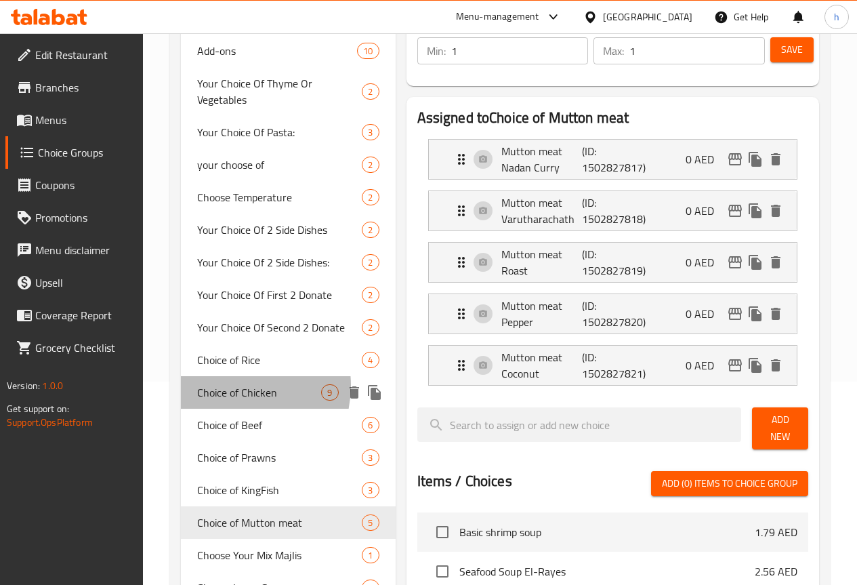
click at [234, 400] on span "Choice of Chicken" at bounding box center [259, 392] width 125 height 16
type input "Choice of Chicken"
type input "اختيار الدجاج"
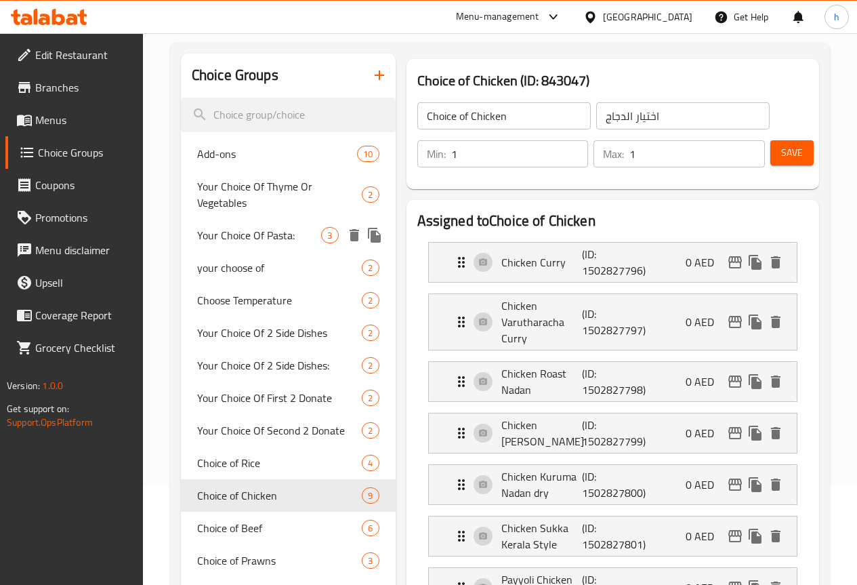
scroll to position [0, 0]
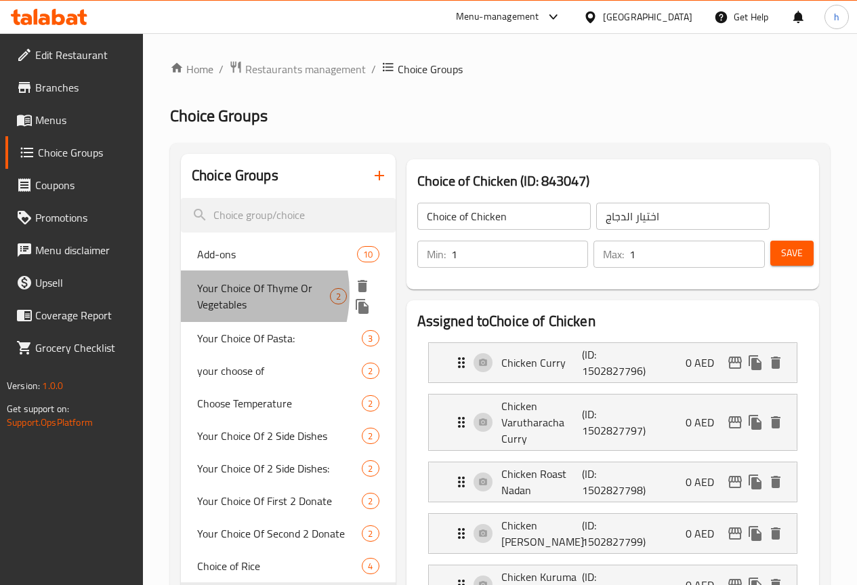
click at [210, 293] on span "Your Choice Of Thyme Or Vegetables" at bounding box center [263, 296] width 133 height 33
type input "Your Choice Of Thyme Or Vegetables"
type input "اختيارك من الزعتر او الخضار"
type input "0"
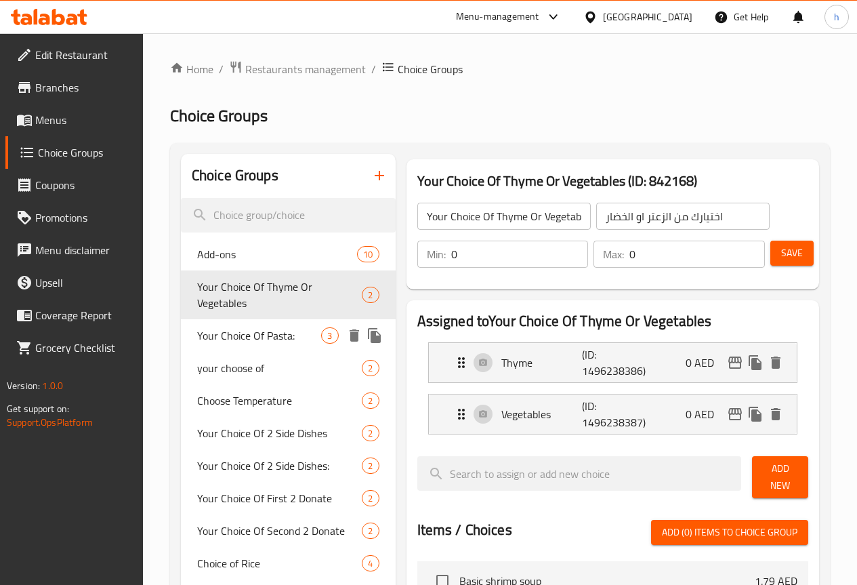
click at [232, 343] on span "Your Choice Of Pasta:" at bounding box center [259, 335] width 125 height 16
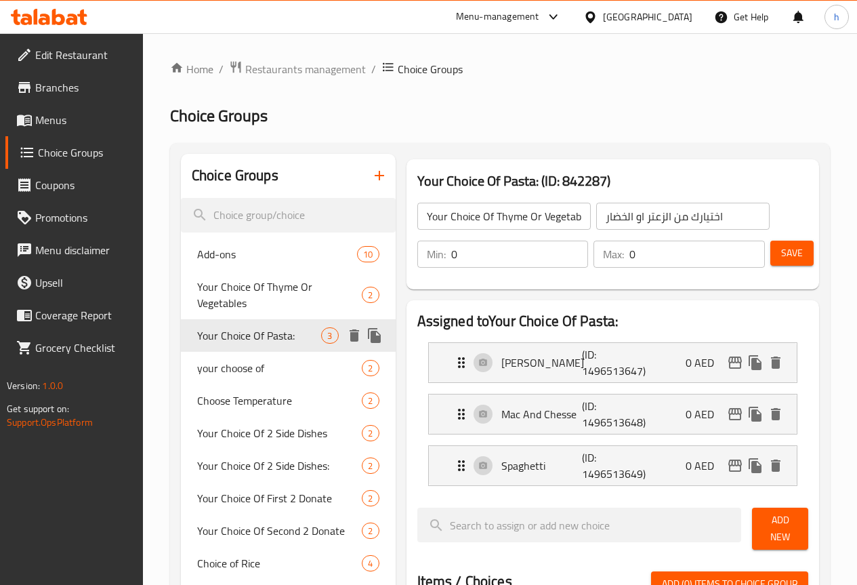
type input "Your Choice Of Pasta:"
type input "اختيارك من المكرونة:"
type input "1"
click at [223, 399] on span "Choose Temperature" at bounding box center [259, 400] width 125 height 16
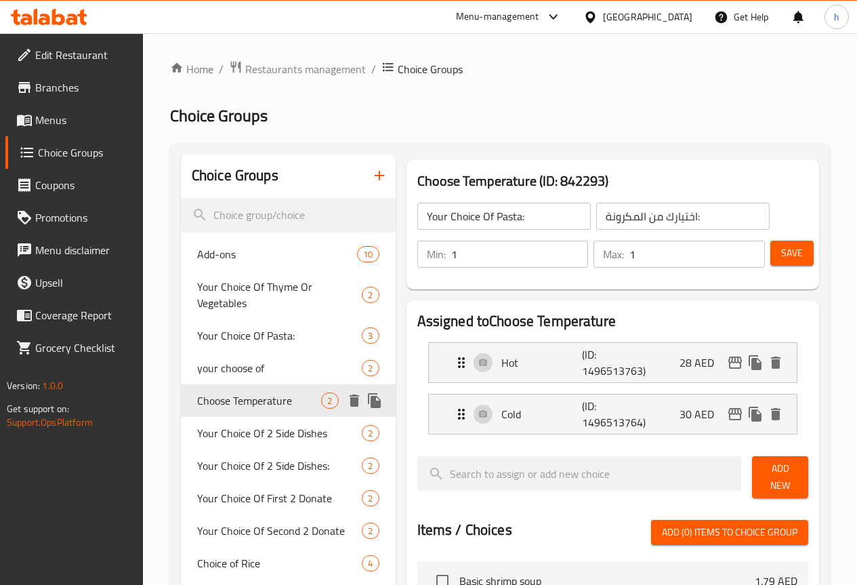
type input "Choose Temperature"
type input "اختر درجة الحرارة"
click at [230, 364] on span "your choose of" at bounding box center [259, 368] width 125 height 16
type input "your choose of"
type input "اختيارك من"
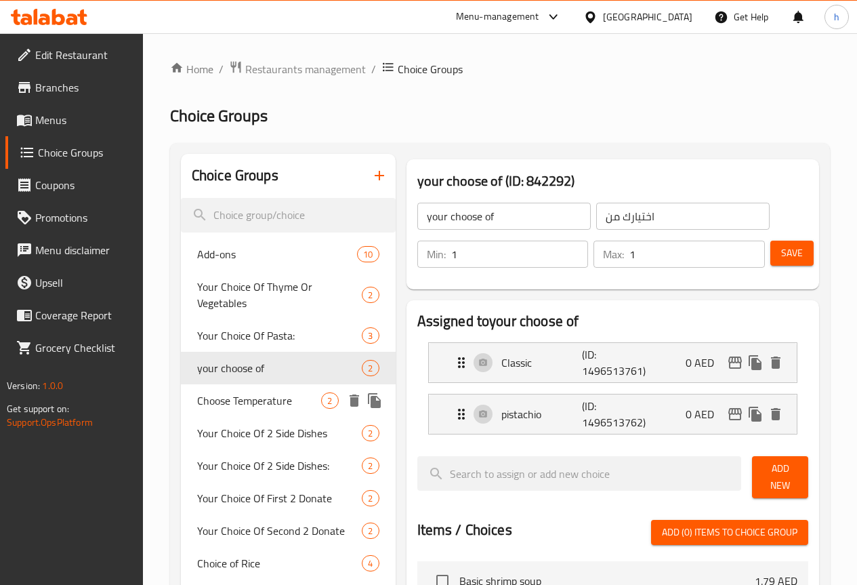
click at [209, 403] on span "Choose Temperature" at bounding box center [259, 400] width 125 height 16
type input "Choose Temperature"
type input "اختر درجة الحرارة"
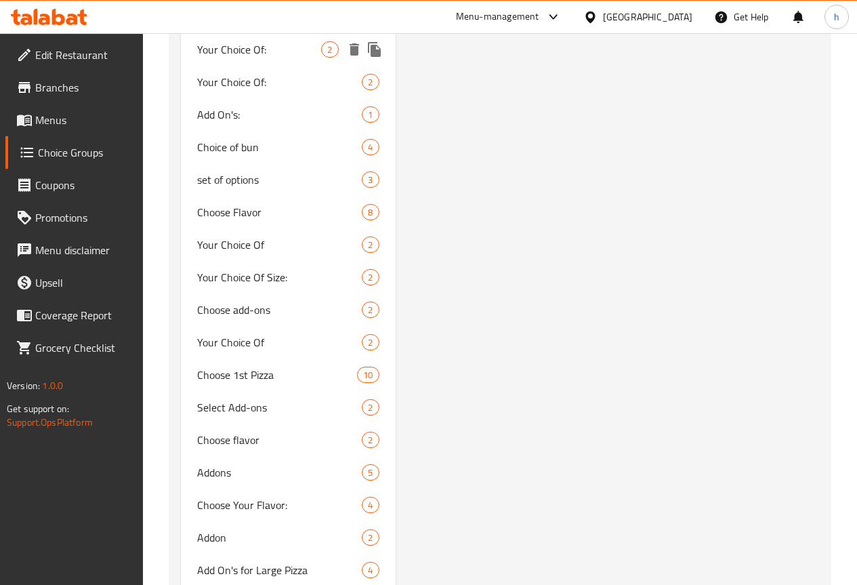
scroll to position [2913, 0]
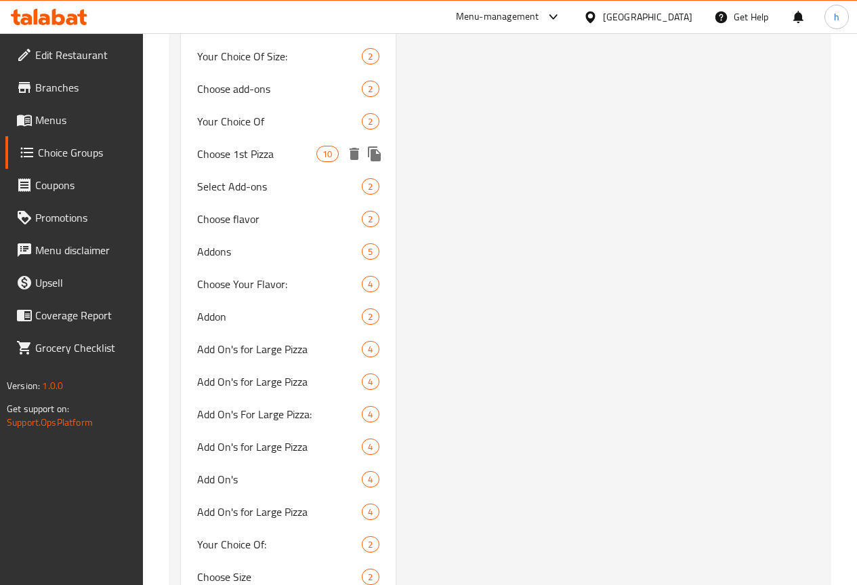
click at [222, 162] on span "Choose 1st Pizza" at bounding box center [256, 154] width 119 height 16
type input "Choose 1st Pizza"
type input "اختر البيتزا الأولى"
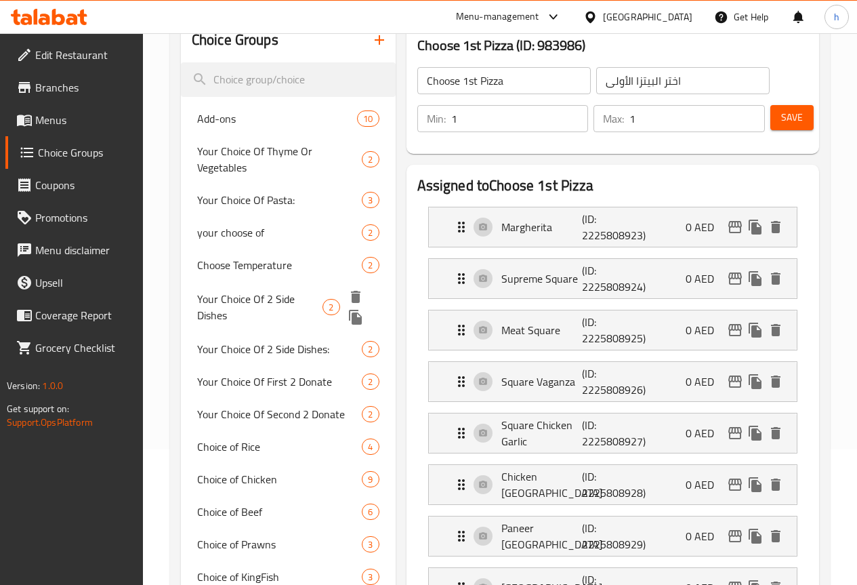
scroll to position [0, 0]
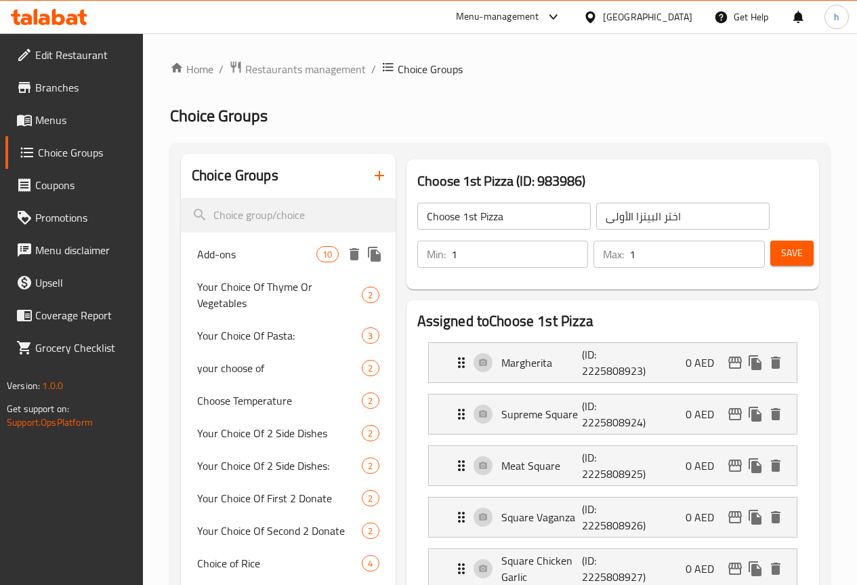
click at [258, 257] on span "Add-ons" at bounding box center [256, 254] width 119 height 16
type input "Add-ons"
type input "إضافات"
type input "0"
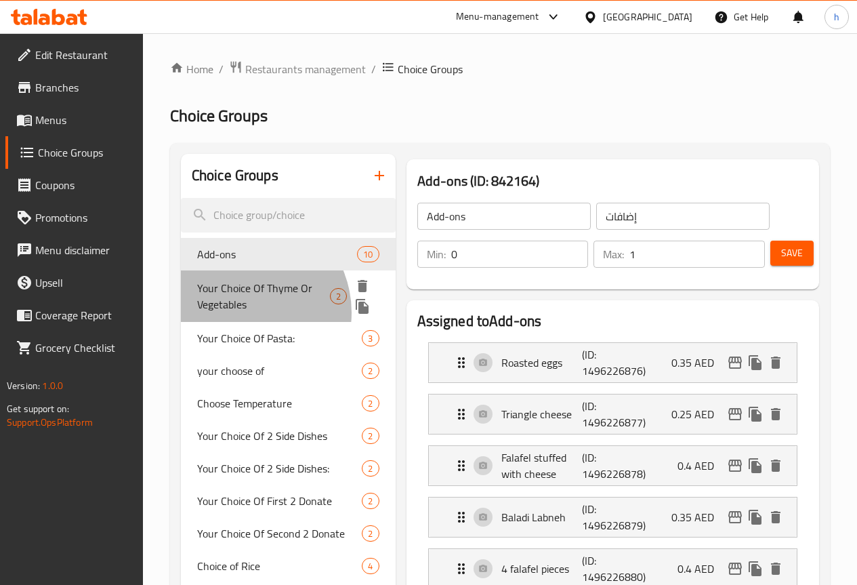
click at [242, 312] on span "Your Choice Of Thyme Or Vegetables" at bounding box center [263, 296] width 133 height 33
type input "Your Choice Of Thyme Or Vegetables"
type input "اختيارك من الزعتر او الخضار"
type input "0"
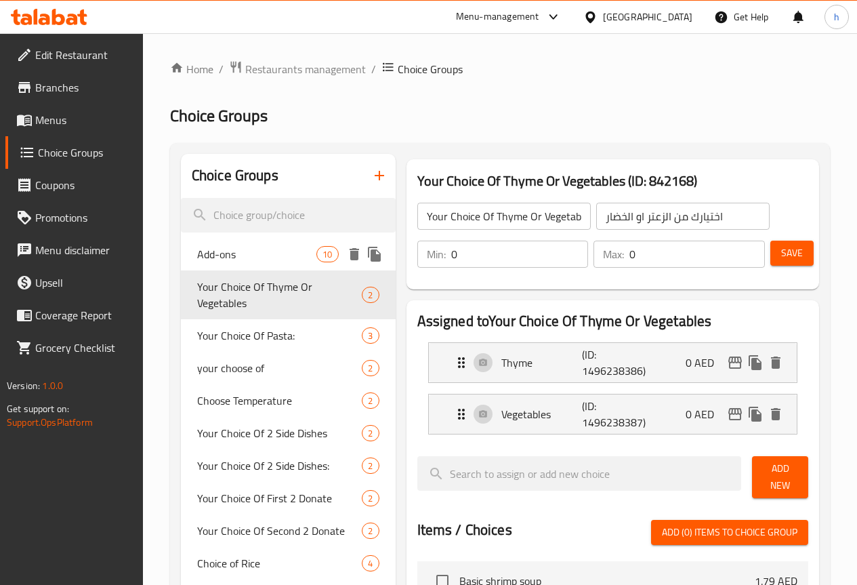
click at [247, 252] on span "Add-ons" at bounding box center [256, 254] width 119 height 16
type input "Add-ons"
type input "إضافات"
type input "1"
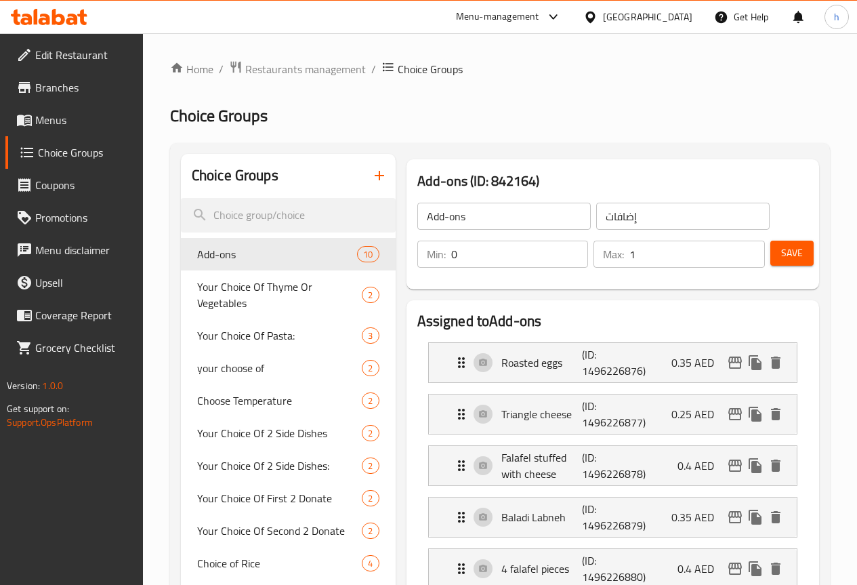
click at [98, 109] on link "Menus" at bounding box center [74, 120] width 138 height 33
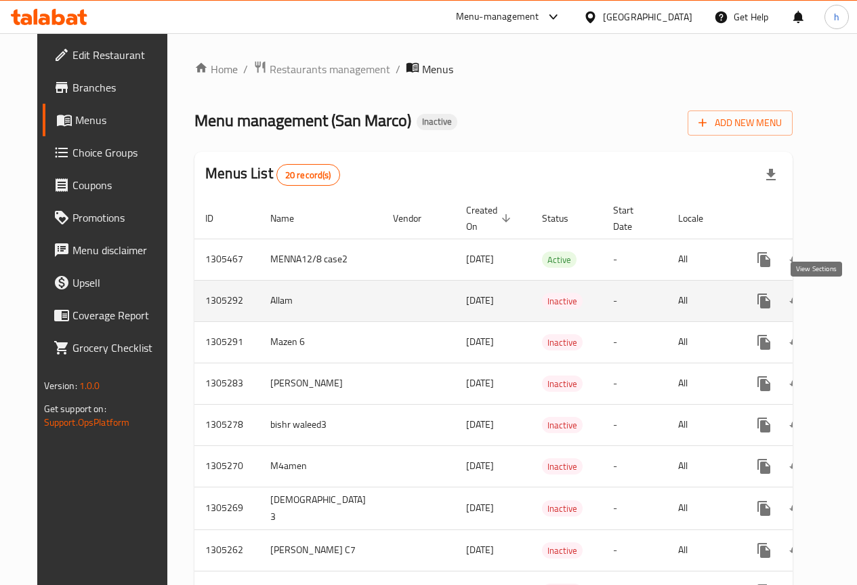
click at [856, 306] on icon "enhanced table" at bounding box center [862, 301] width 12 height 12
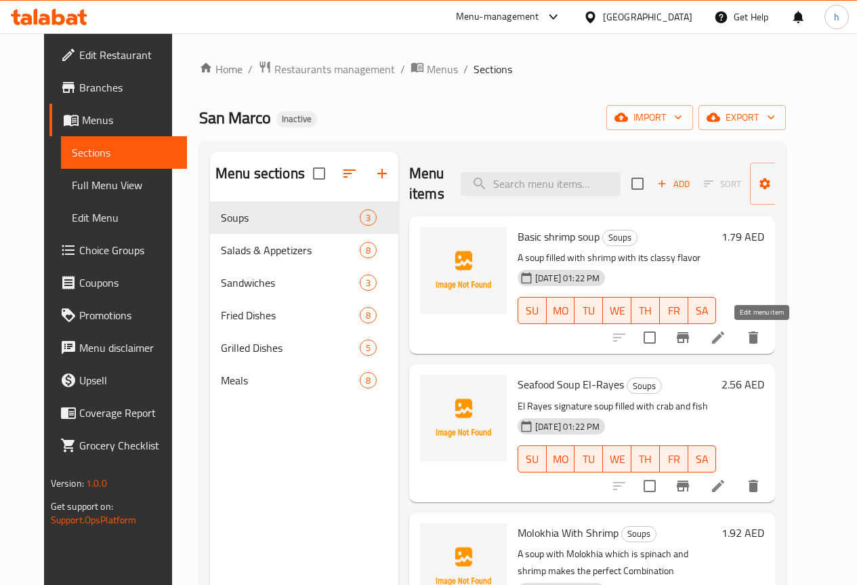
click at [724, 338] on icon at bounding box center [718, 337] width 12 height 12
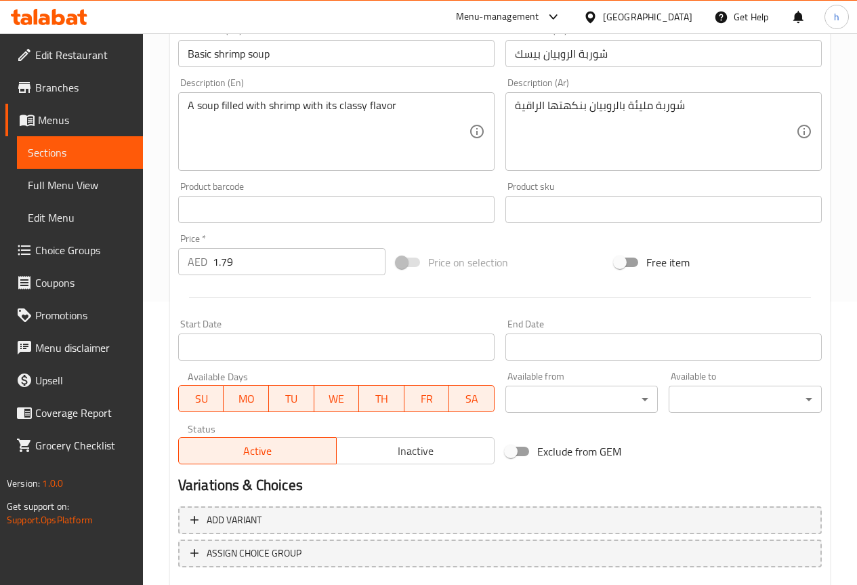
scroll to position [364, 0]
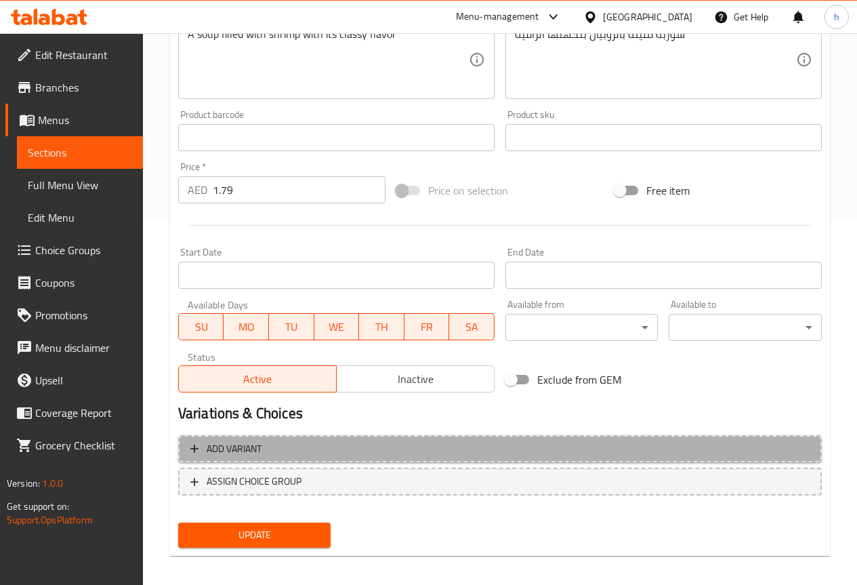
click at [258, 451] on span "Add variant" at bounding box center [234, 448] width 55 height 17
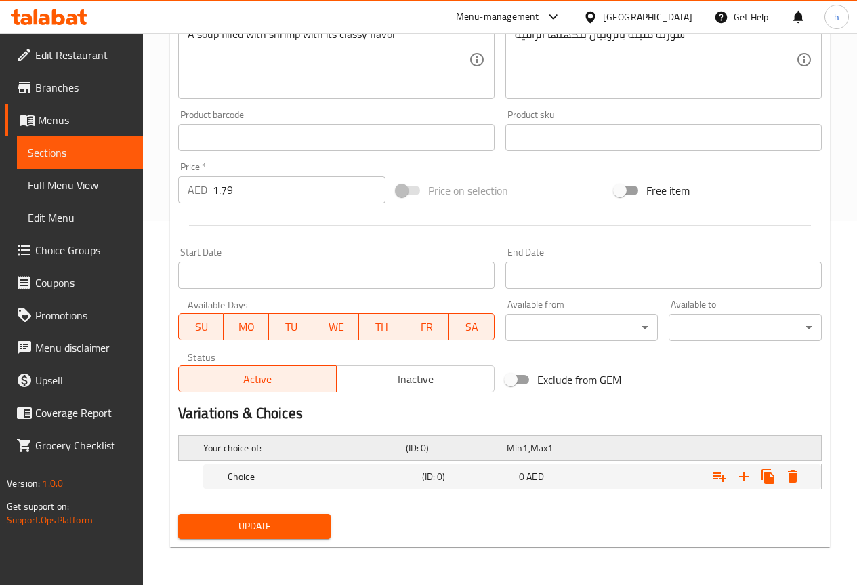
click at [301, 446] on h5 "Your choice of:" at bounding box center [301, 448] width 197 height 14
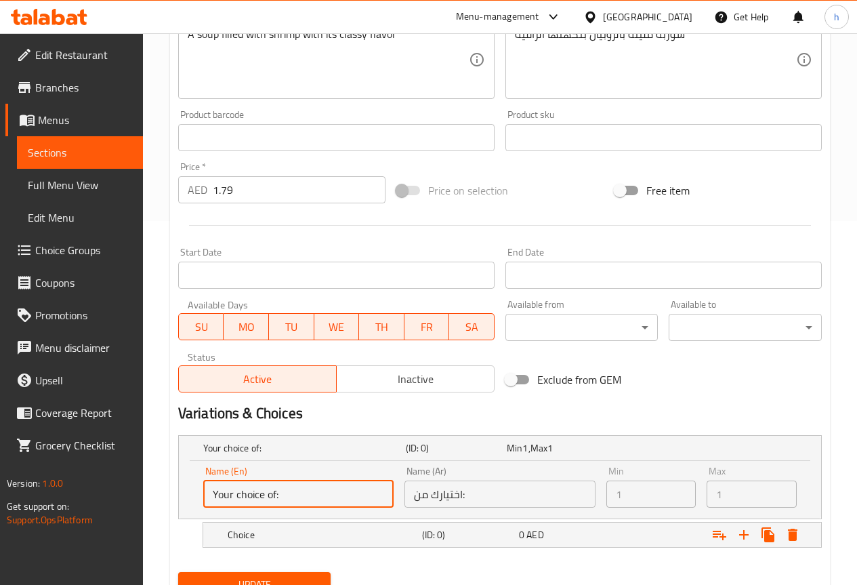
drag, startPoint x: 308, startPoint y: 497, endPoint x: 234, endPoint y: 495, distance: 73.2
click at [234, 495] on input "Your choice of:" at bounding box center [298, 493] width 190 height 27
click at [412, 501] on input "اختيارك من:" at bounding box center [499, 493] width 190 height 27
click at [566, 455] on div "0 AED" at bounding box center [555, 448] width 96 height 14
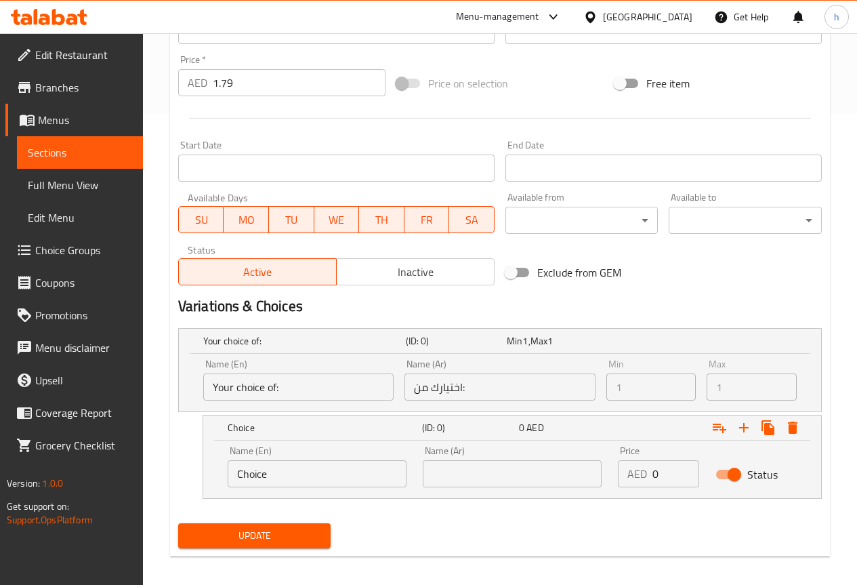
scroll to position [480, 0]
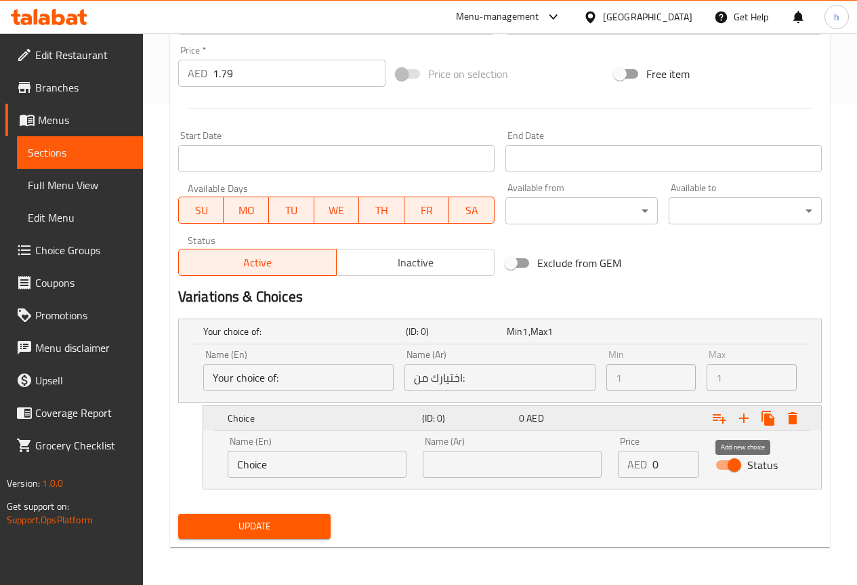
click at [750, 414] on icon "Expand" at bounding box center [744, 418] width 16 height 16
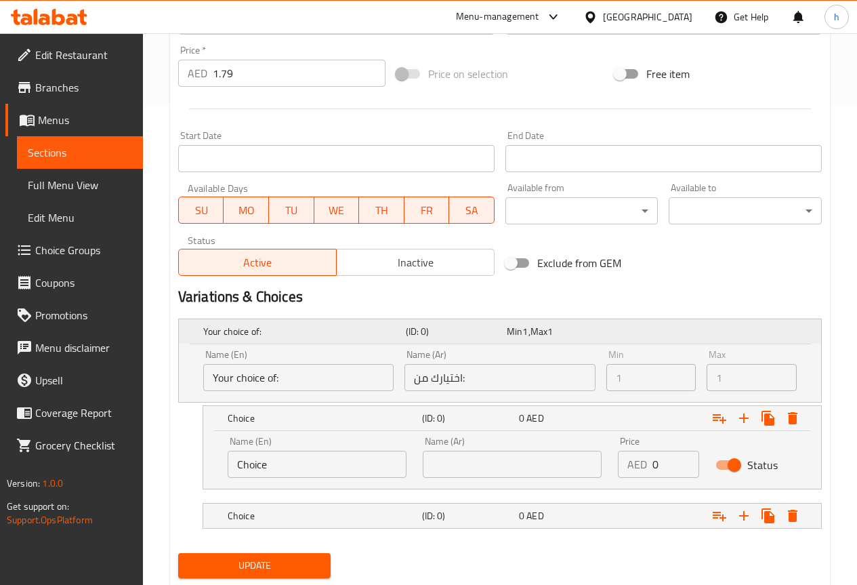
click at [553, 333] on span "1" at bounding box center [549, 331] width 5 height 18
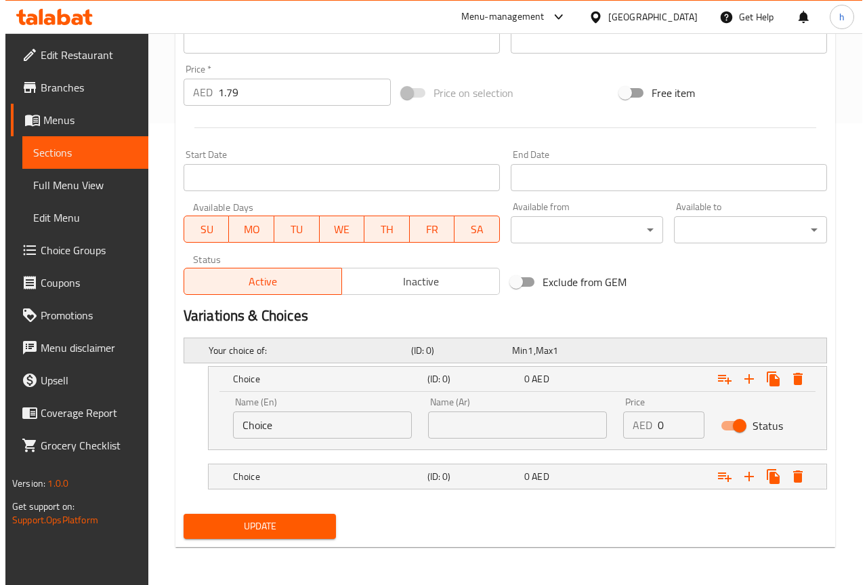
scroll to position [461, 0]
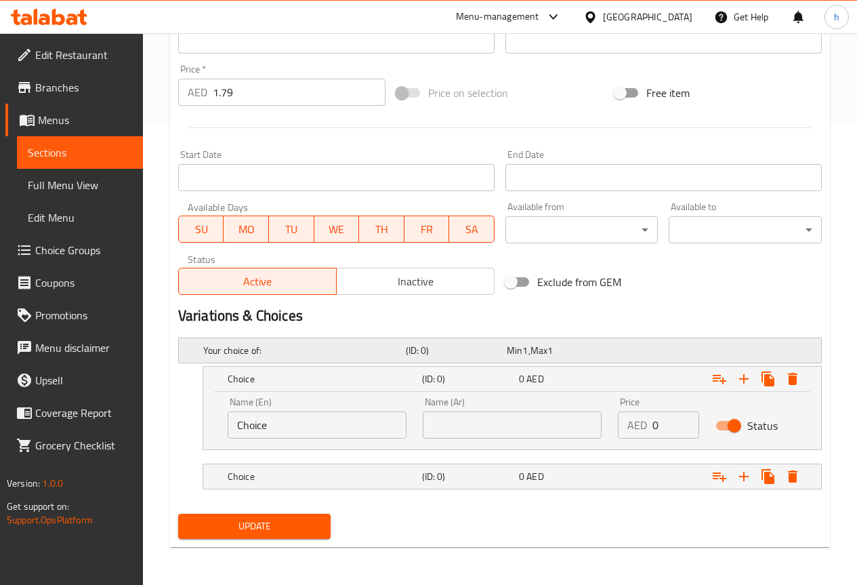
click at [556, 333] on div "Your choice of: (ID: 0) Min 1 , Max 1 Name (En) Your choice of: Name (En) Name …" at bounding box center [500, 420] width 654 height 176
click at [553, 348] on span "1" at bounding box center [549, 350] width 5 height 18
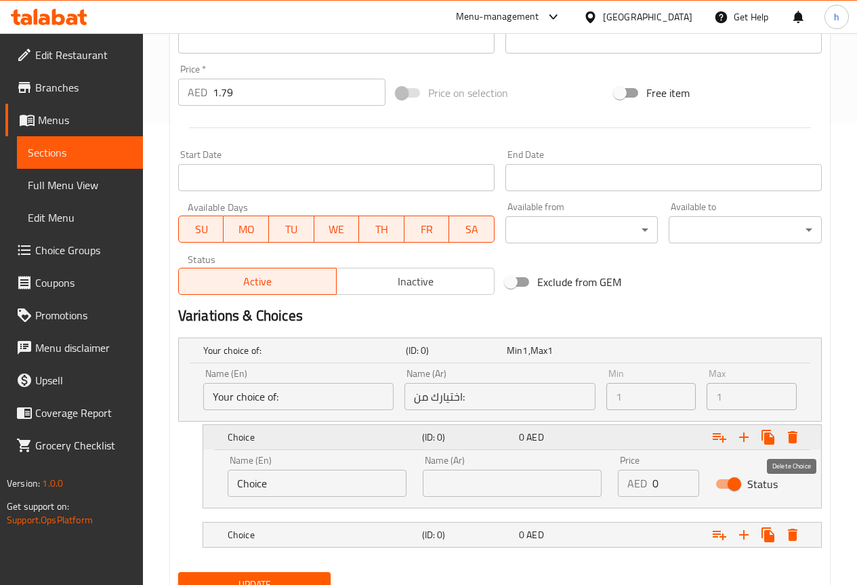
click at [786, 442] on icon "Expand" at bounding box center [793, 437] width 16 height 16
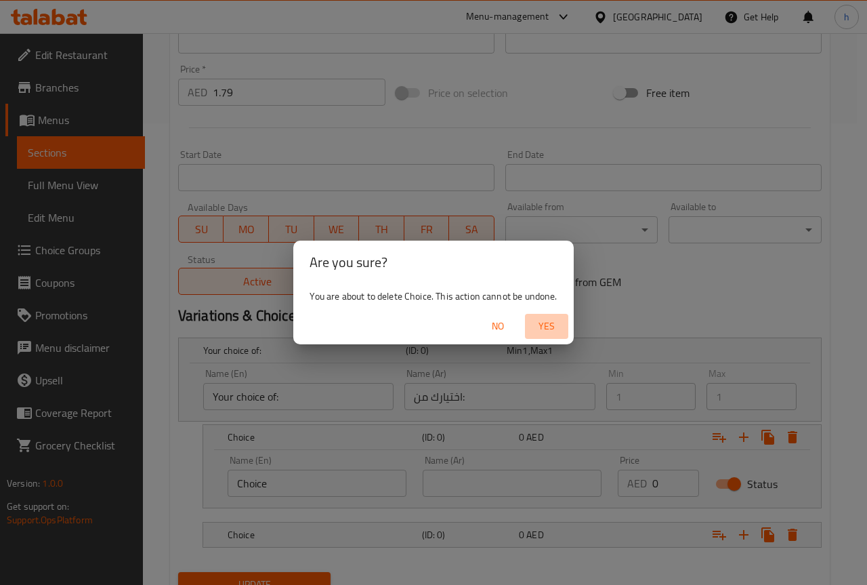
click at [537, 326] on span "Yes" at bounding box center [546, 326] width 33 height 17
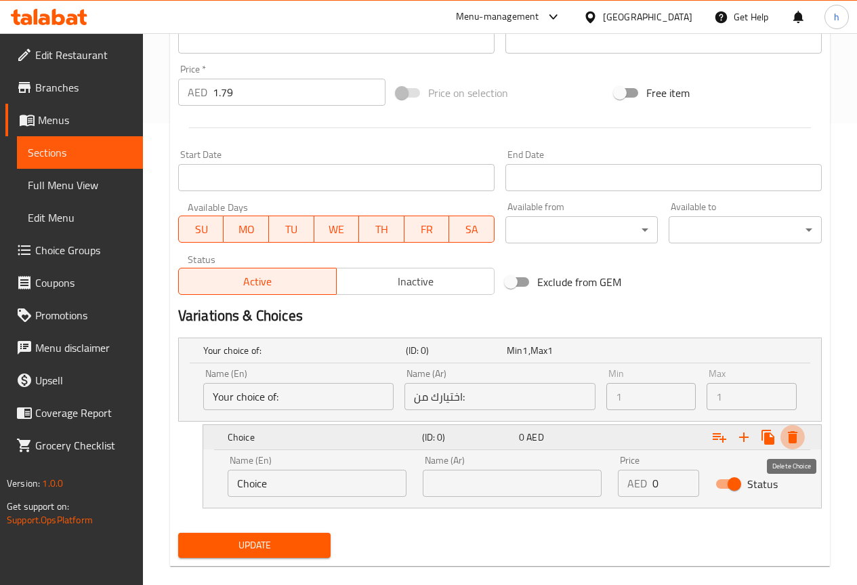
click at [799, 436] on icon "Expand" at bounding box center [793, 437] width 16 height 16
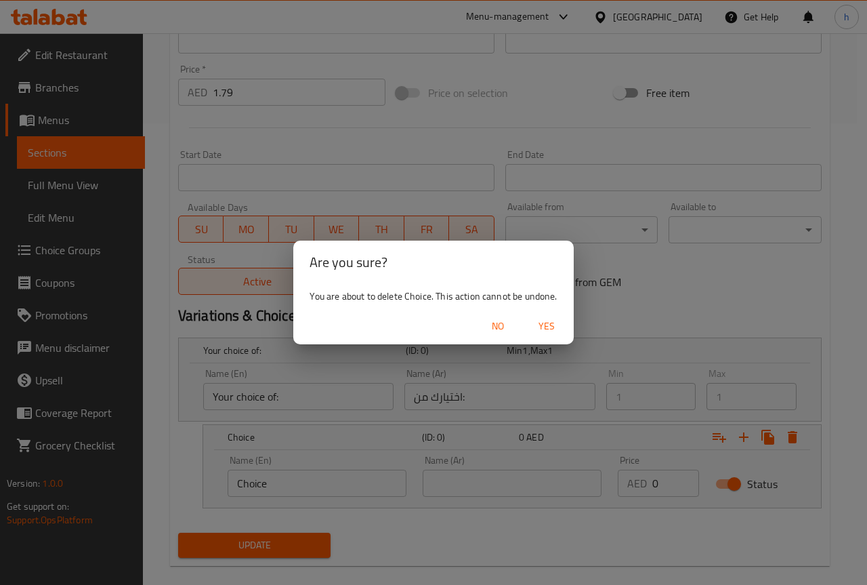
click at [559, 327] on span "Yes" at bounding box center [546, 326] width 33 height 17
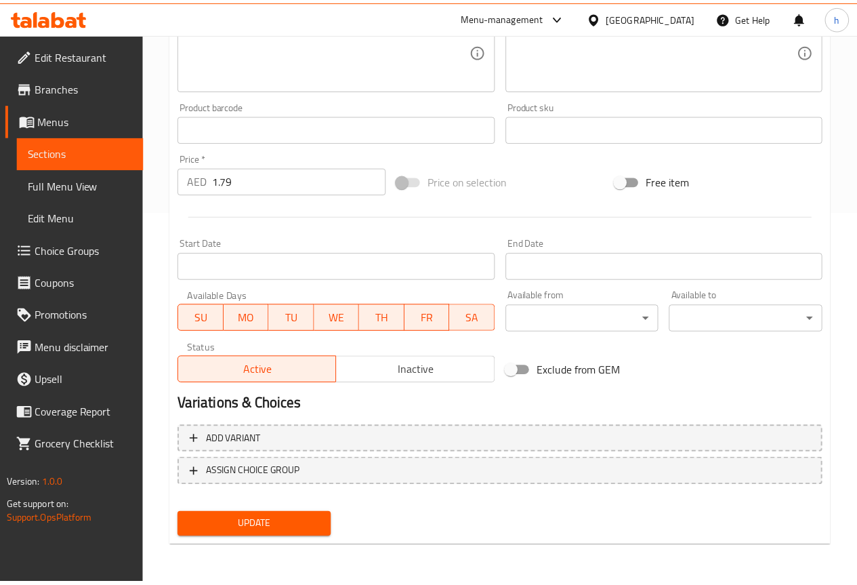
scroll to position [373, 0]
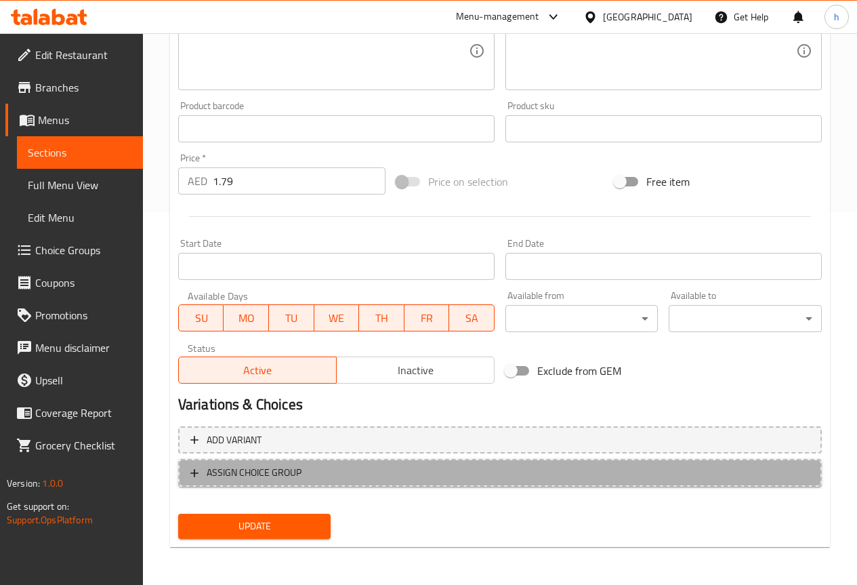
click at [228, 469] on span "ASSIGN CHOICE GROUP" at bounding box center [254, 472] width 95 height 17
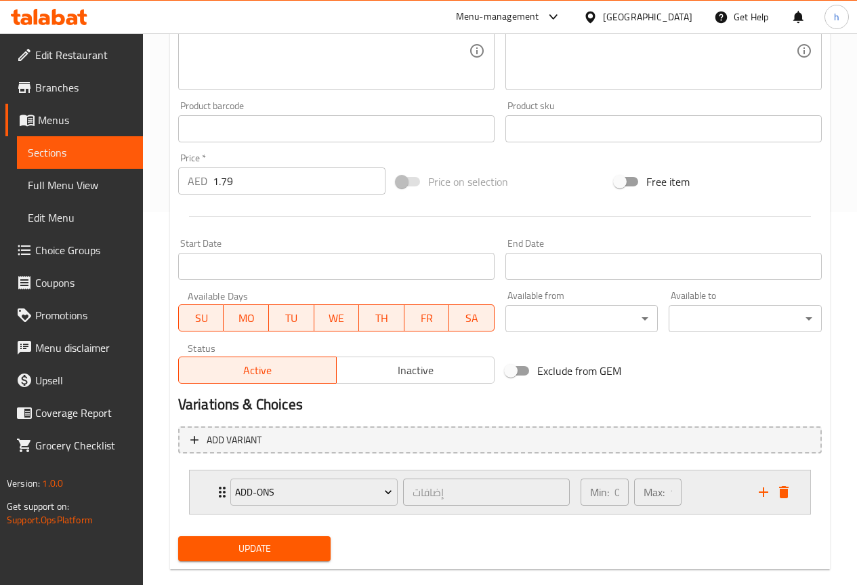
click at [606, 493] on p "Min:" at bounding box center [599, 492] width 19 height 16
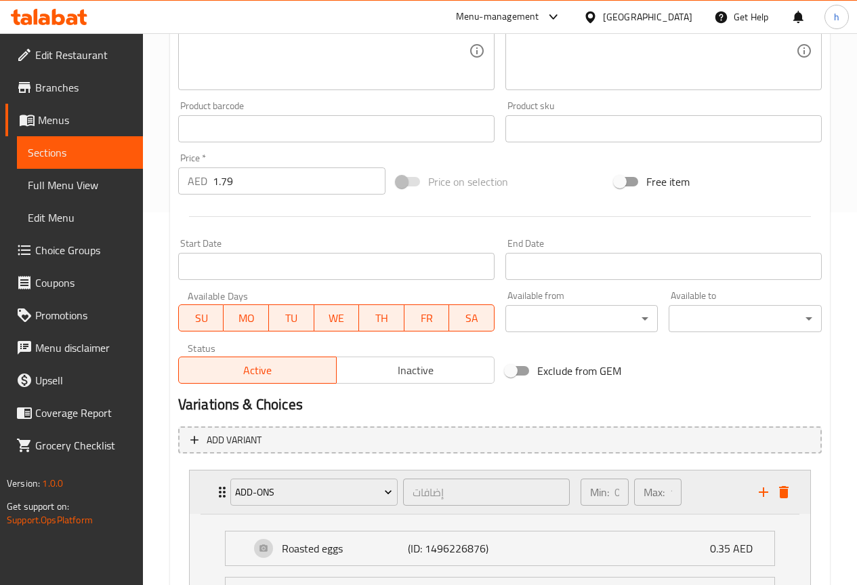
click at [612, 493] on div "Min: 0 ​" at bounding box center [604, 491] width 47 height 27
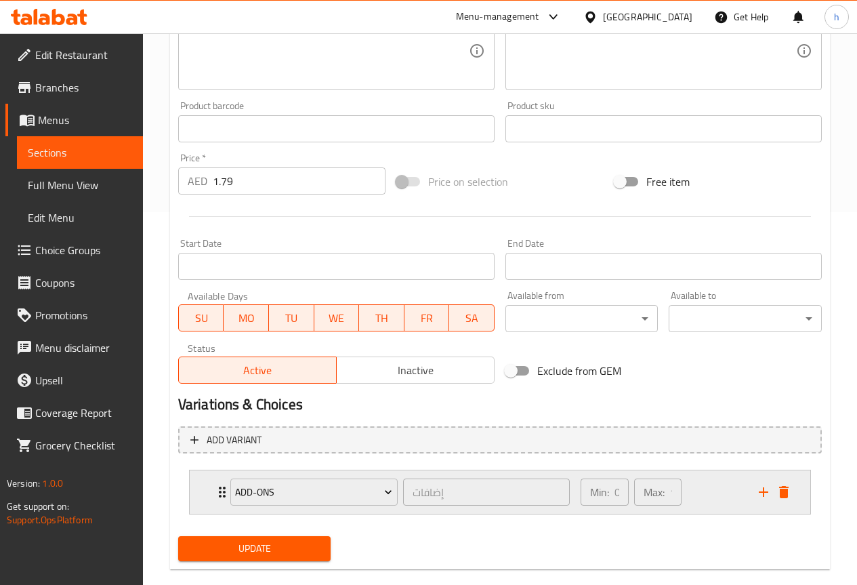
click at [614, 493] on div "Min: 0 ​" at bounding box center [604, 491] width 47 height 27
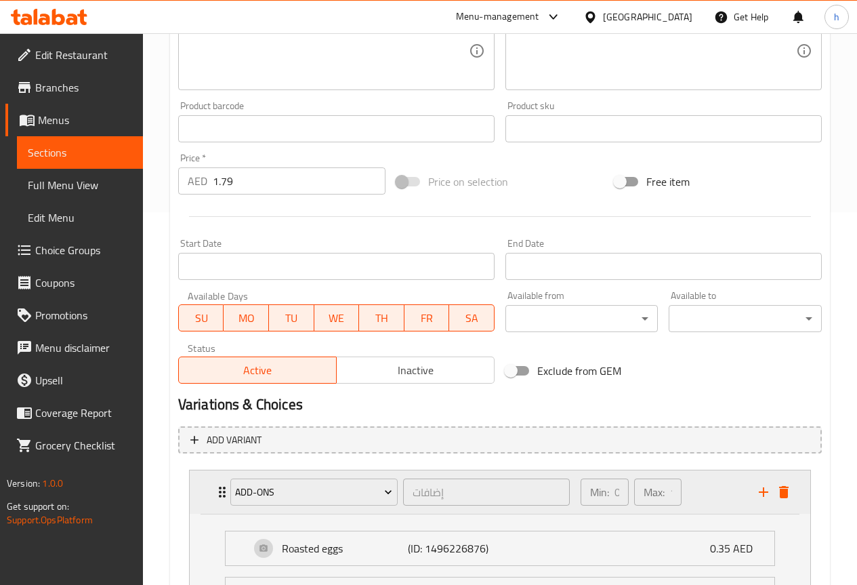
click at [614, 493] on div "Min: 0 ​" at bounding box center [604, 491] width 47 height 27
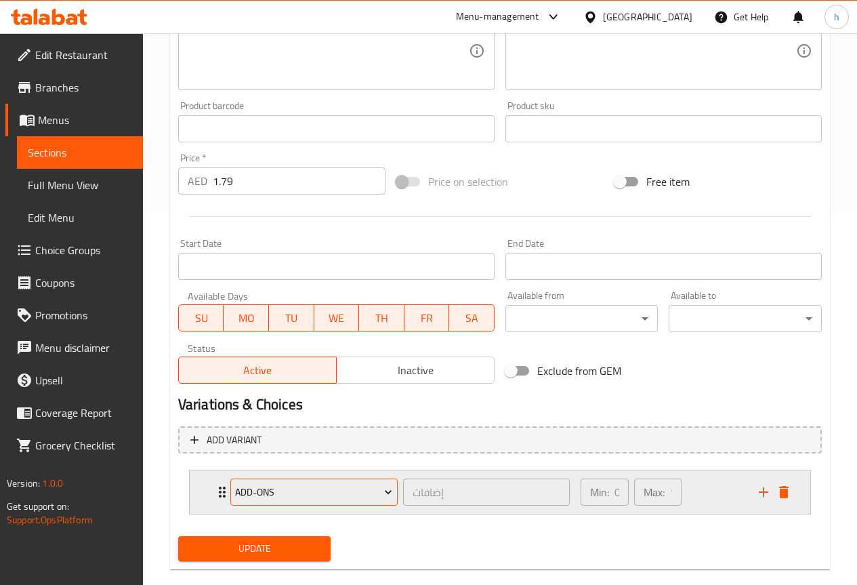
click at [310, 503] on button "Add-ons" at bounding box center [313, 491] width 167 height 27
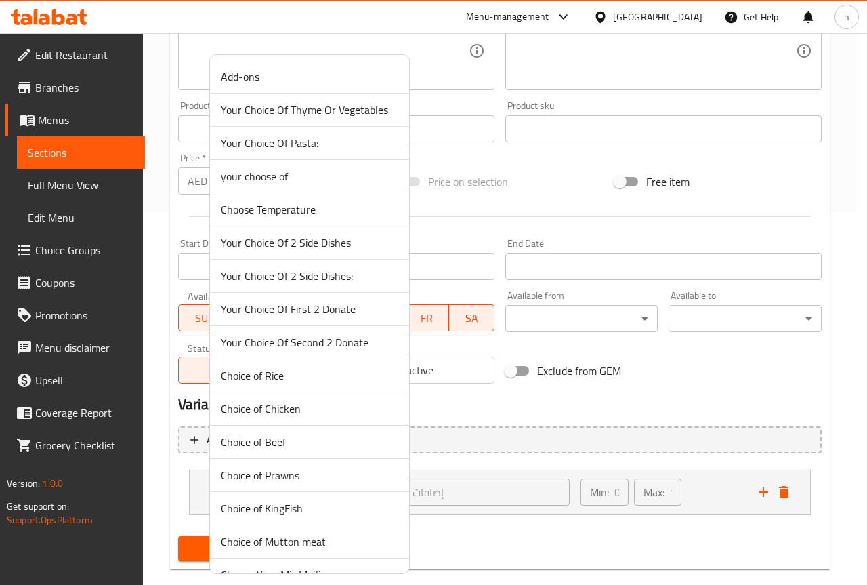
click at [545, 497] on div at bounding box center [433, 292] width 867 height 585
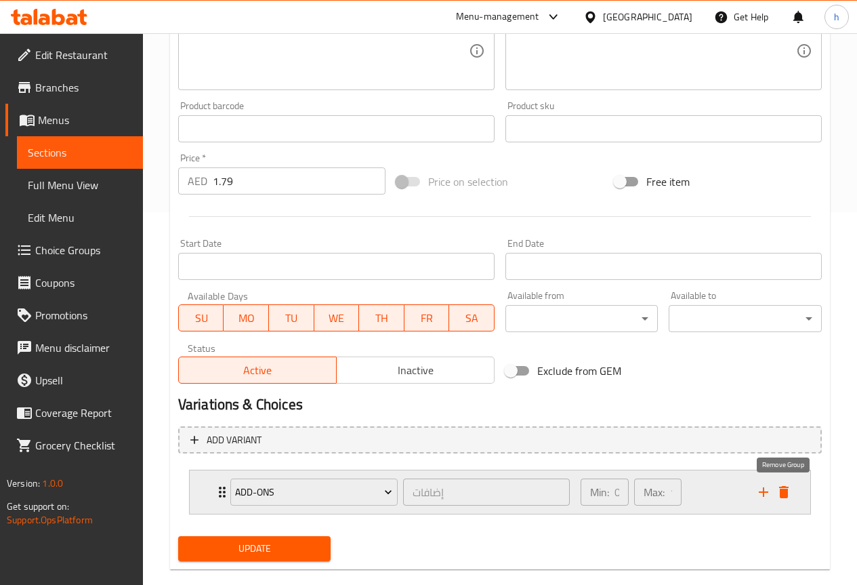
click at [781, 491] on icon "delete" at bounding box center [783, 492] width 9 height 12
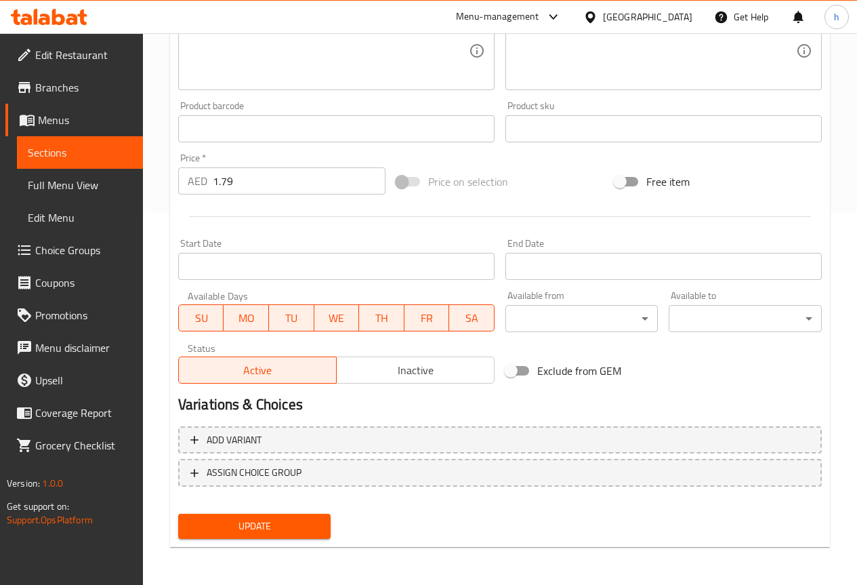
click at [70, 251] on span "Choice Groups" at bounding box center [83, 250] width 97 height 16
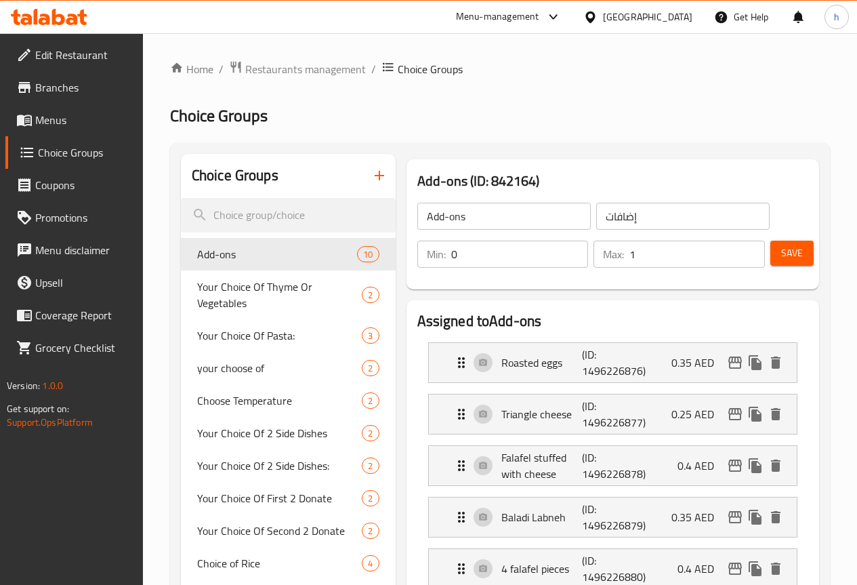
click at [646, 260] on input "1" at bounding box center [696, 254] width 135 height 27
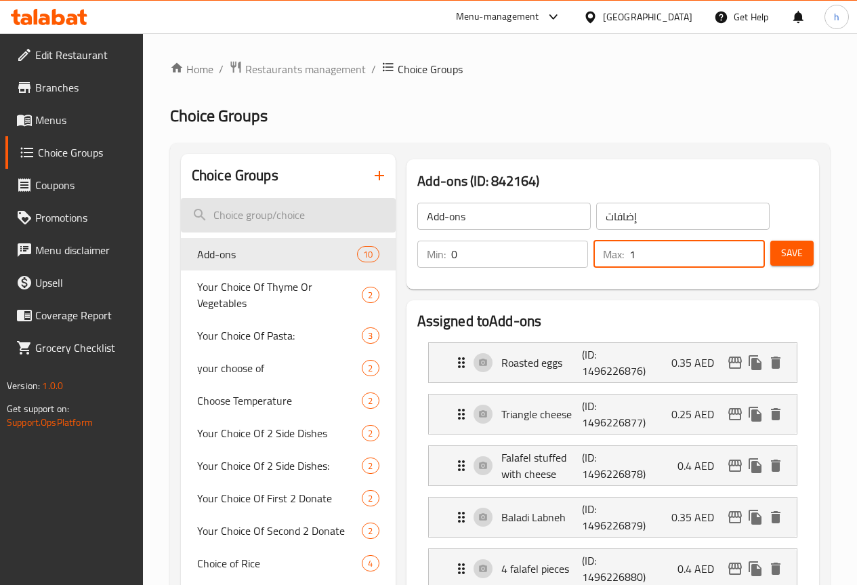
click at [260, 219] on input "search" at bounding box center [288, 215] width 215 height 35
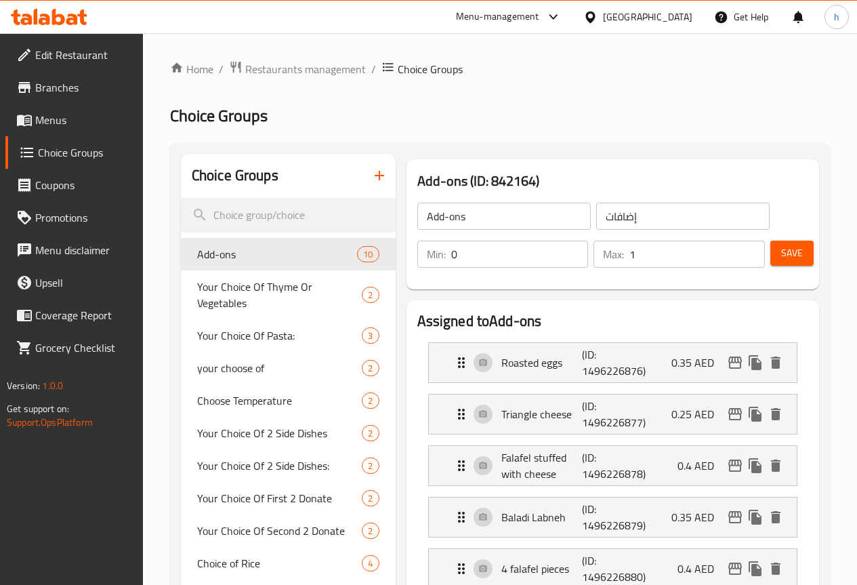
type input "s"
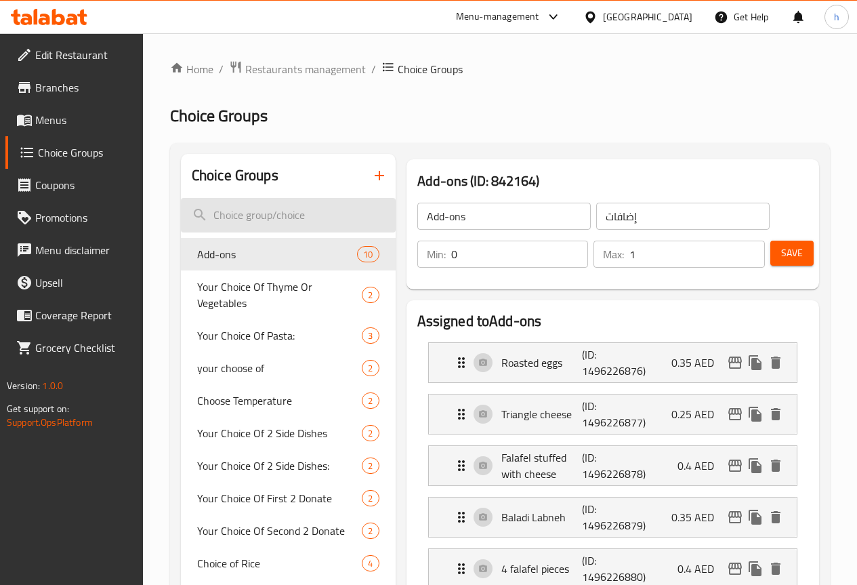
click at [250, 217] on input "search" at bounding box center [288, 215] width 215 height 35
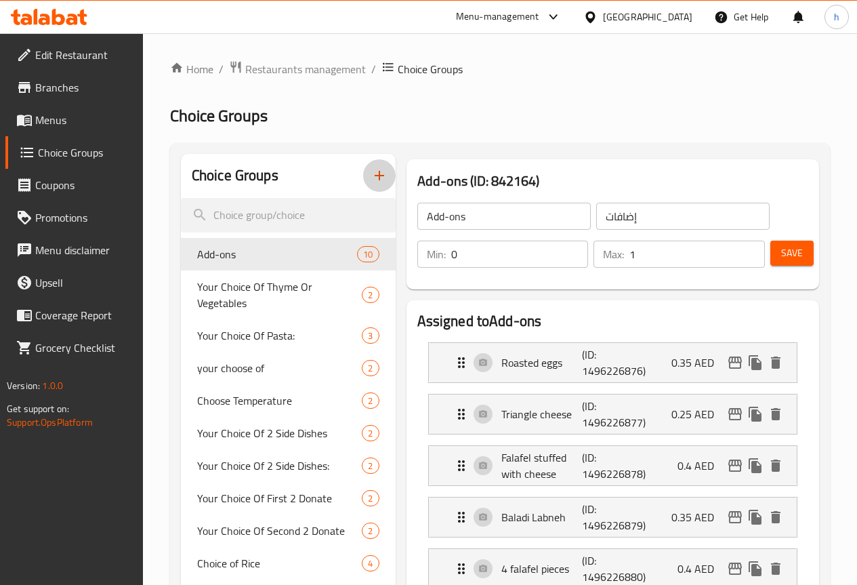
click at [371, 178] on icon "button" at bounding box center [379, 175] width 16 height 16
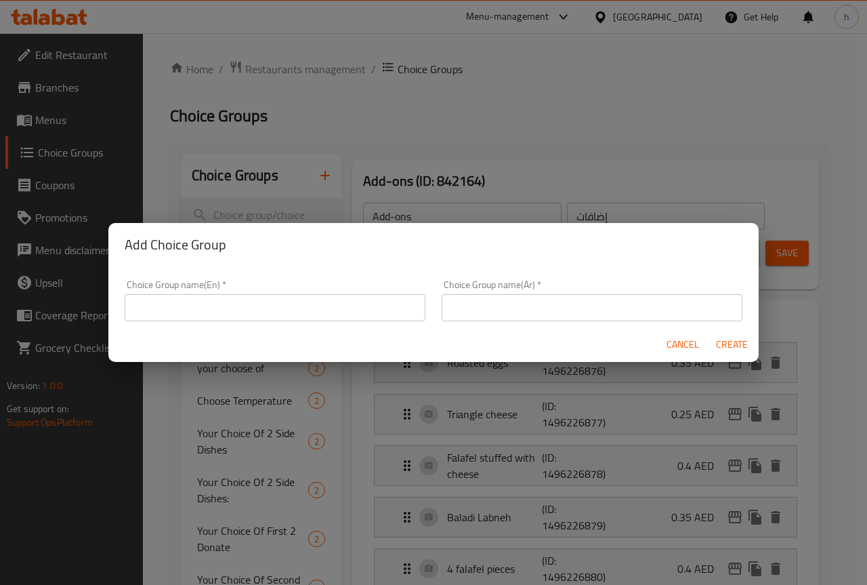
click at [304, 323] on div "Choice Group name(En)   * Choice Group name(En) *" at bounding box center [275, 301] width 317 height 58
click at [309, 306] on input "text" at bounding box center [275, 307] width 301 height 27
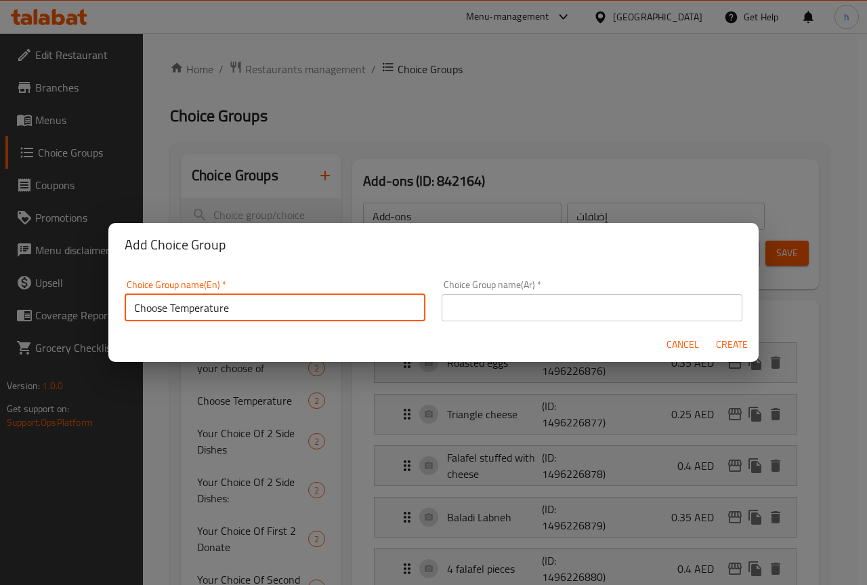
click at [257, 306] on input "Choose Temperature" at bounding box center [275, 307] width 301 height 27
type input "Choose Temp"
click at [550, 317] on input "text" at bounding box center [592, 307] width 301 height 27
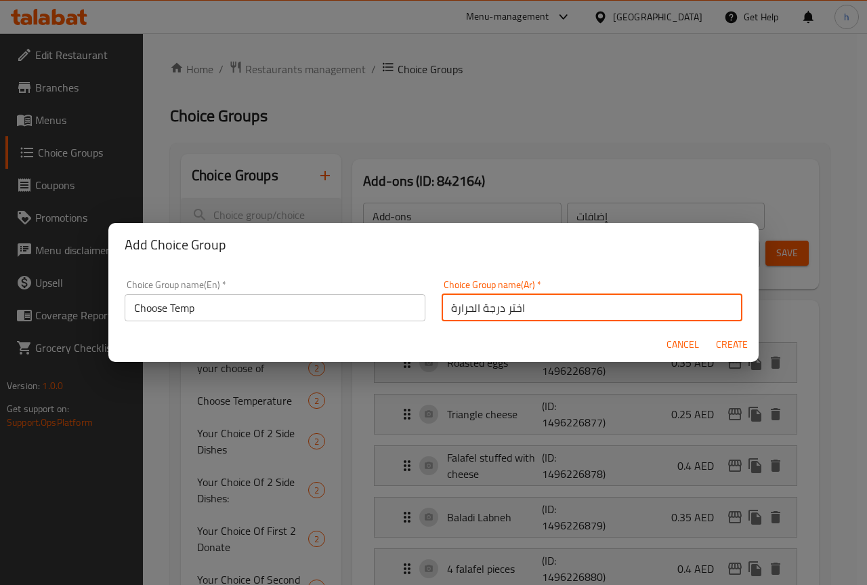
click at [496, 314] on input "اختر درجة الحرارة" at bounding box center [592, 307] width 301 height 27
type input "اختر الحرارة"
click at [732, 348] on span "Create" at bounding box center [731, 344] width 33 height 17
type input "Choose Temp"
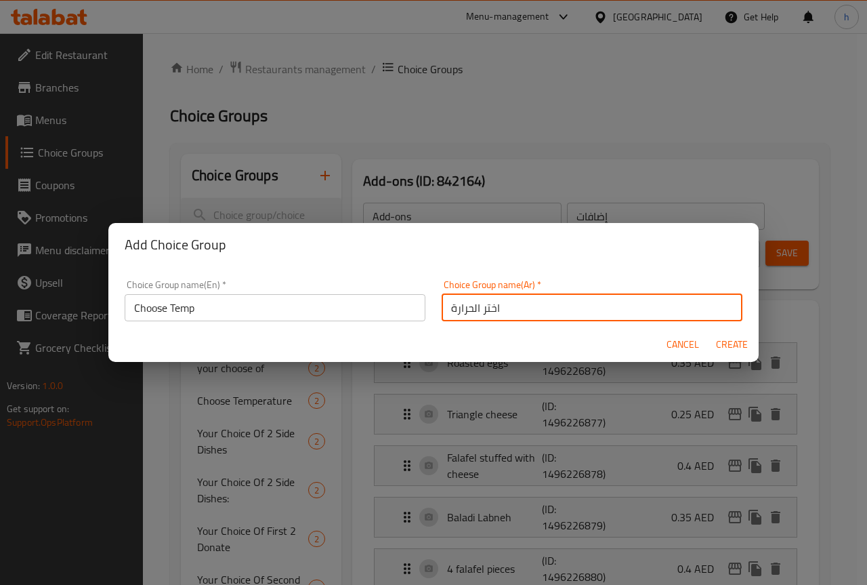
type input "اختر الحرارة"
type input "0"
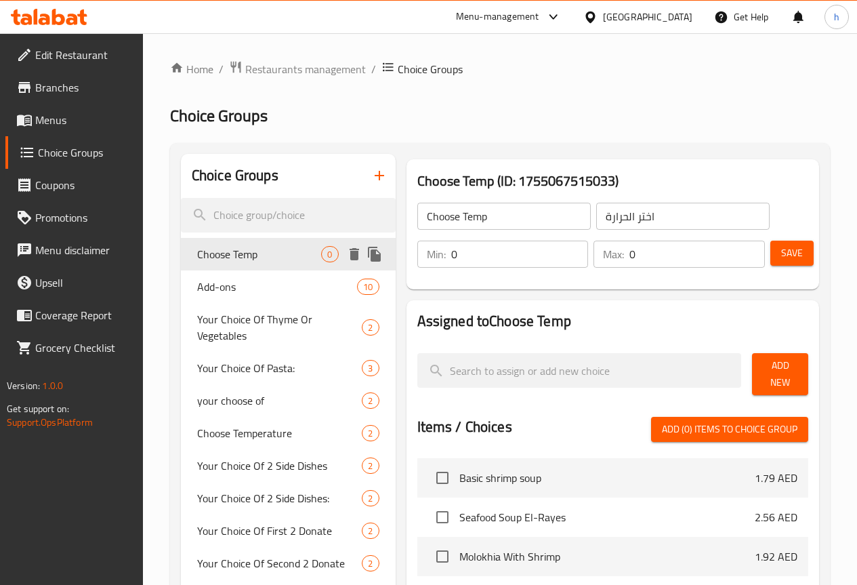
click at [216, 251] on span "Choose Temp" at bounding box center [259, 254] width 125 height 16
click at [629, 253] on input "0" at bounding box center [696, 254] width 135 height 27
click at [457, 261] on input "0" at bounding box center [520, 254] width 138 height 27
click at [772, 375] on span "Add New" at bounding box center [780, 374] width 35 height 34
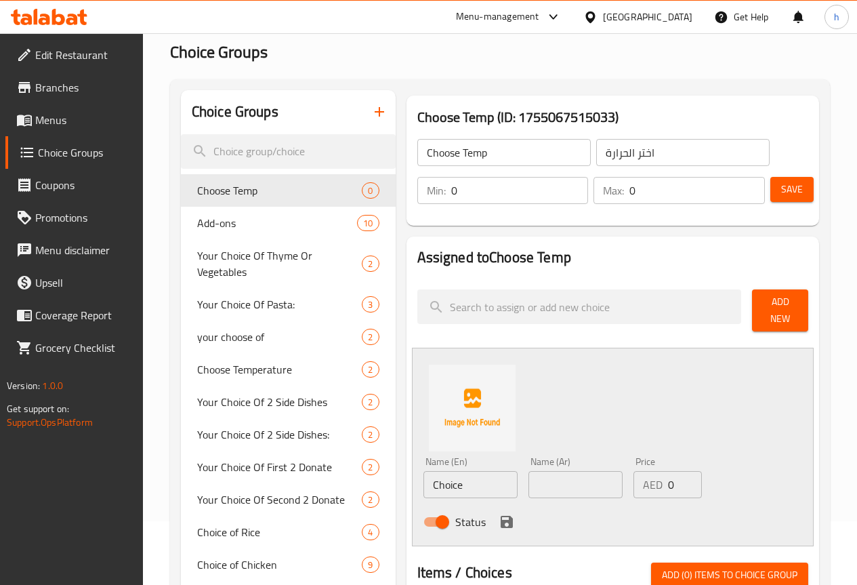
scroll to position [135, 0]
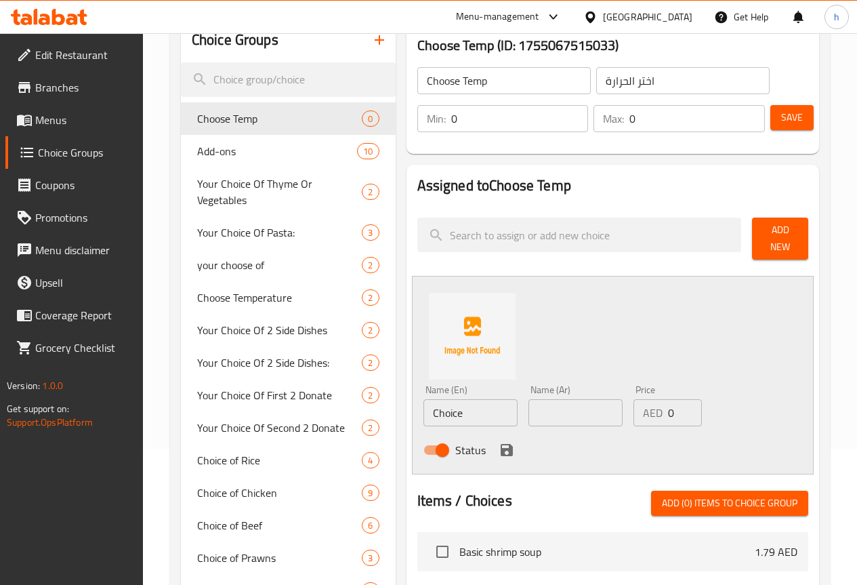
click at [427, 414] on input "Choice" at bounding box center [470, 412] width 94 height 27
click at [542, 407] on input "text" at bounding box center [575, 412] width 94 height 27
click at [668, 411] on input "0" at bounding box center [685, 412] width 34 height 27
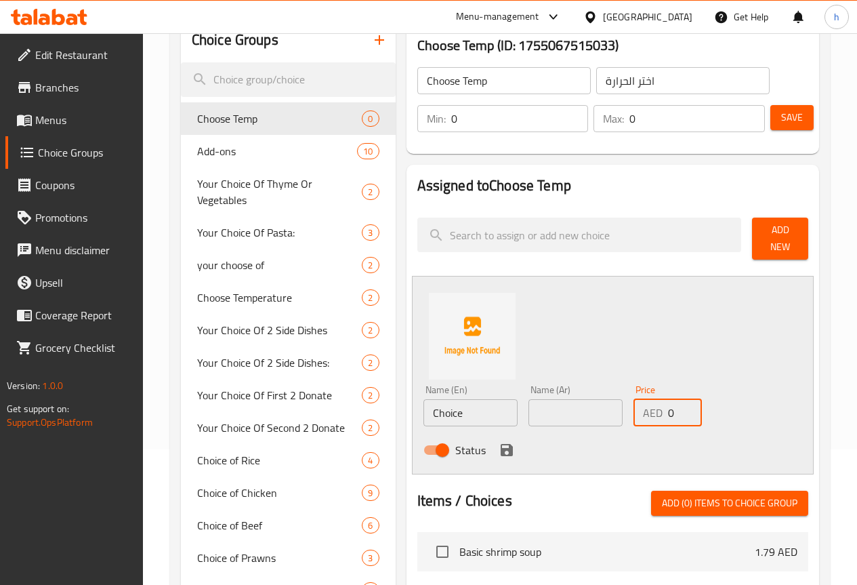
click at [434, 406] on input "Choice" at bounding box center [470, 412] width 94 height 27
click at [423, 405] on input "Choice" at bounding box center [470, 412] width 94 height 27
type input "h"
type input "HOT"
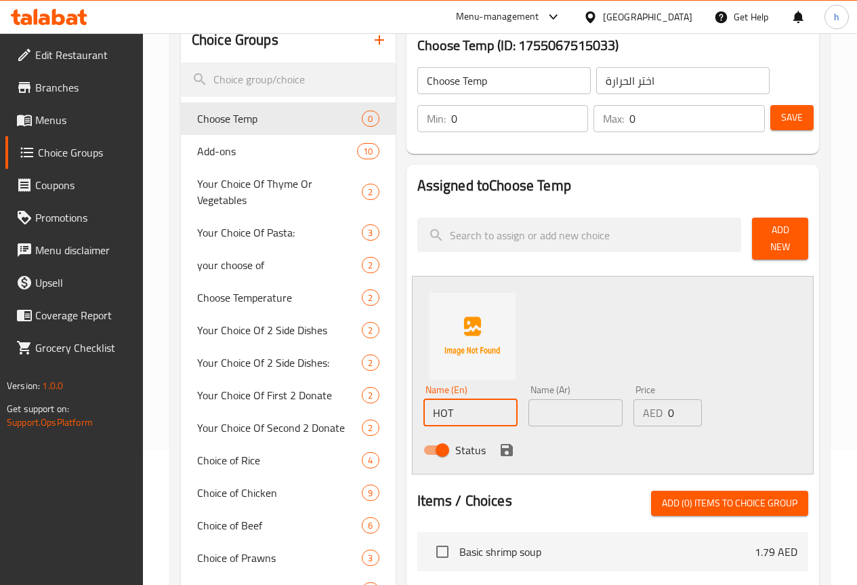
click at [530, 403] on input "text" at bounding box center [575, 412] width 94 height 27
type input "s"
type input "ساخن"
click at [668, 411] on input "0" at bounding box center [685, 412] width 34 height 27
drag, startPoint x: 658, startPoint y: 408, endPoint x: 644, endPoint y: 407, distance: 13.6
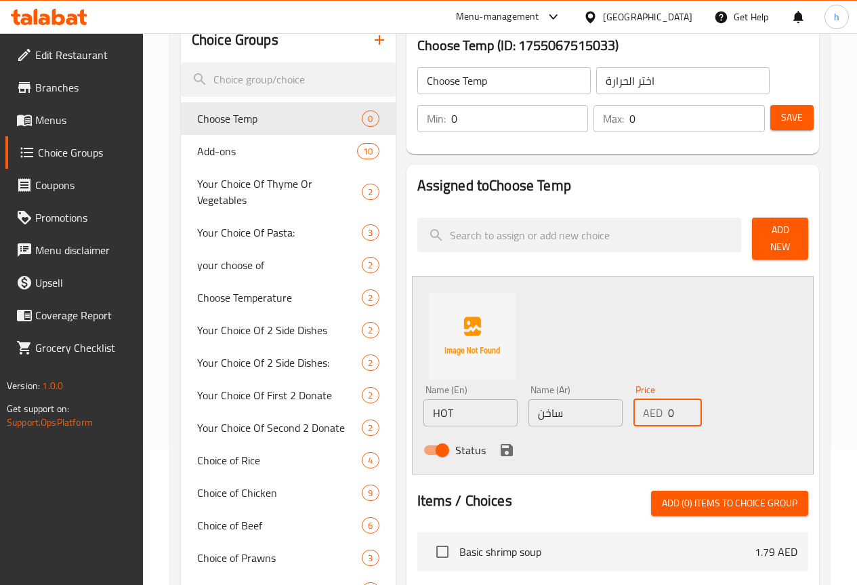
click at [668, 407] on input "0" at bounding box center [685, 412] width 34 height 27
type input "25"
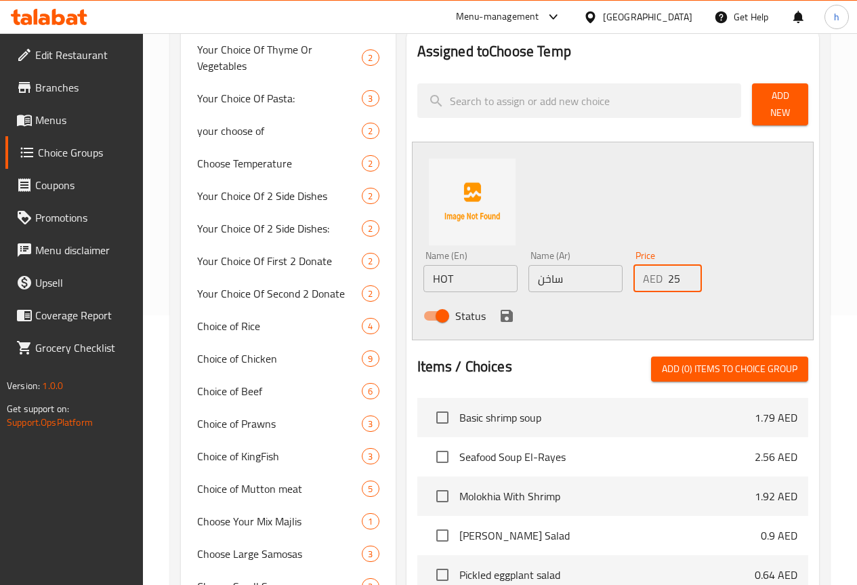
scroll to position [271, 0]
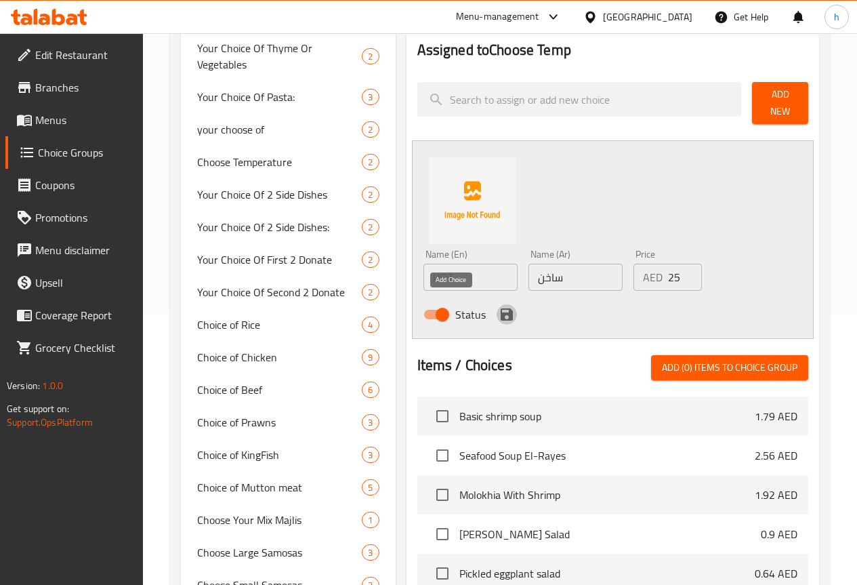
click at [501, 313] on icon "save" at bounding box center [507, 314] width 12 height 12
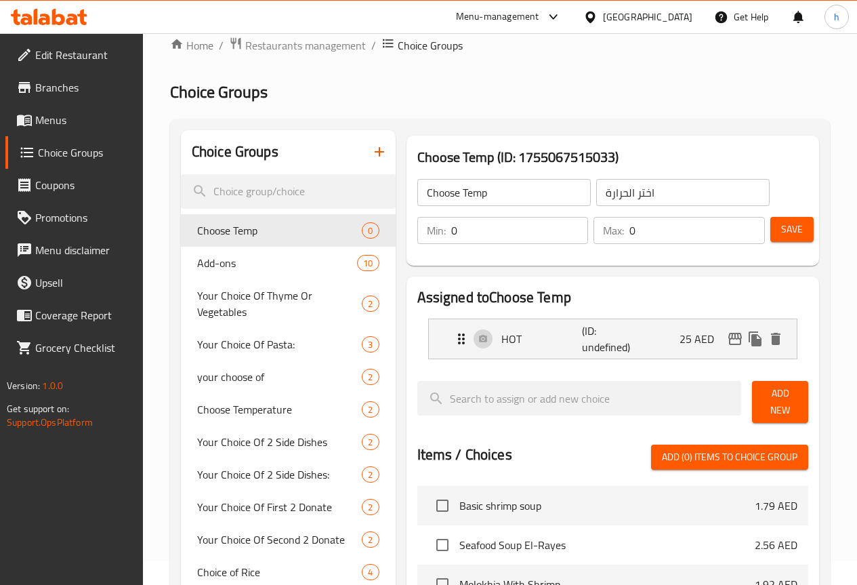
scroll to position [0, 0]
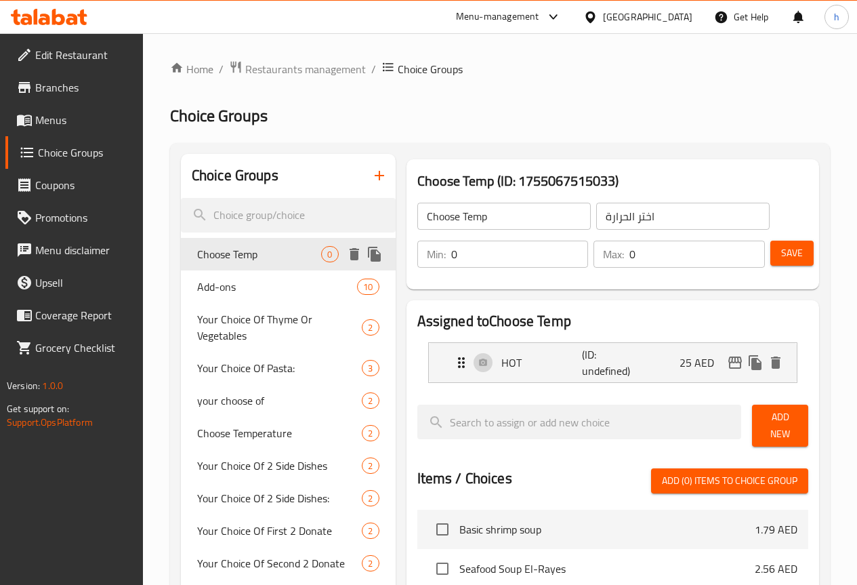
click at [228, 249] on span "Choose Temp" at bounding box center [259, 254] width 125 height 16
click at [763, 423] on span "Add New" at bounding box center [780, 426] width 35 height 34
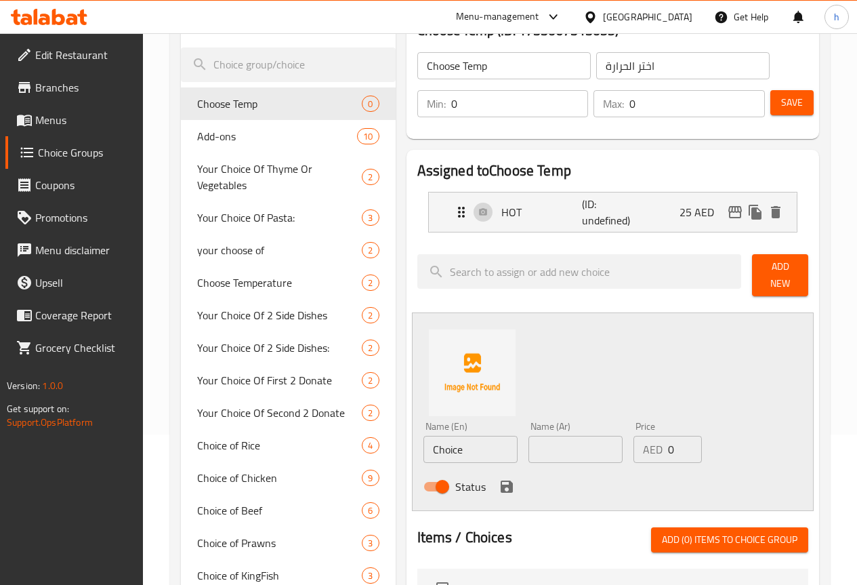
scroll to position [203, 0]
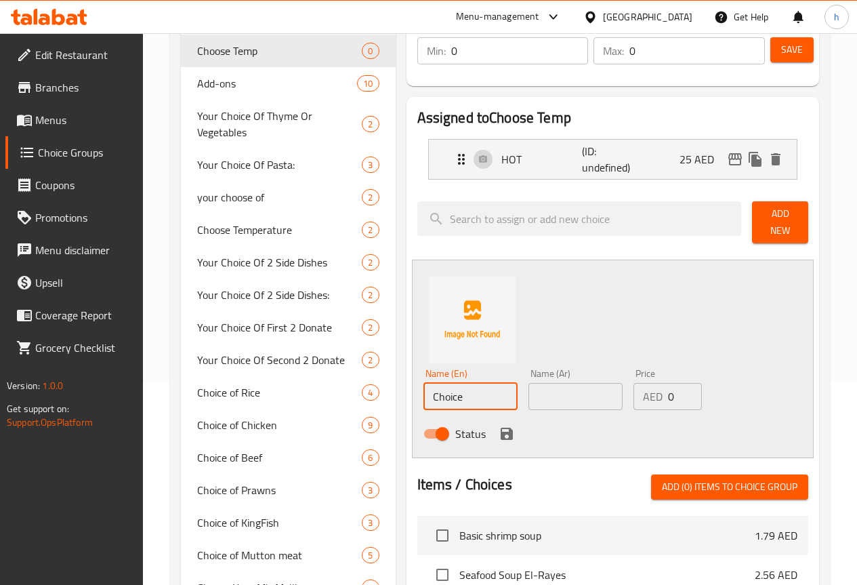
click at [423, 388] on input "Choice" at bounding box center [470, 396] width 94 height 27
type input "}"
type input "COLD"
type input "f"
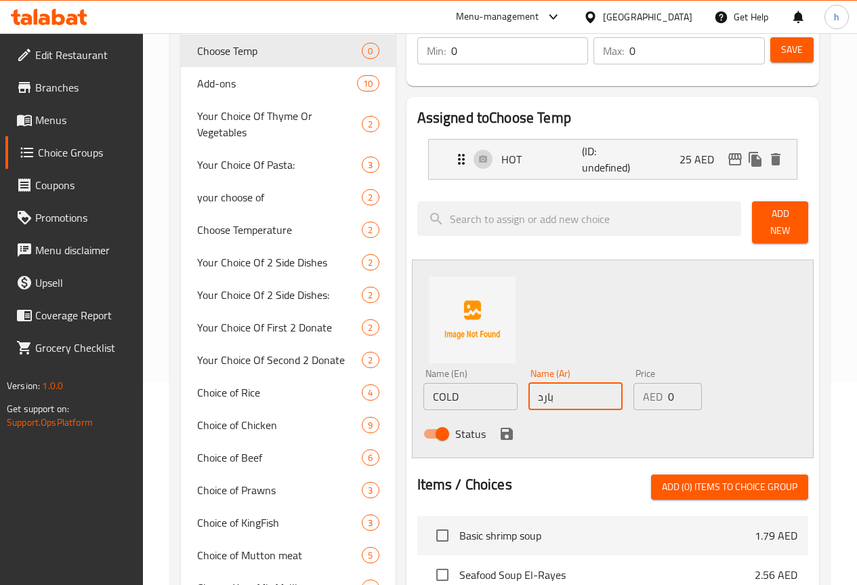
type input "بارد"
click at [668, 390] on input "0" at bounding box center [685, 396] width 34 height 27
type input "15"
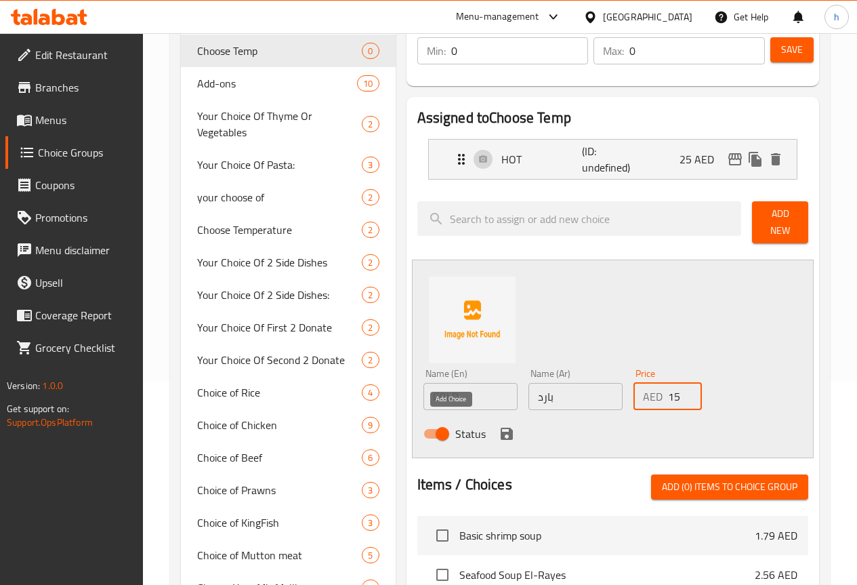
click at [499, 425] on icon "save" at bounding box center [507, 433] width 16 height 16
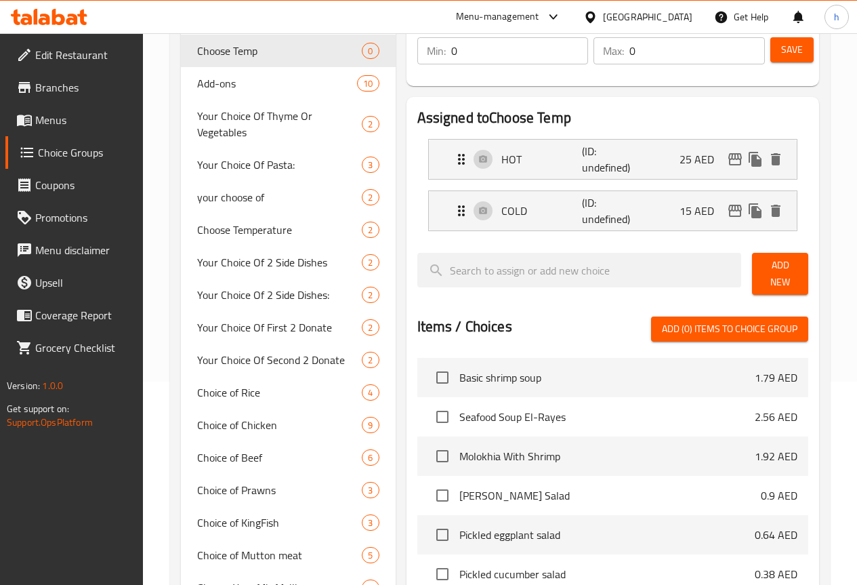
scroll to position [135, 0]
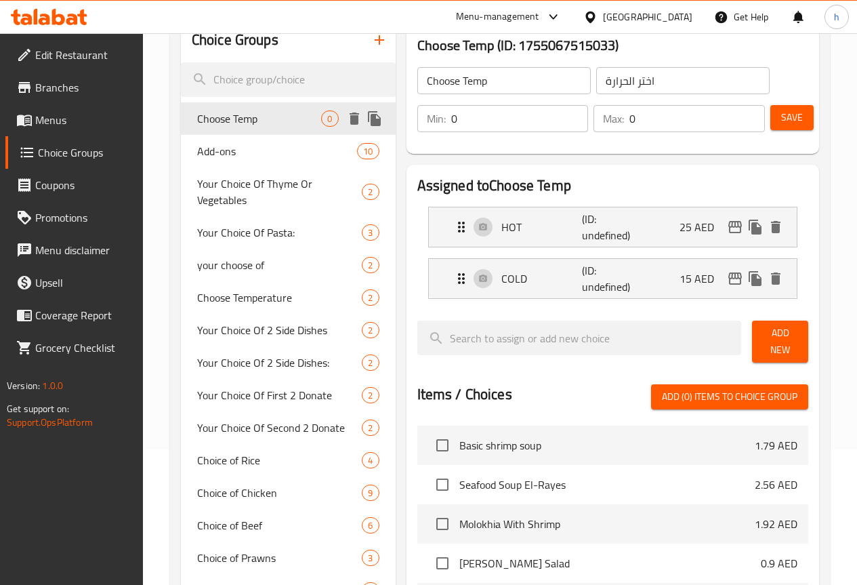
click at [235, 113] on span "Choose Temp" at bounding box center [259, 118] width 125 height 16
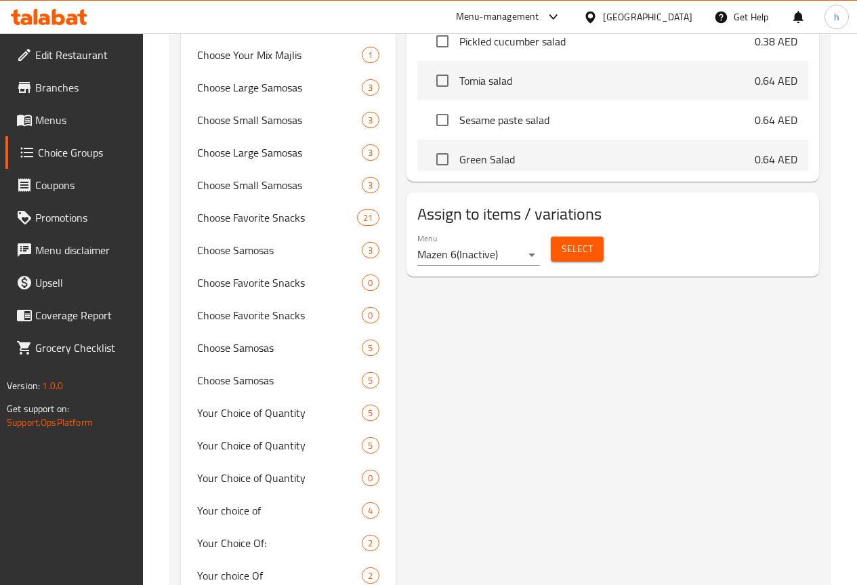
scroll to position [677, 0]
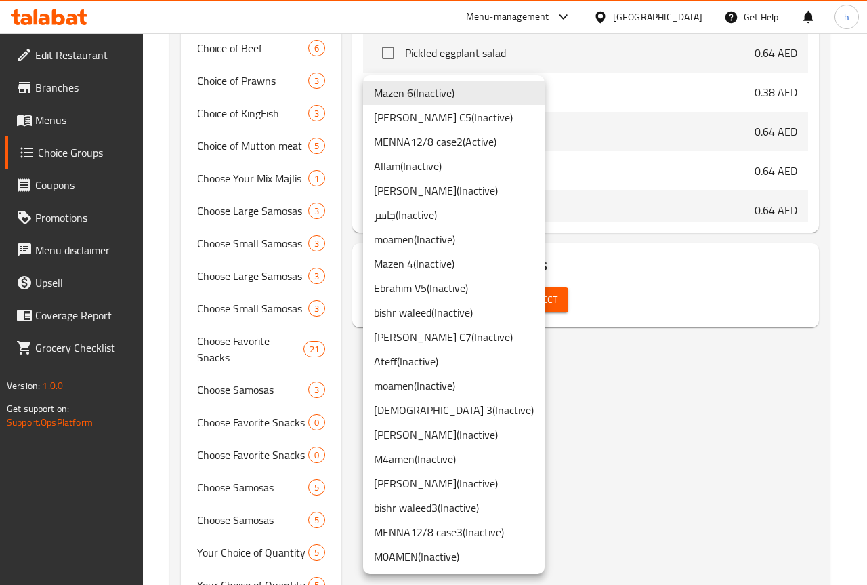
click at [449, 432] on li "Hassan ( Inactive )" at bounding box center [454, 434] width 182 height 24
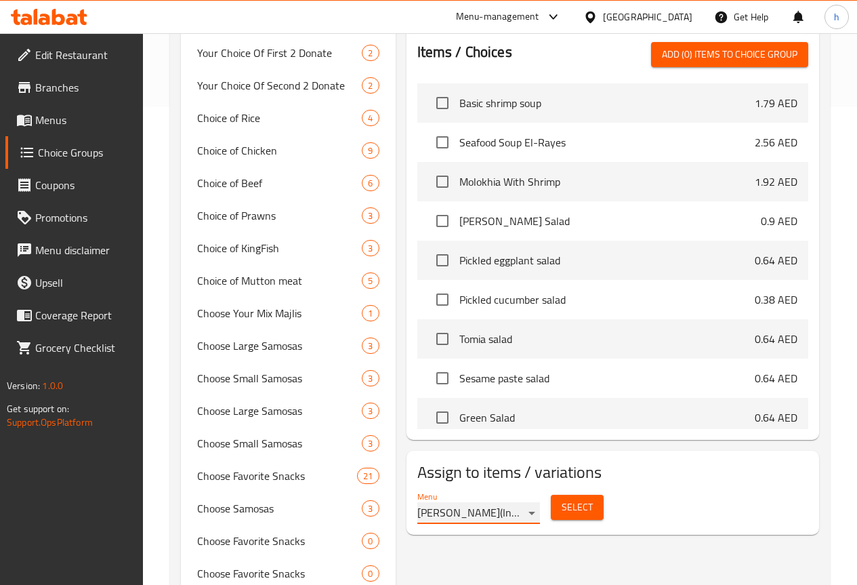
scroll to position [474, 0]
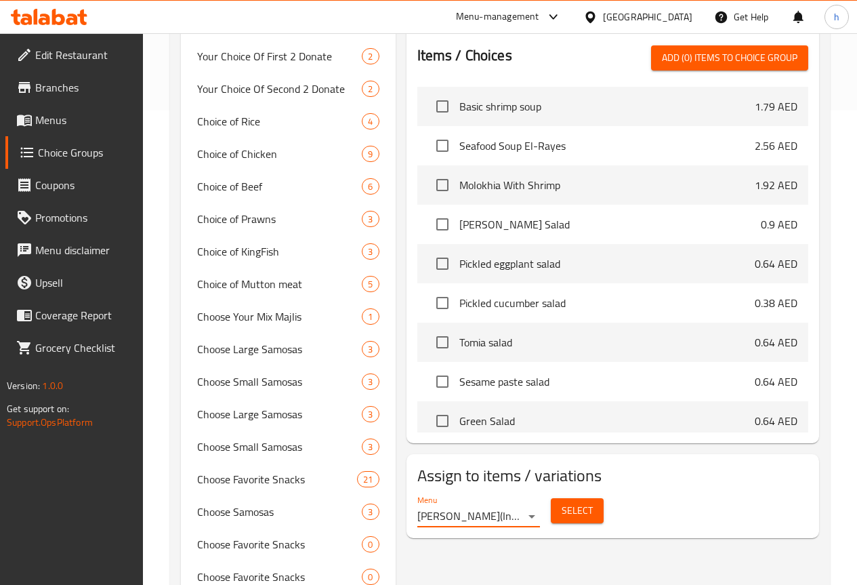
click at [562, 507] on span "Select" at bounding box center [577, 510] width 31 height 17
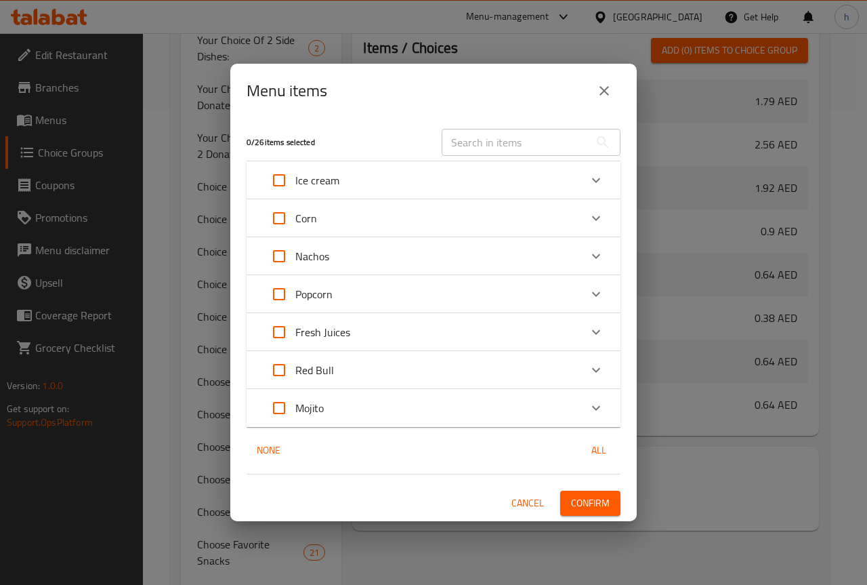
click at [476, 335] on div "Fresh Juices" at bounding box center [421, 332] width 317 height 33
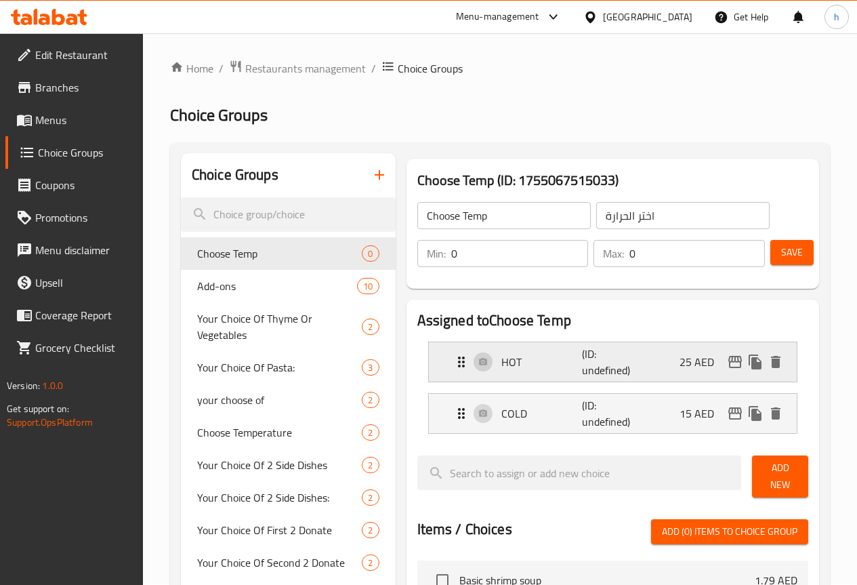
scroll to position [0, 0]
click at [206, 434] on span "Choose Temperature" at bounding box center [259, 433] width 125 height 16
type input "Choose Temperature"
type input "اختر درجة الحرارة"
type input "1"
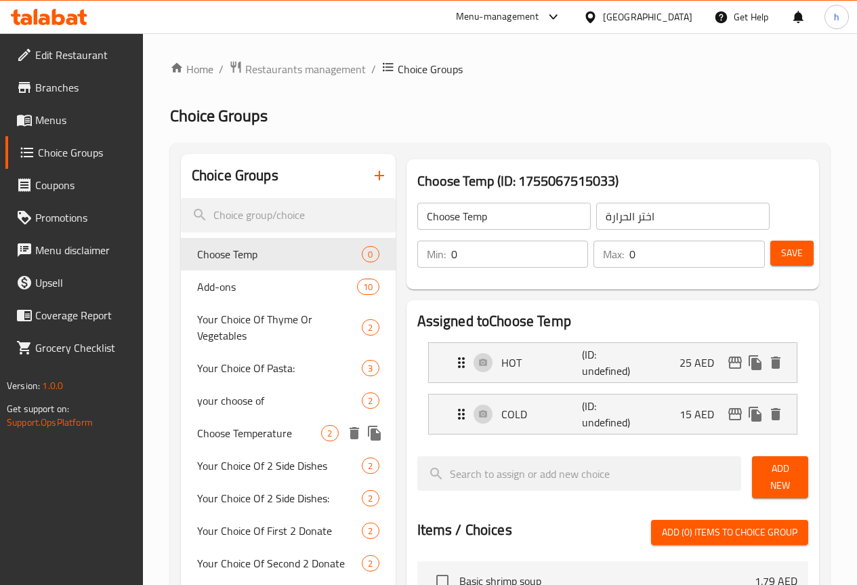
type input "1"
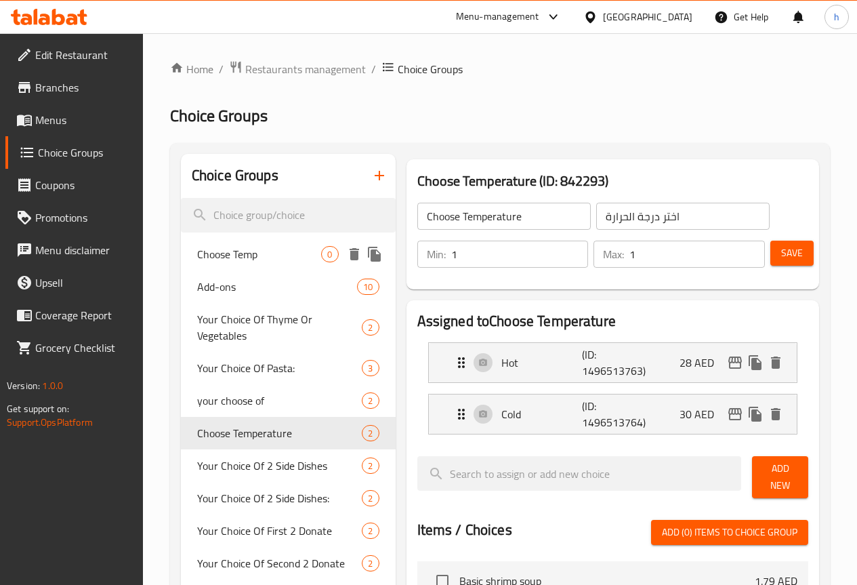
click at [227, 257] on span "Choose Temp" at bounding box center [259, 254] width 125 height 16
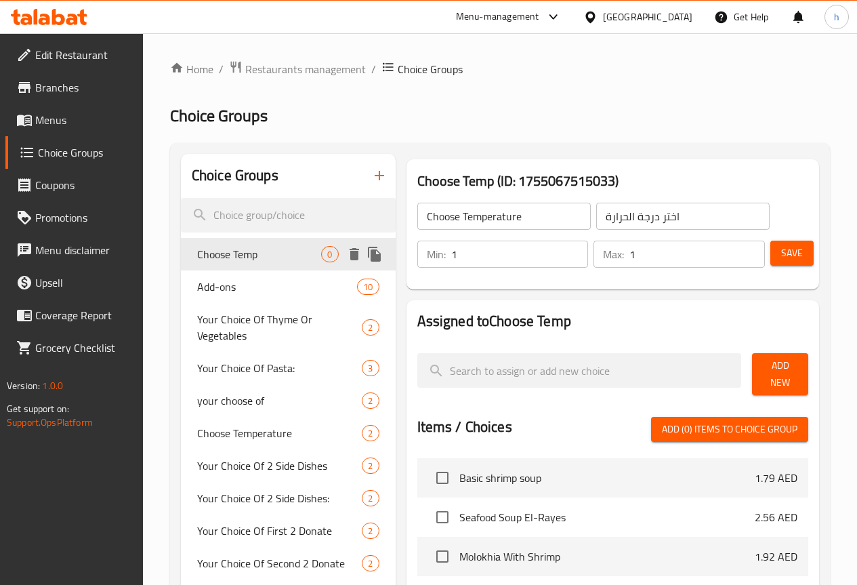
type input "Choose Temp"
type input "اختر الحرارة"
type input "0"
click at [350, 251] on icon "delete" at bounding box center [354, 254] width 9 height 12
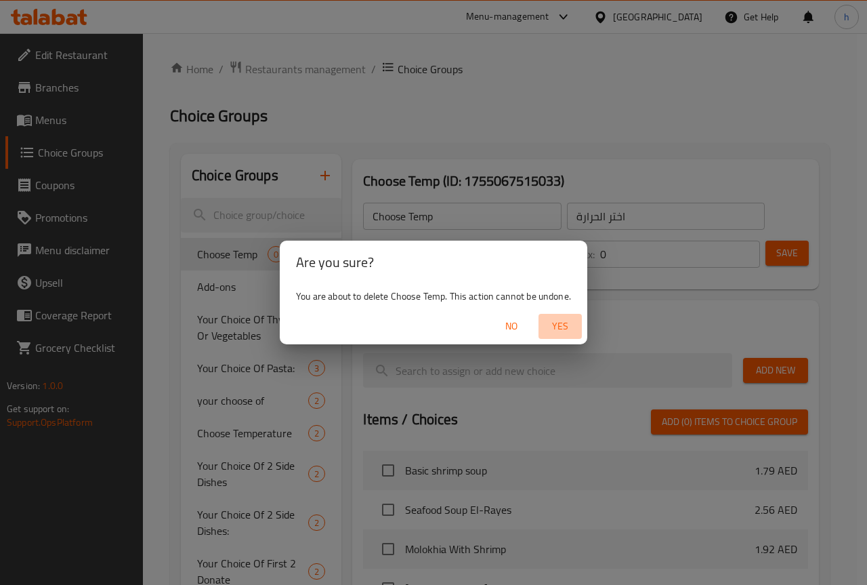
click at [562, 327] on span "Yes" at bounding box center [560, 326] width 33 height 17
type input "Add-ons"
type input "إضافات"
type input "1"
